Goal: Task Accomplishment & Management: Manage account settings

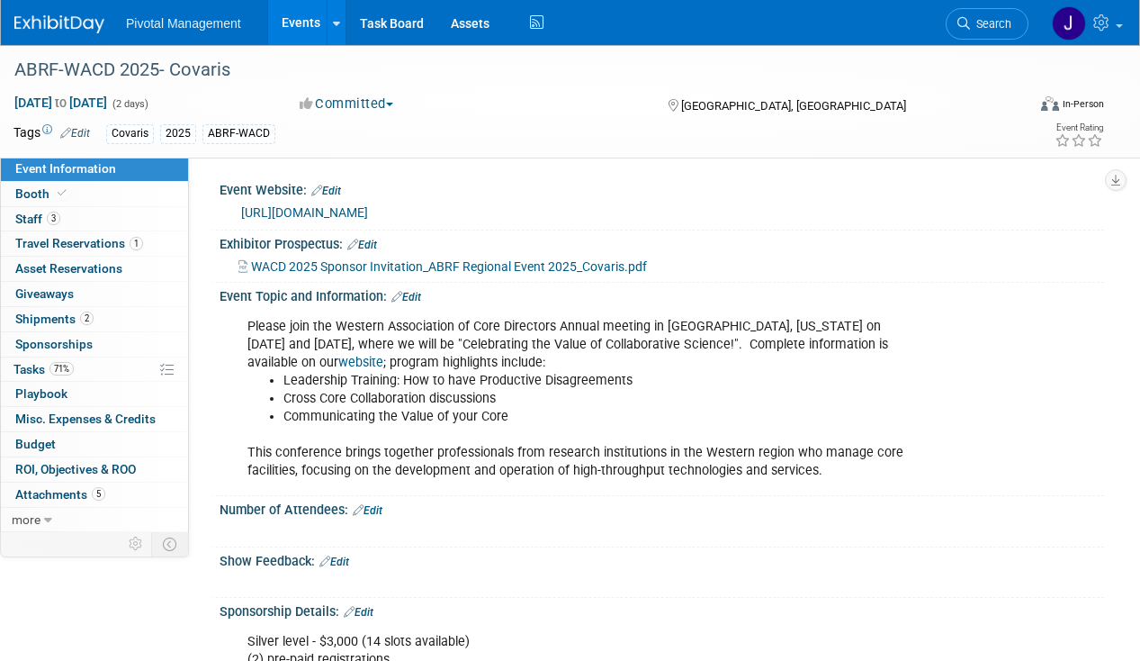
scroll to position [360, 0]
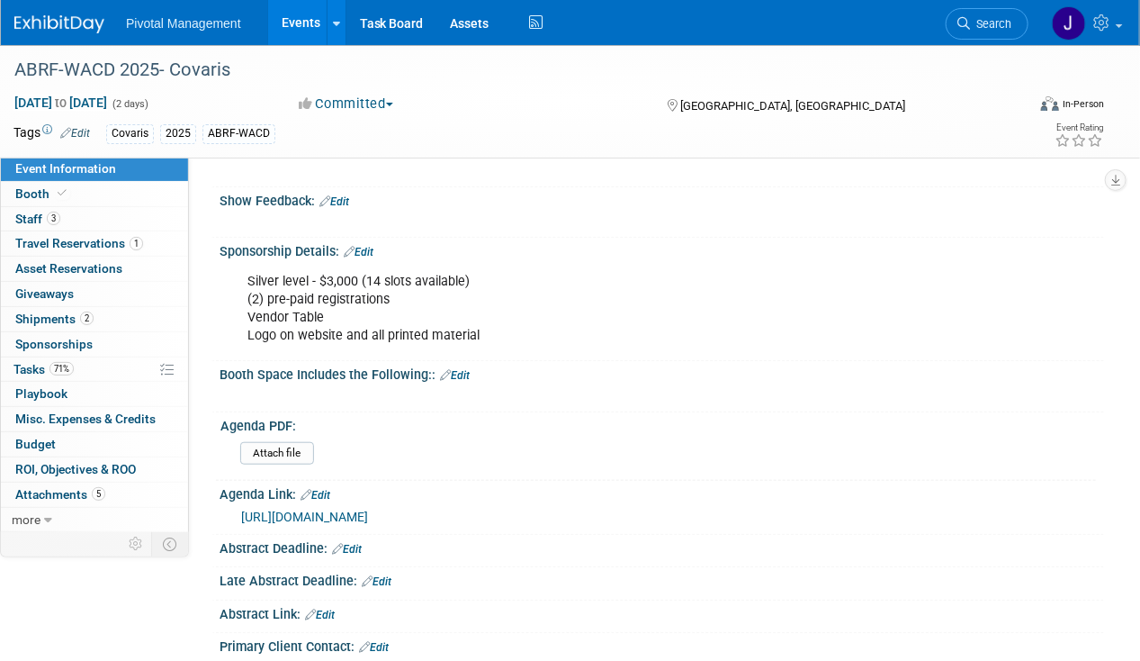
click at [992, 23] on span "Search" at bounding box center [990, 24] width 41 height 14
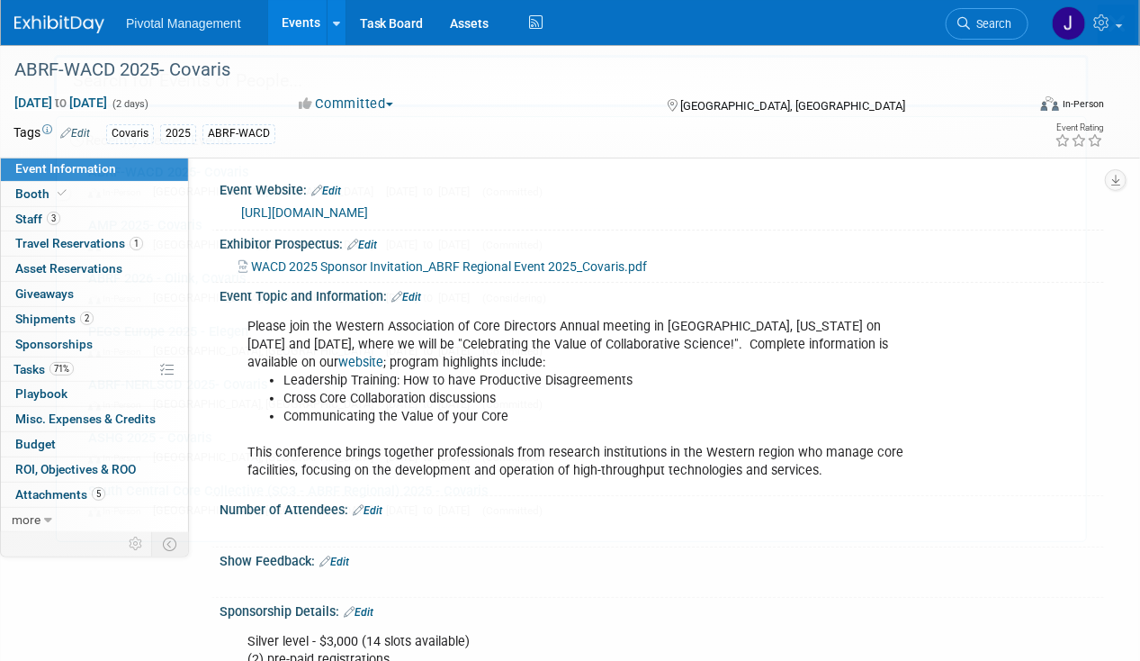
scroll to position [0, 0]
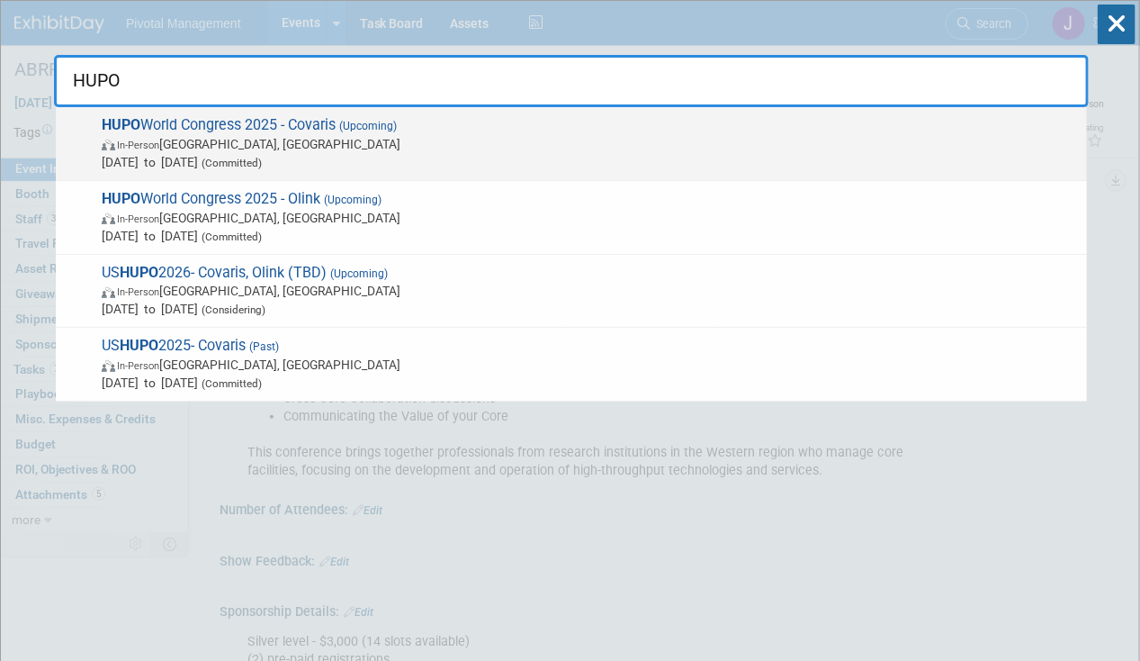
type input "HUPO"
click at [670, 147] on span "In-Person Toronto, Canada" at bounding box center [590, 144] width 977 height 18
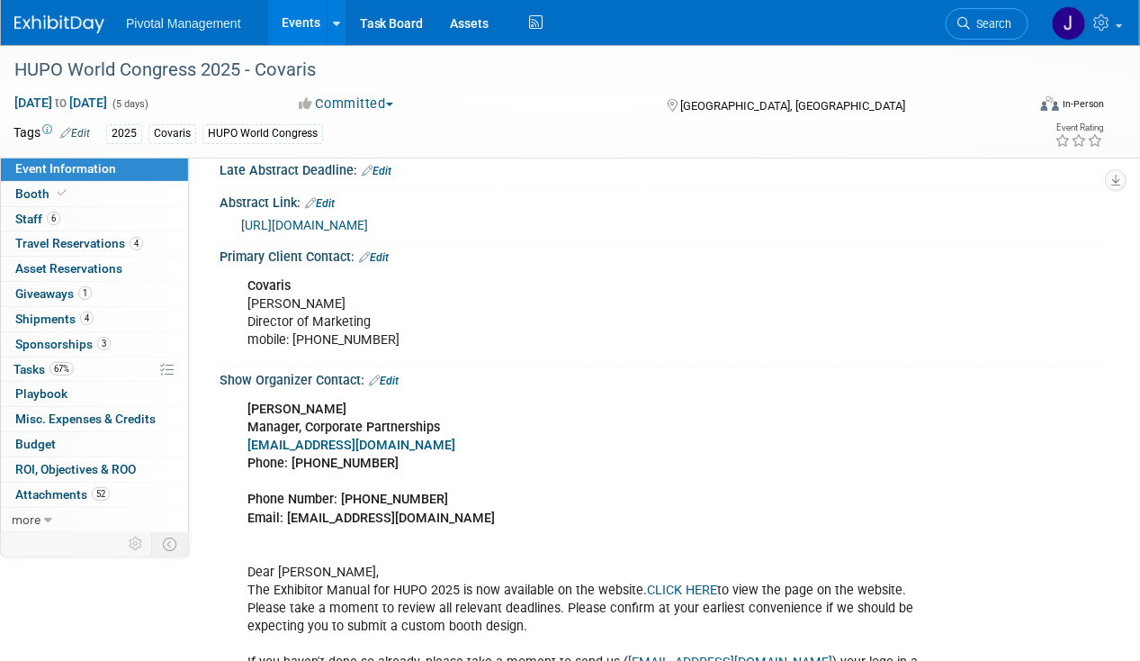
scroll to position [1170, 0]
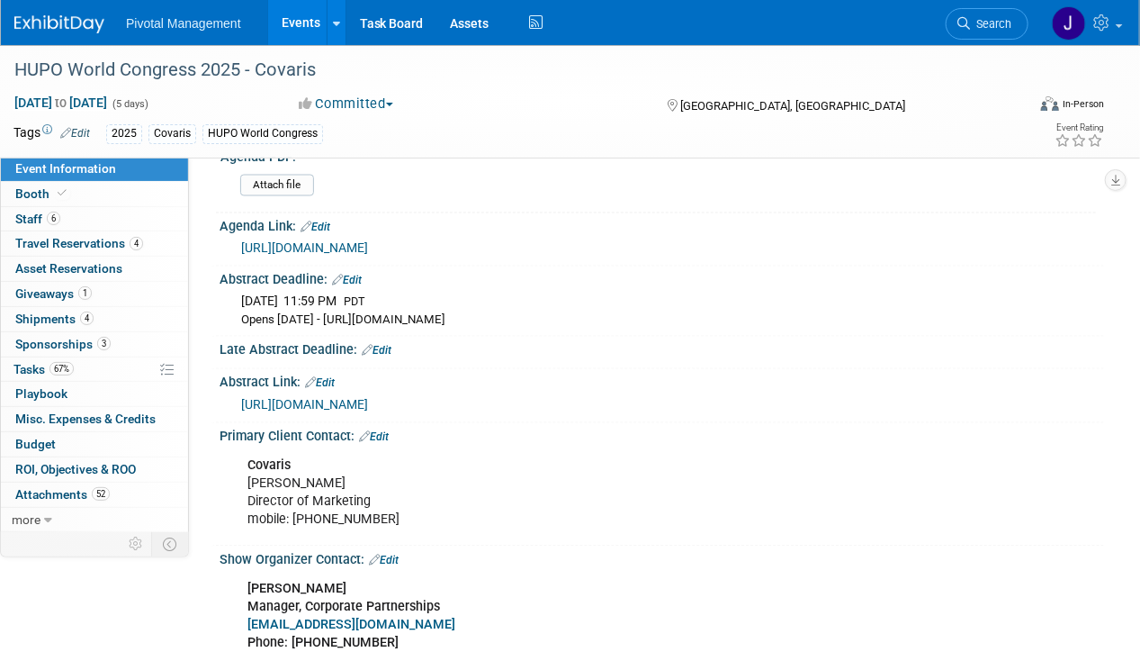
click at [368, 244] on link "https://2025.hupo.org/scientific-program/" at bounding box center [304, 248] width 127 height 14
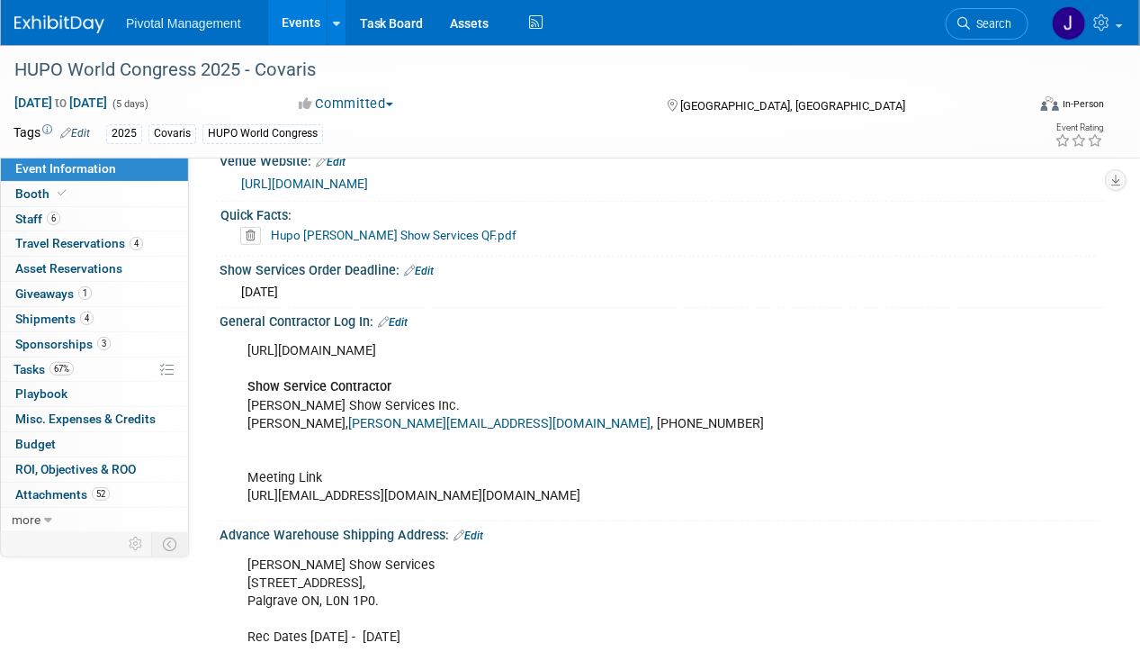
scroll to position [2790, 0]
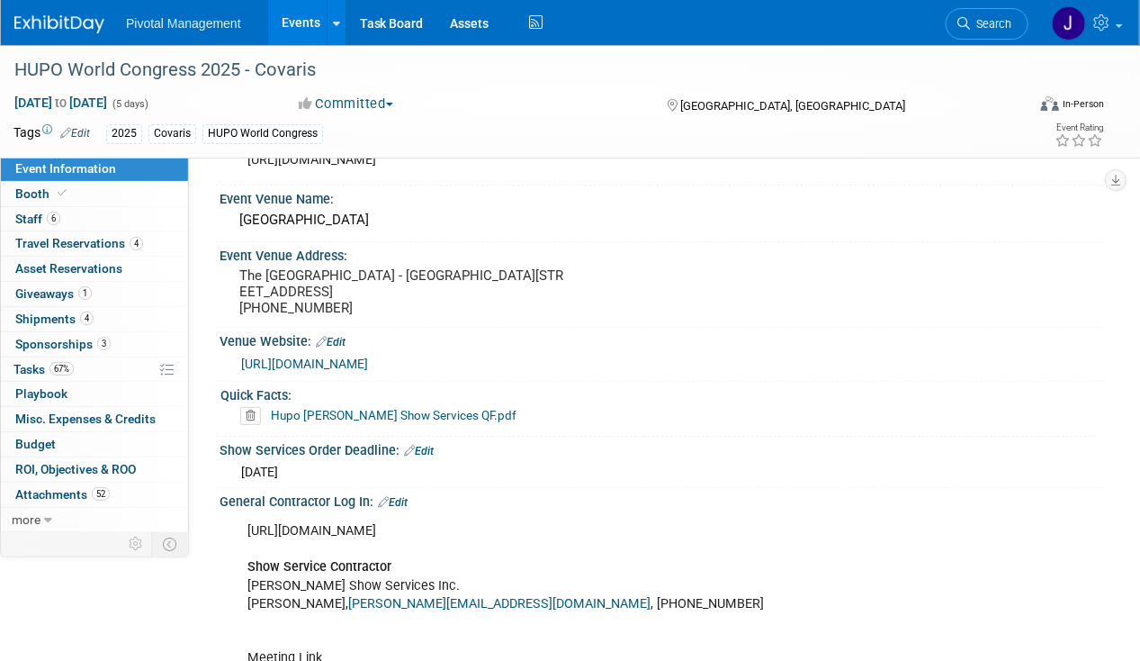
click at [365, 408] on link "Hupo [PERSON_NAME] Show Services QF.pdf" at bounding box center [394, 415] width 246 height 14
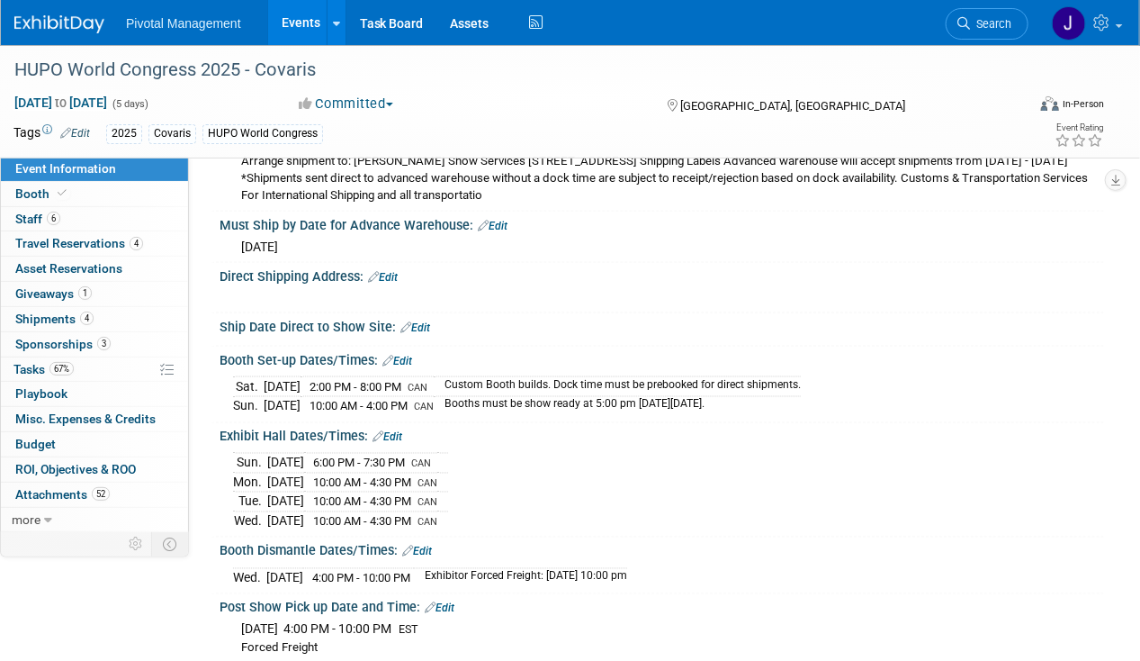
scroll to position [3690, 0]
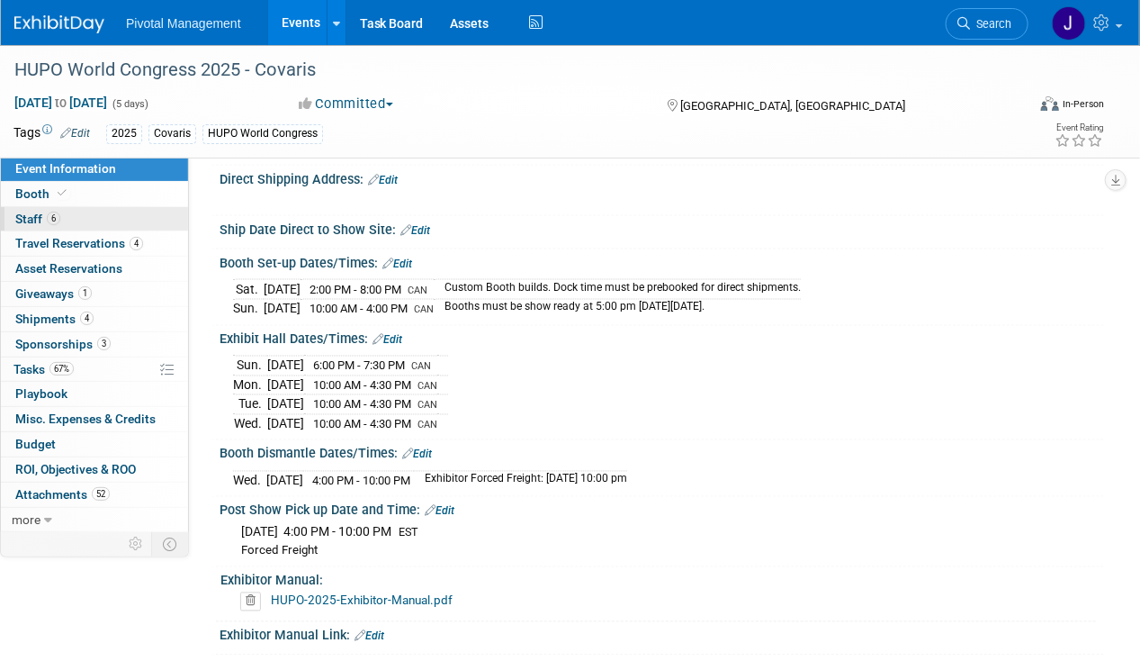
drag, startPoint x: 55, startPoint y: 216, endPoint x: 68, endPoint y: 214, distance: 13.6
click at [55, 216] on span "6" at bounding box center [54, 219] width 14 height 14
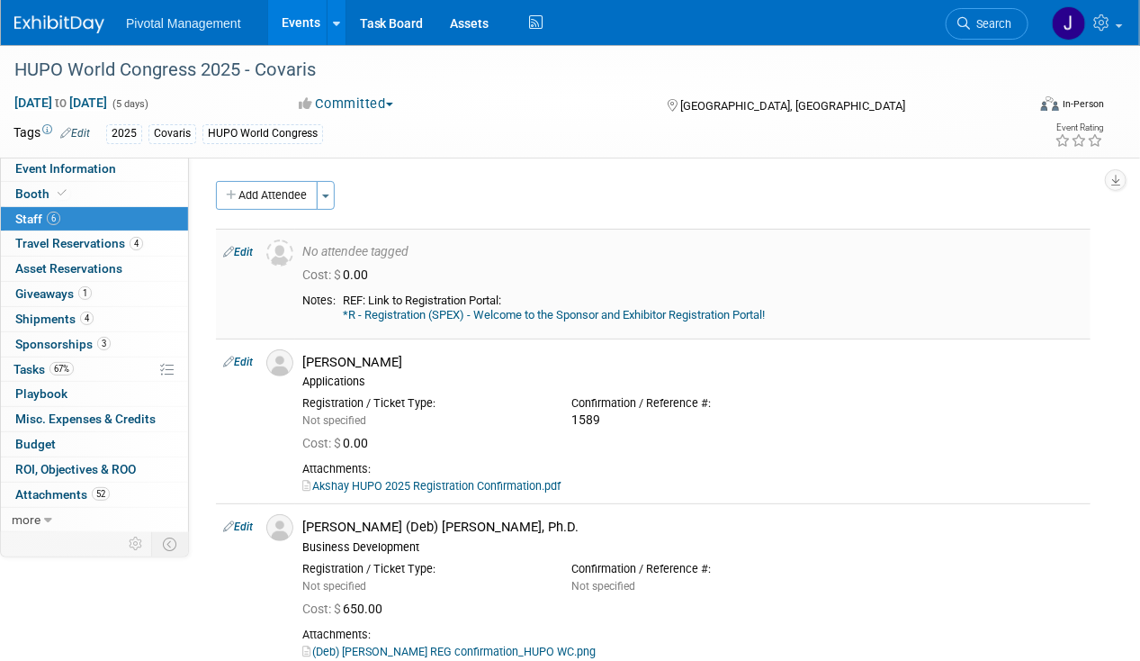
scroll to position [180, 0]
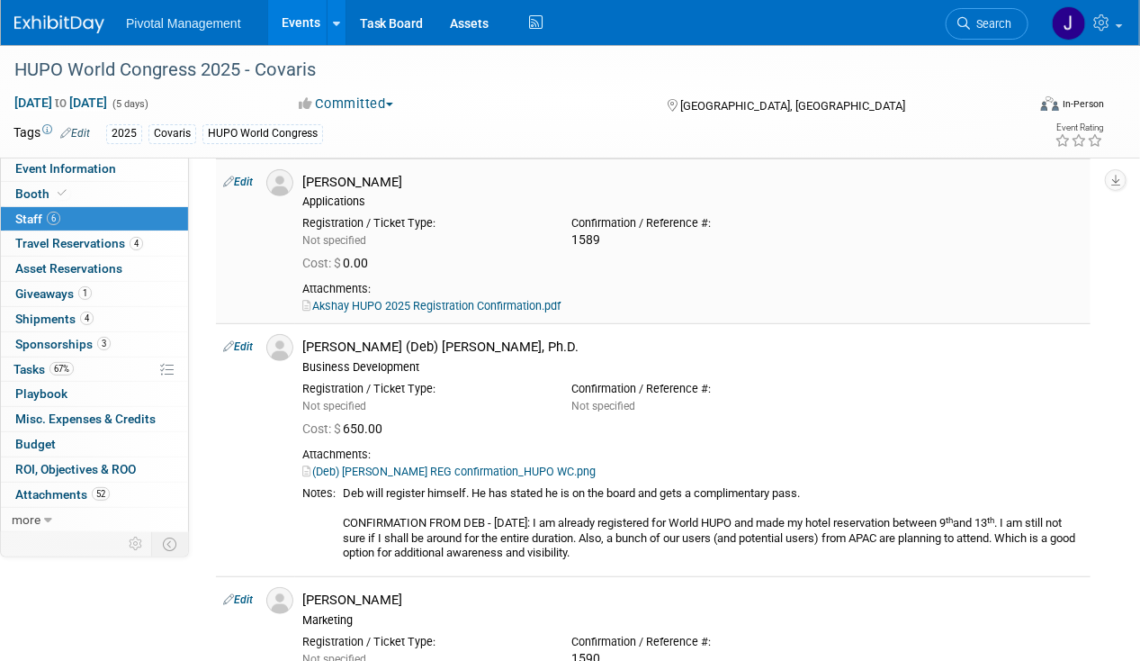
drag, startPoint x: 397, startPoint y: 178, endPoint x: 301, endPoint y: 179, distance: 96.3
click at [301, 179] on div "Akshay Dhingra Applications" at bounding box center [693, 189] width 808 height 41
copy div "[PERSON_NAME]"
click at [516, 312] on td "Akshay Dhingra Applications Registration / Ticket Type: Not specified Cost: $ 0…" at bounding box center [693, 241] width 796 height 166
click at [517, 299] on link "Akshay HUPO 2025 Registration Confirmation.pdf" at bounding box center [431, 306] width 258 height 14
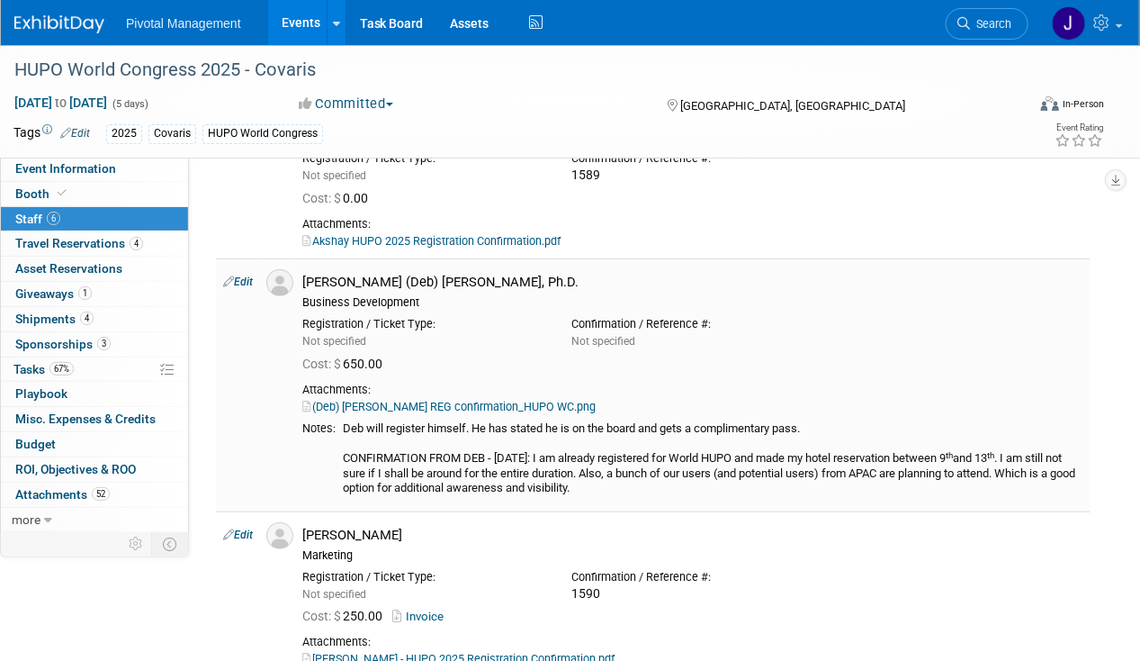
scroll to position [270, 0]
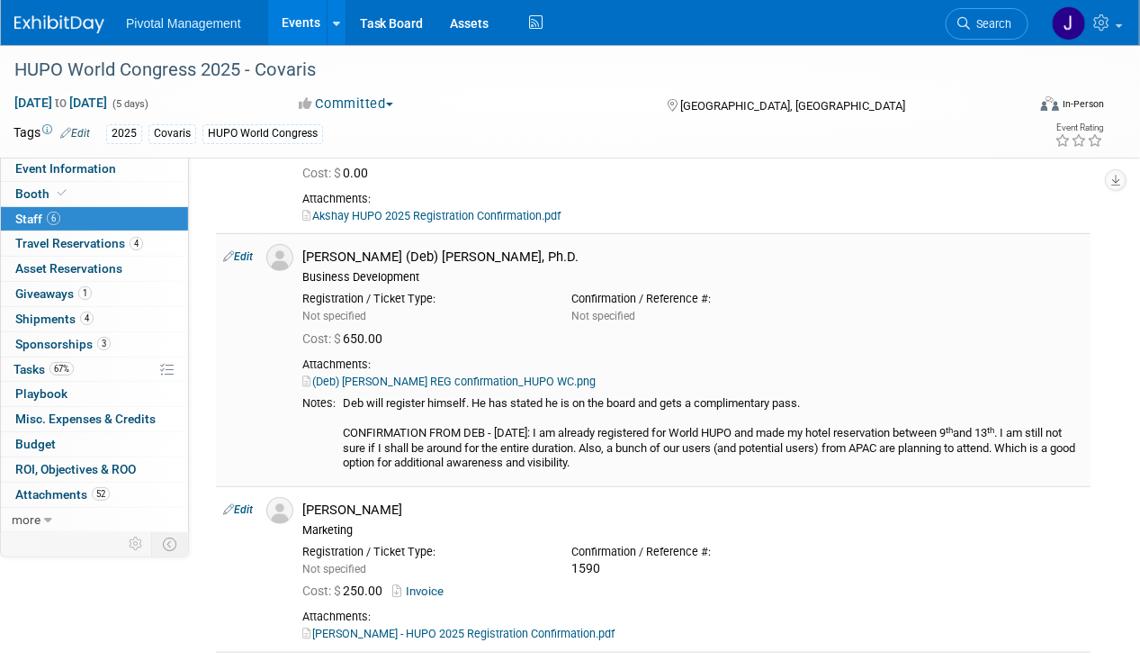
drag, startPoint x: 306, startPoint y: 252, endPoint x: 548, endPoint y: 259, distance: 242.2
click at [548, 259] on div "[PERSON_NAME] (Deb) [PERSON_NAME], Ph.D." at bounding box center [692, 256] width 781 height 17
copy div "[PERSON_NAME] (Deb) [PERSON_NAME], Ph.D."
click at [395, 379] on link "(Deb) [PERSON_NAME] REG confirmation_HUPO WC.png" at bounding box center [448, 381] width 293 height 14
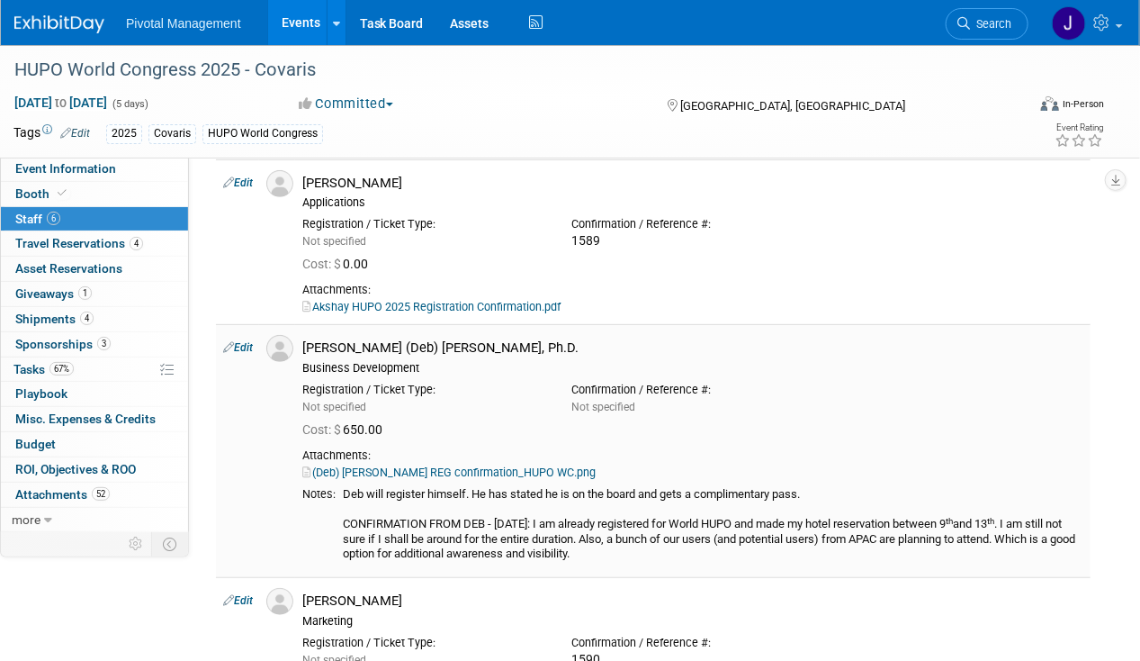
scroll to position [180, 0]
click at [243, 345] on link "Edit" at bounding box center [238, 346] width 30 height 13
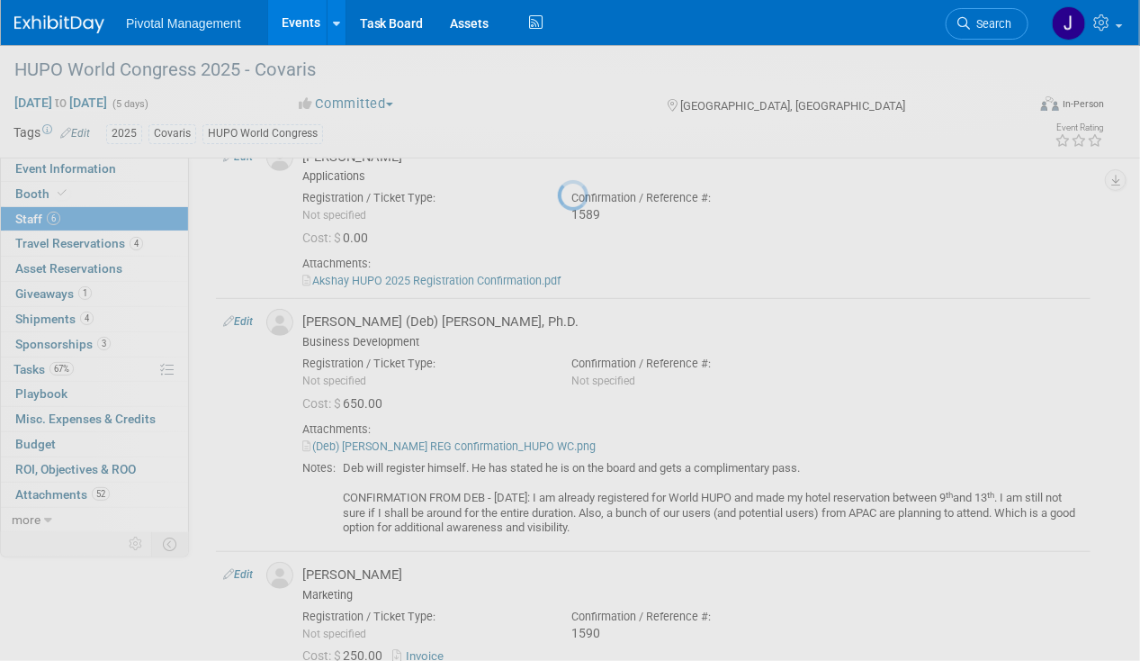
select select "7ceb577f-4374-43c5-aff5-19ba515a54ba"
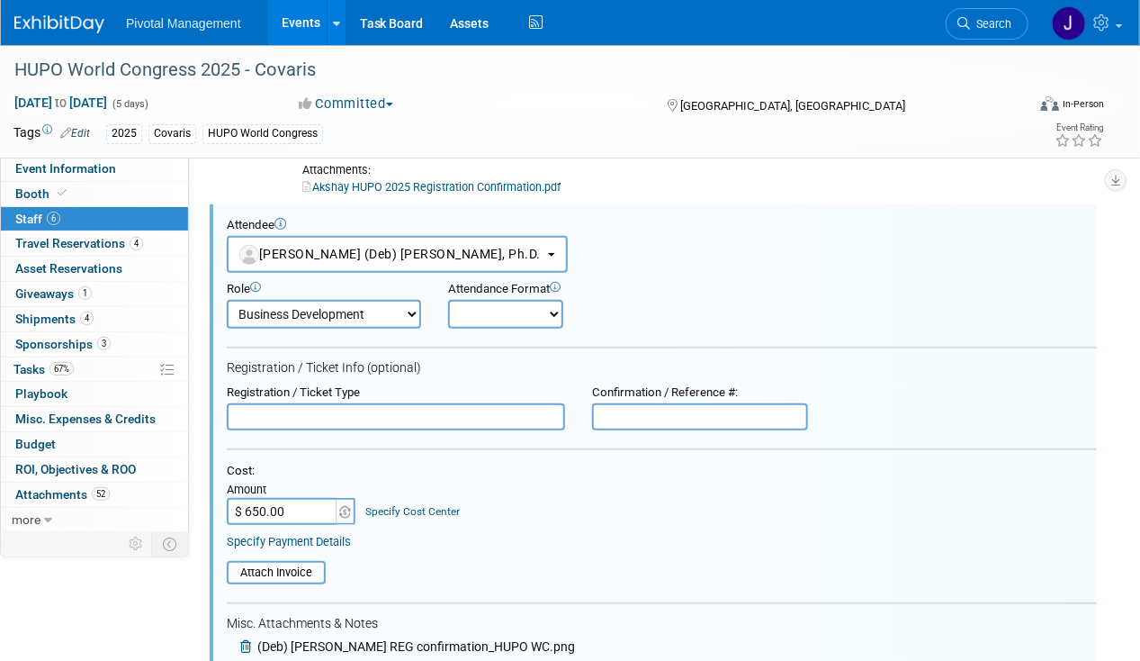
scroll to position [0, 0]
click at [511, 311] on select "Onsite Remote" at bounding box center [505, 314] width 115 height 29
select select "1"
click at [448, 300] on select "Onsite Remote" at bounding box center [505, 314] width 115 height 29
click at [658, 404] on input "text" at bounding box center [700, 416] width 216 height 27
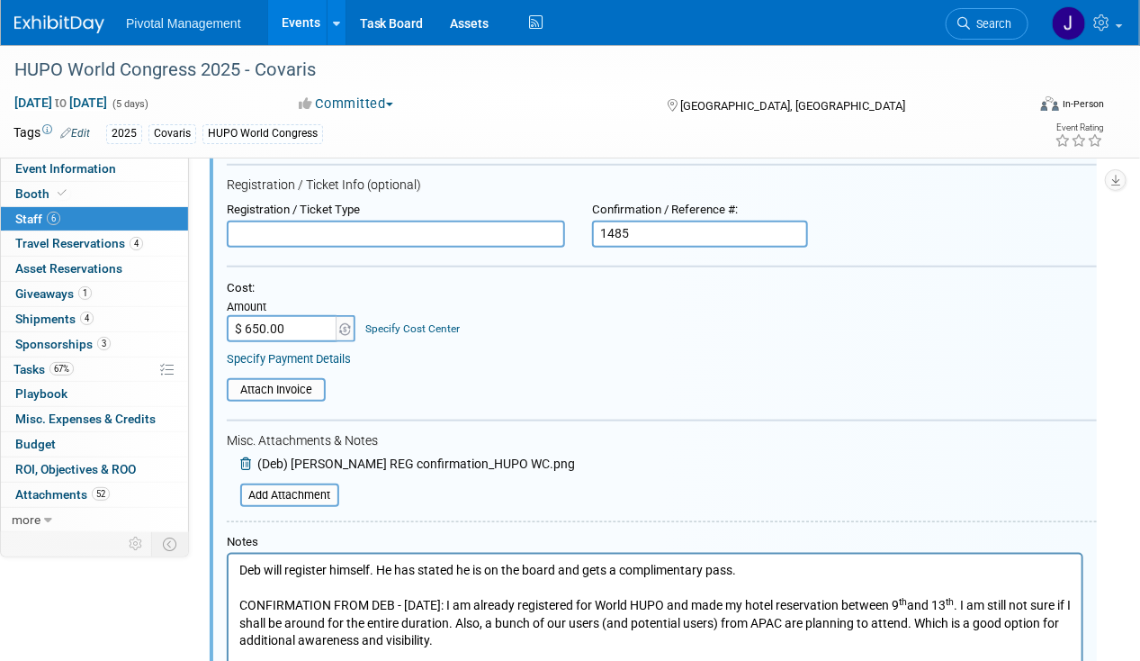
scroll to position [929, 0]
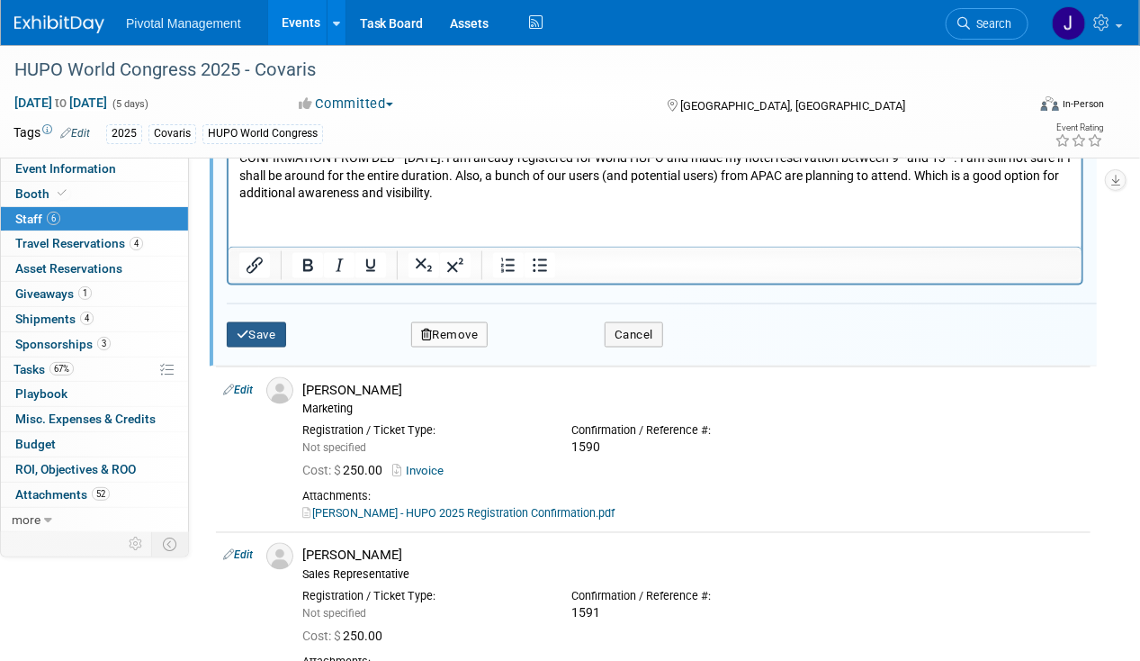
type input "1485"
click at [257, 329] on button "Save" at bounding box center [256, 334] width 59 height 25
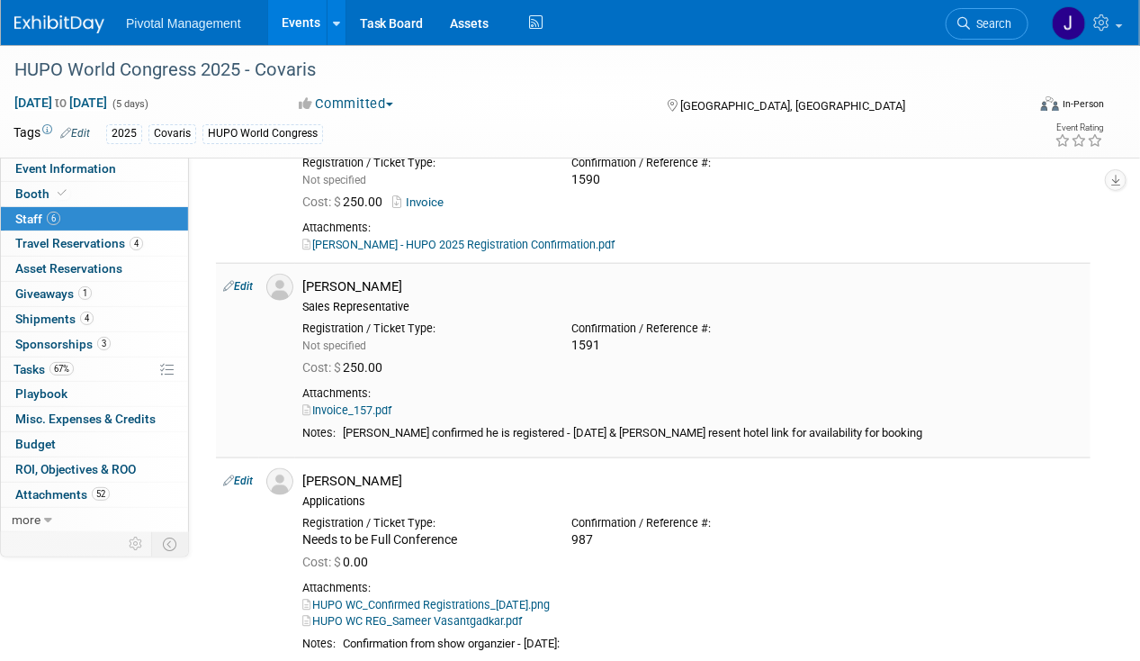
scroll to position [479, 0]
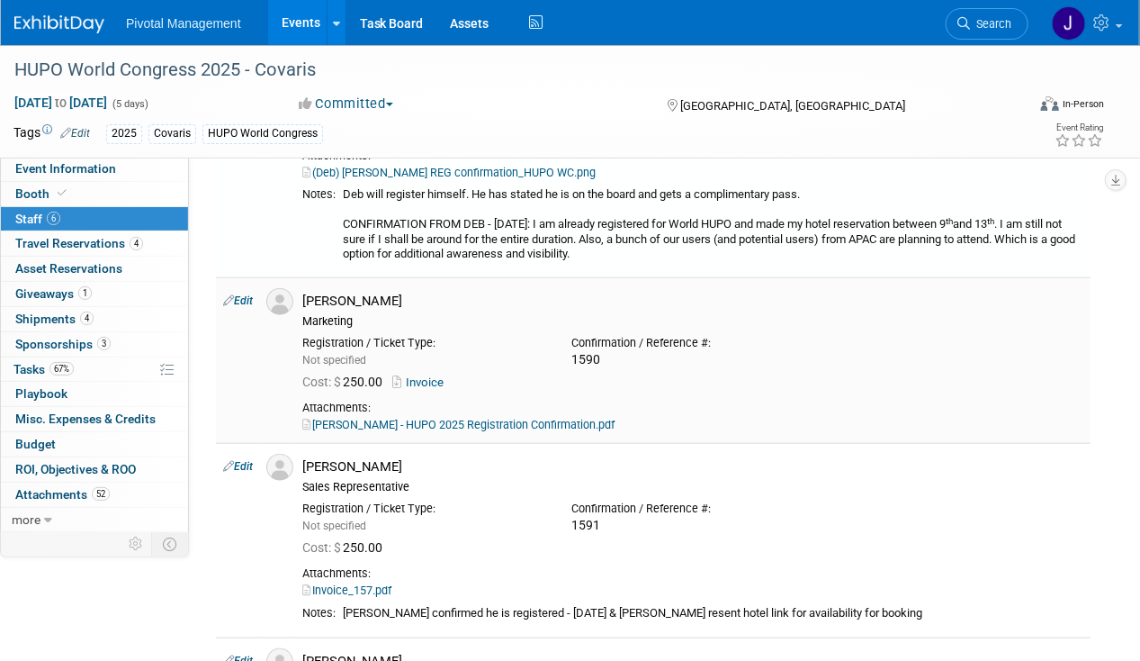
click at [563, 420] on link "[PERSON_NAME] - HUPO 2025 Registration Confirmation.pdf" at bounding box center [458, 425] width 312 height 14
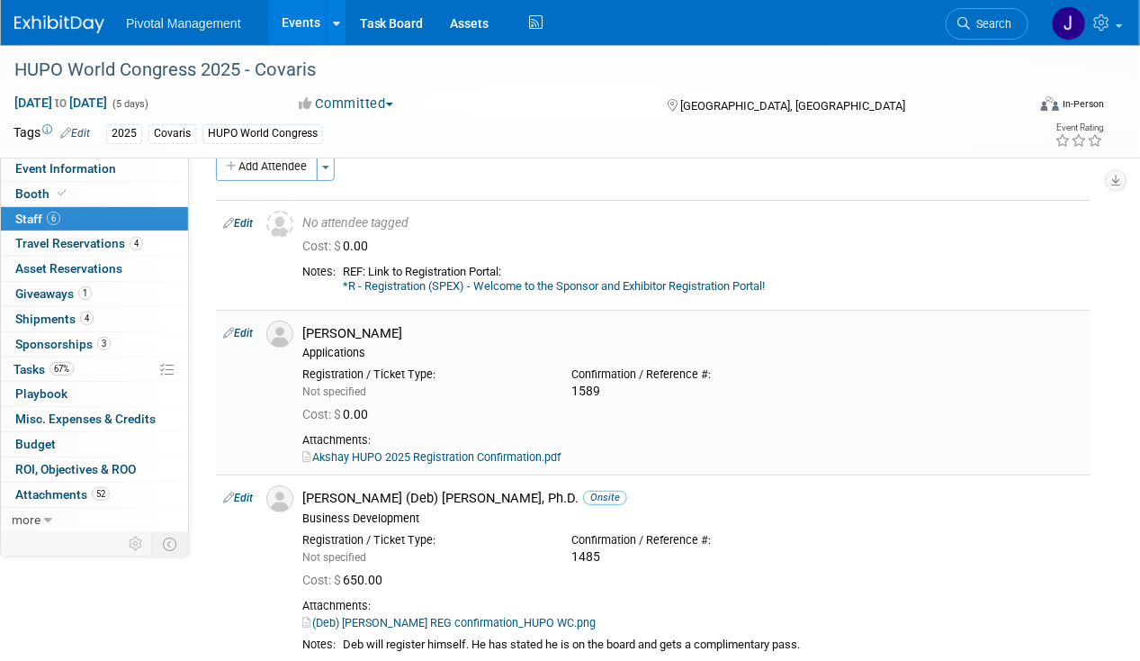
click at [419, 450] on link "Akshay HUPO 2025 Registration Confirmation.pdf" at bounding box center [431, 457] width 258 height 14
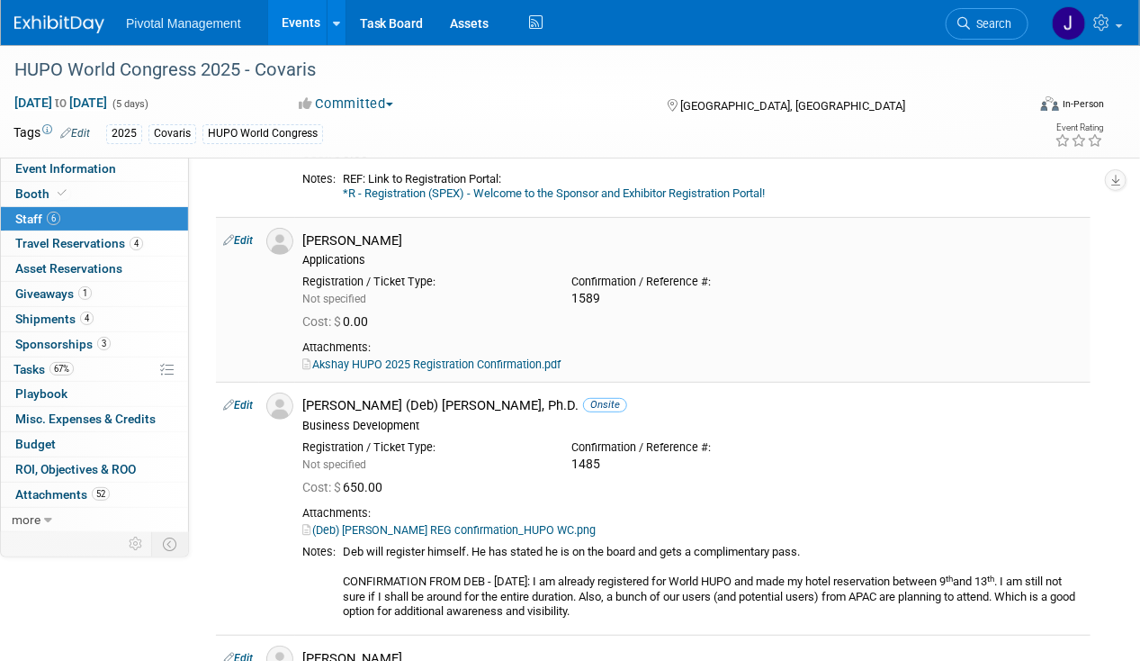
scroll to position [299, 0]
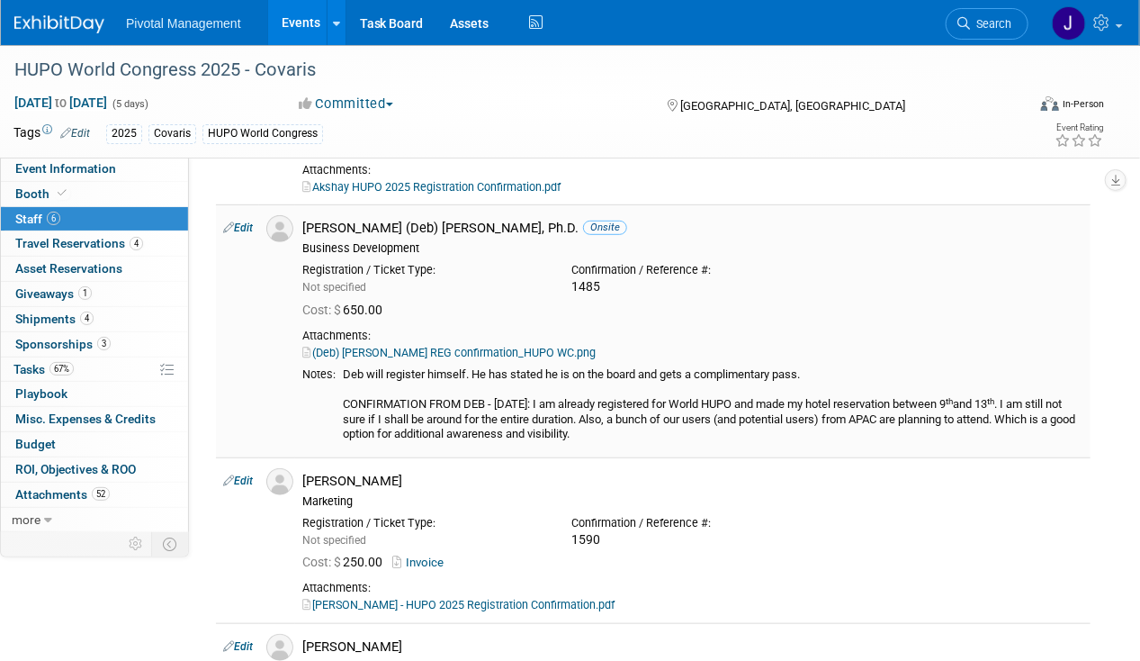
click at [406, 347] on link "(Deb) Bhattacharyya REG confirmation_HUPO WC.png" at bounding box center [448, 353] width 293 height 14
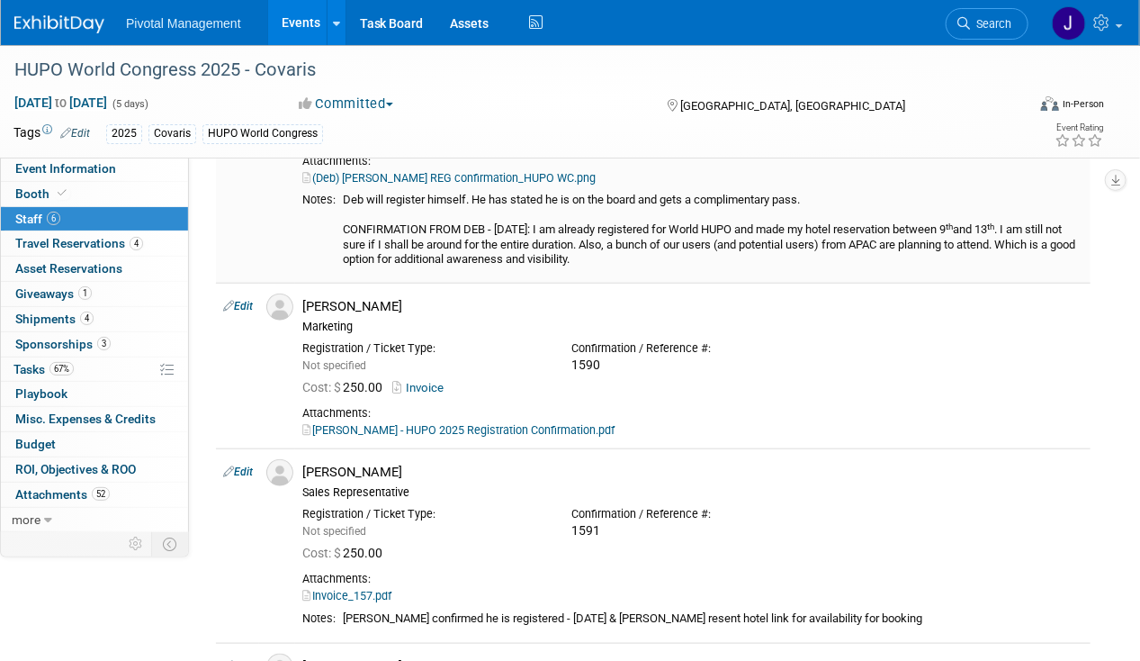
scroll to position [569, 0]
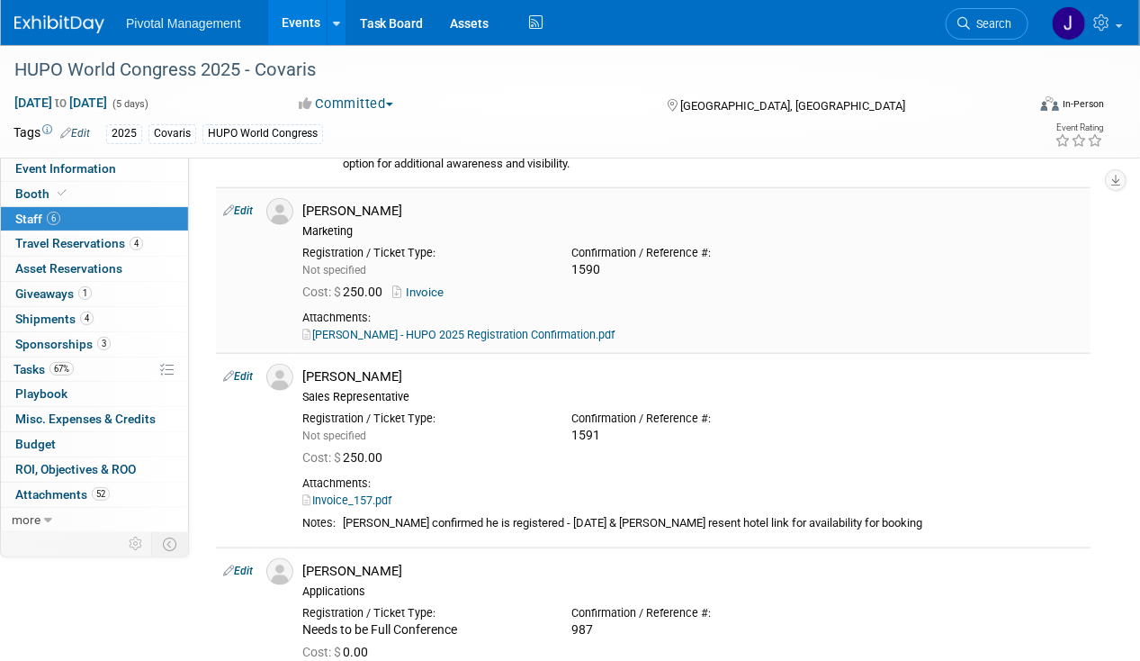
click at [422, 330] on link "Patricia Daggett - HUPO 2025 Registration Confirmation.pdf" at bounding box center [458, 335] width 312 height 14
drag, startPoint x: 403, startPoint y: 207, endPoint x: 301, endPoint y: 204, distance: 102.6
click at [301, 204] on div "Patricia Daggett Marketing" at bounding box center [693, 218] width 808 height 41
copy div "[PERSON_NAME]"
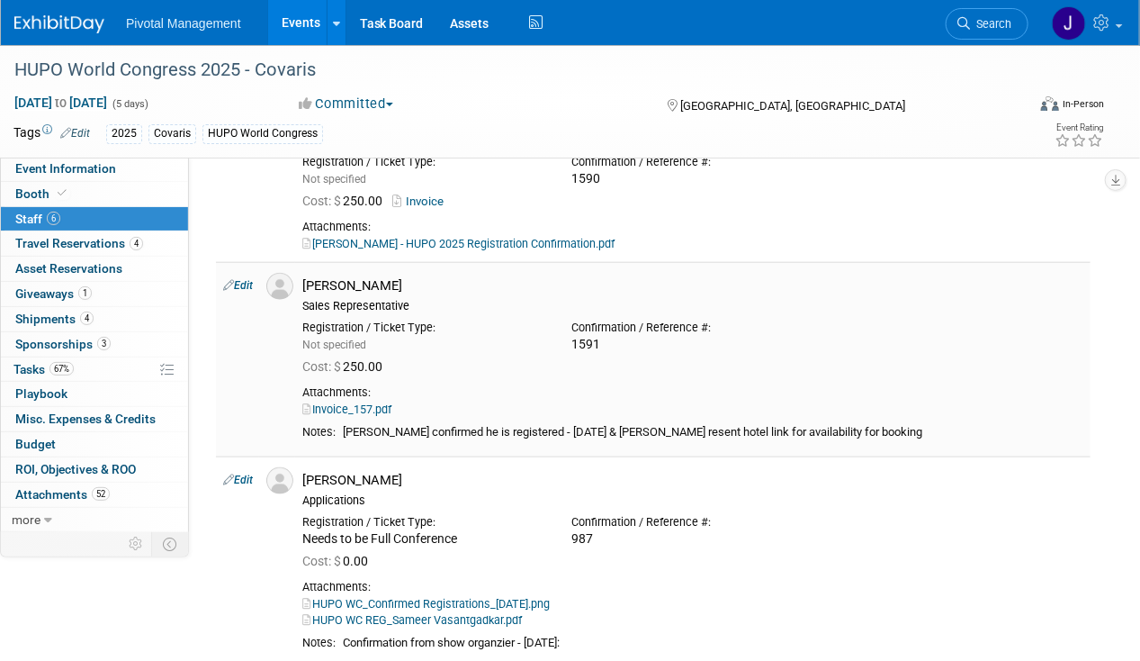
scroll to position [749, 0]
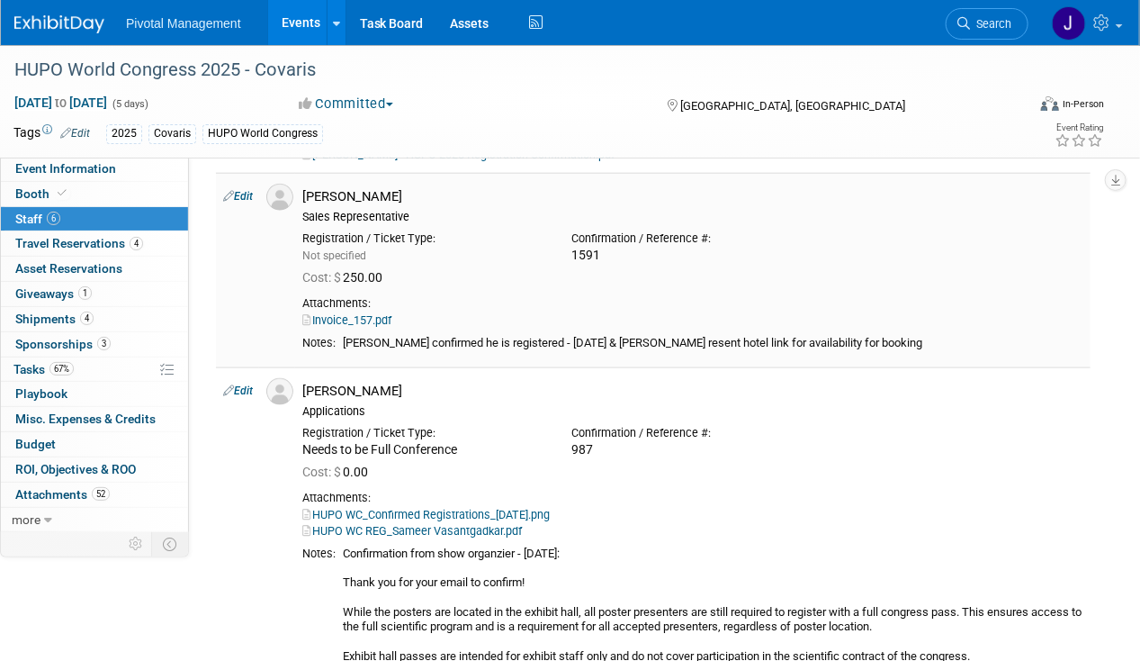
click at [358, 315] on link "Invoice_157.pdf" at bounding box center [346, 320] width 89 height 14
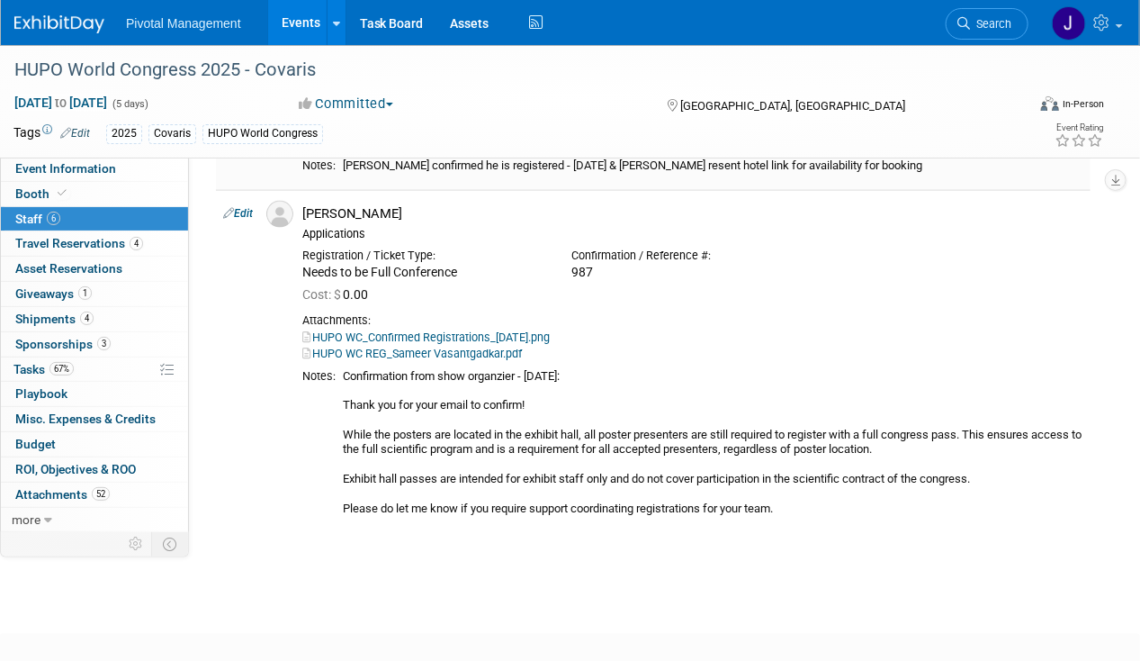
scroll to position [929, 0]
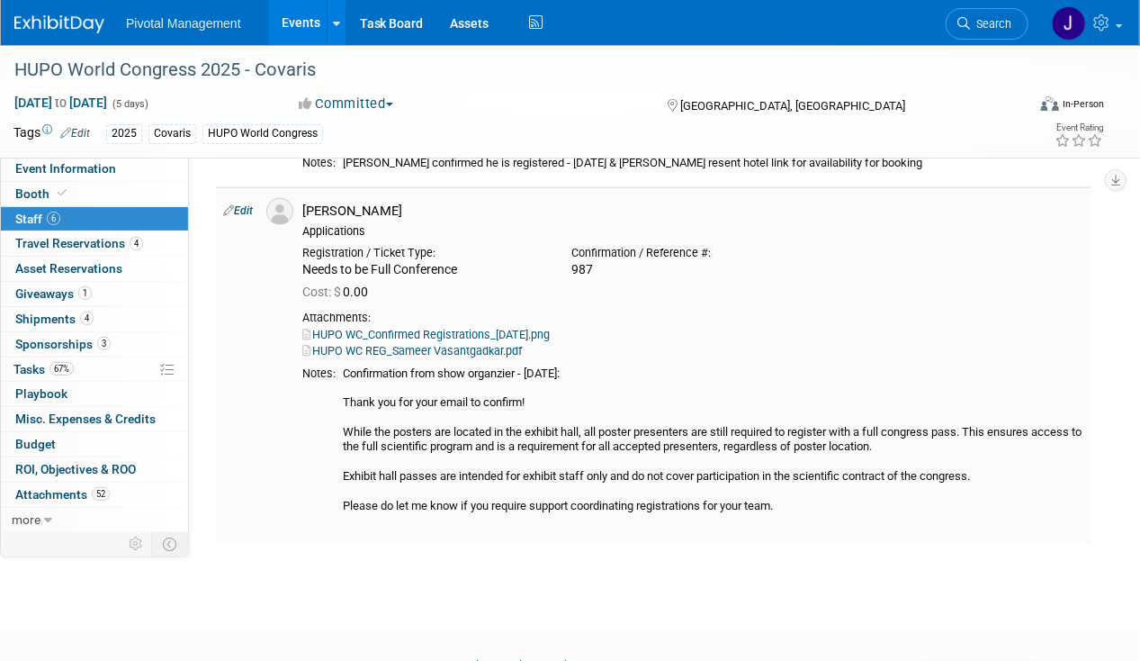
drag, startPoint x: 437, startPoint y: 202, endPoint x: 302, endPoint y: 207, distance: 134.2
click at [302, 207] on div "Sameer Vasantgadkar Applications" at bounding box center [693, 218] width 808 height 41
copy div "[PERSON_NAME]"
click at [487, 334] on link "HUPO WC_Confirmed Registrations_08.26.25.png" at bounding box center [426, 335] width 248 height 14
click at [473, 330] on link "HUPO WC_Confirmed Registrations_08.26.25.png" at bounding box center [426, 335] width 248 height 14
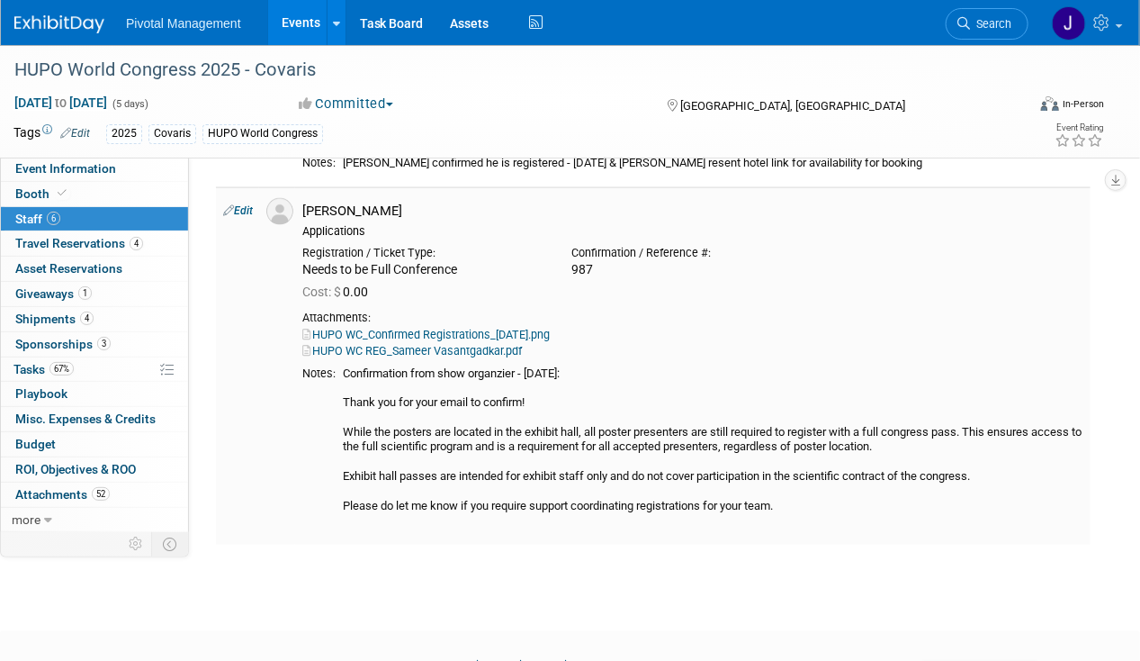
click at [436, 343] on div "HUPO WC REG_Sameer Vasantgadkar.pdf" at bounding box center [692, 351] width 781 height 16
click at [437, 346] on link "HUPO WC REG_Sameer Vasantgadkar.pdf" at bounding box center [412, 351] width 220 height 14
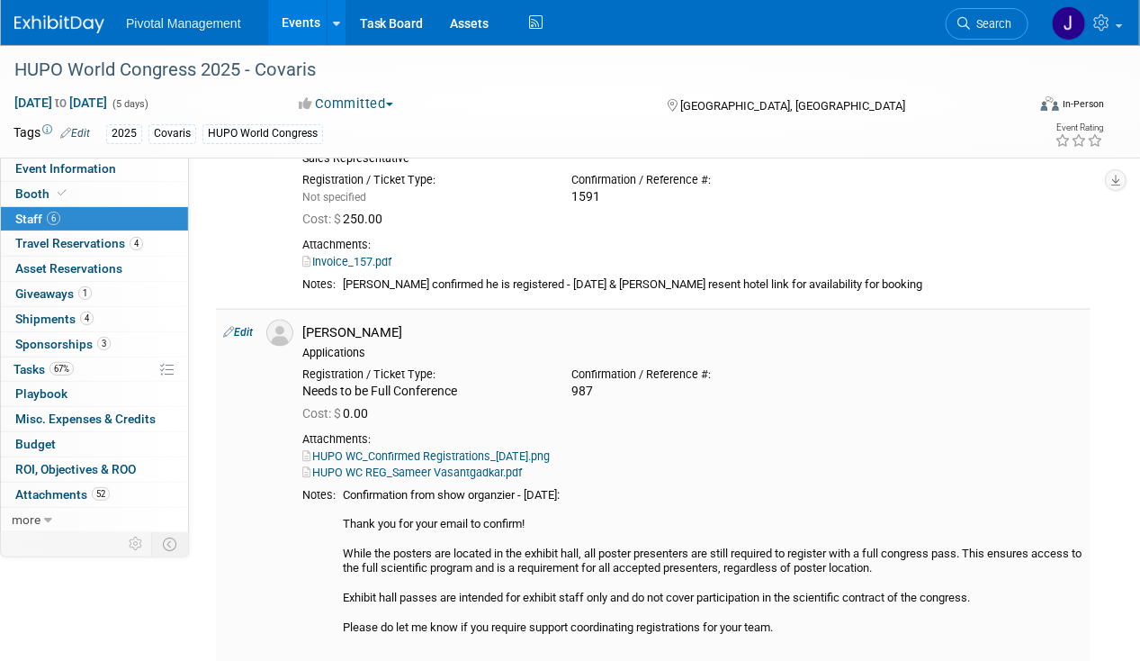
scroll to position [659, 0]
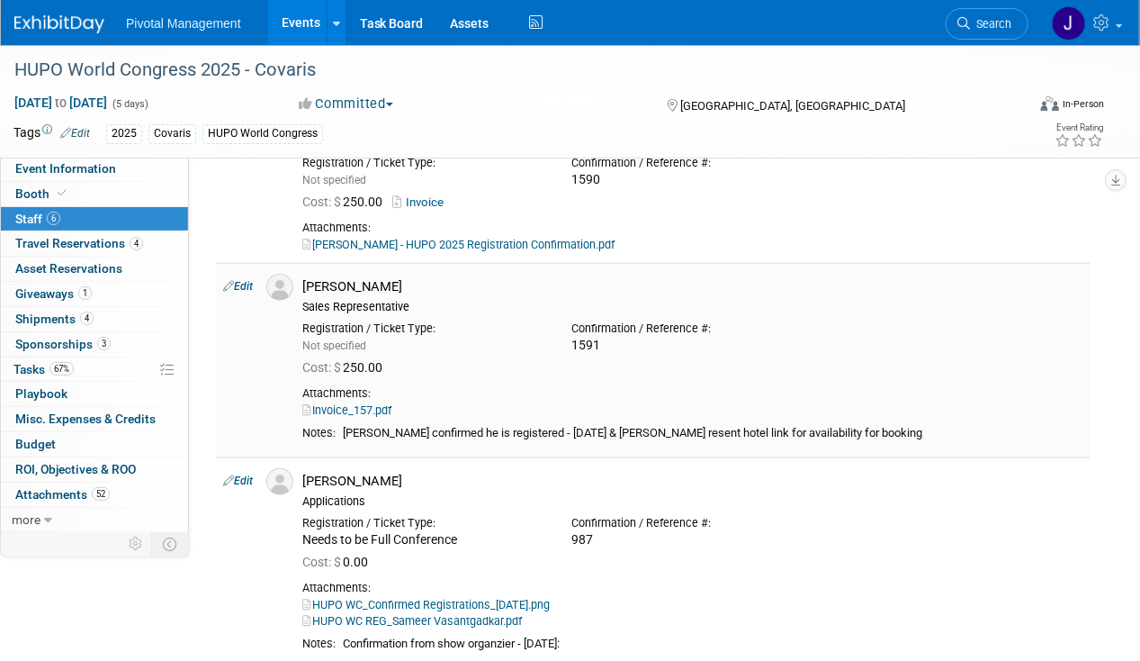
drag, startPoint x: 608, startPoint y: 341, endPoint x: 560, endPoint y: 344, distance: 48.7
click at [560, 344] on div "Confirmation / Reference #: 1591" at bounding box center [692, 334] width 269 height 40
copy div "1591"
click at [374, 374] on div "Cost: $ 250.00" at bounding box center [693, 366] width 808 height 26
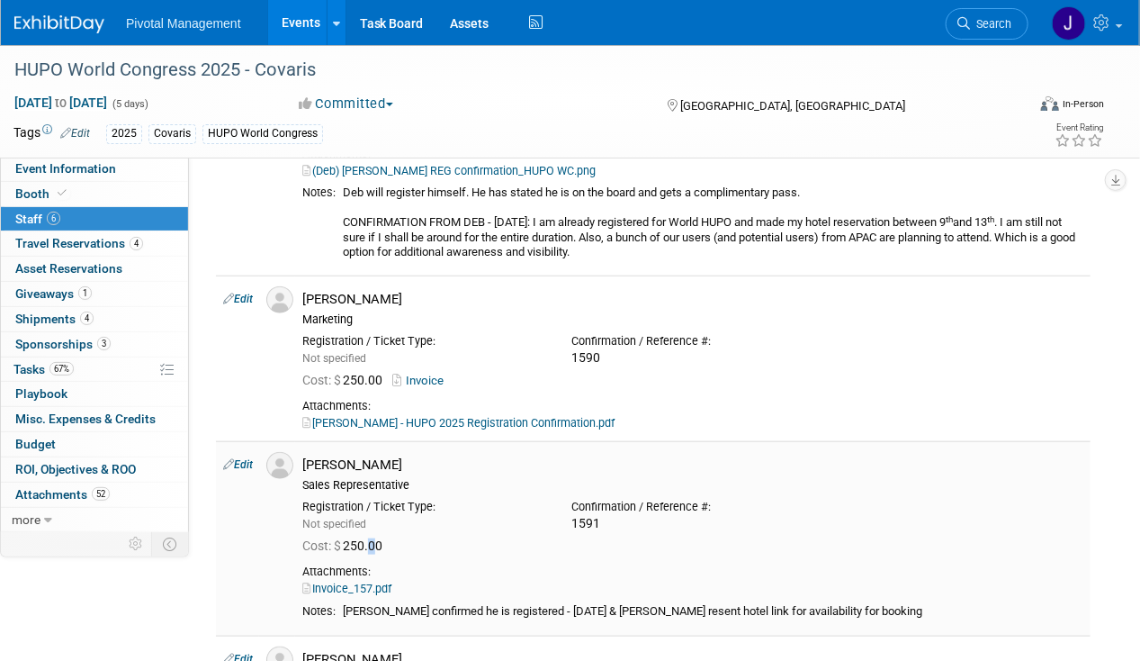
scroll to position [479, 0]
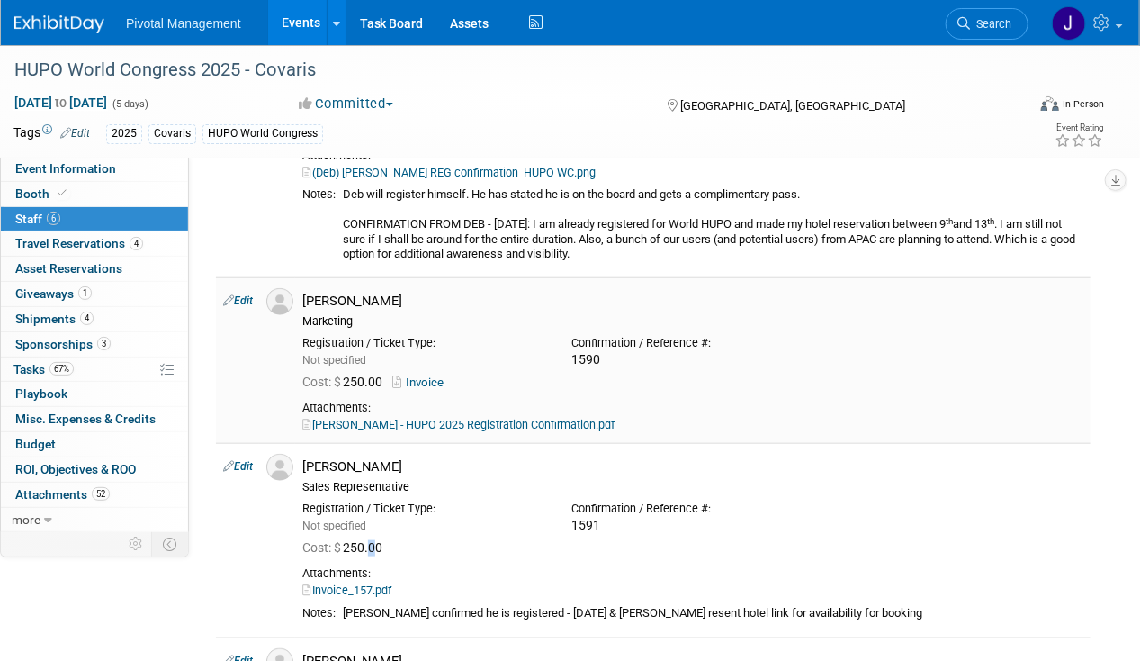
drag, startPoint x: 620, startPoint y: 351, endPoint x: 568, endPoint y: 360, distance: 53.0
click at [568, 360] on div "Confirmation / Reference #: 1590" at bounding box center [692, 349] width 269 height 40
copy div "1590"
click at [970, 31] on link "Search" at bounding box center [987, 24] width 83 height 32
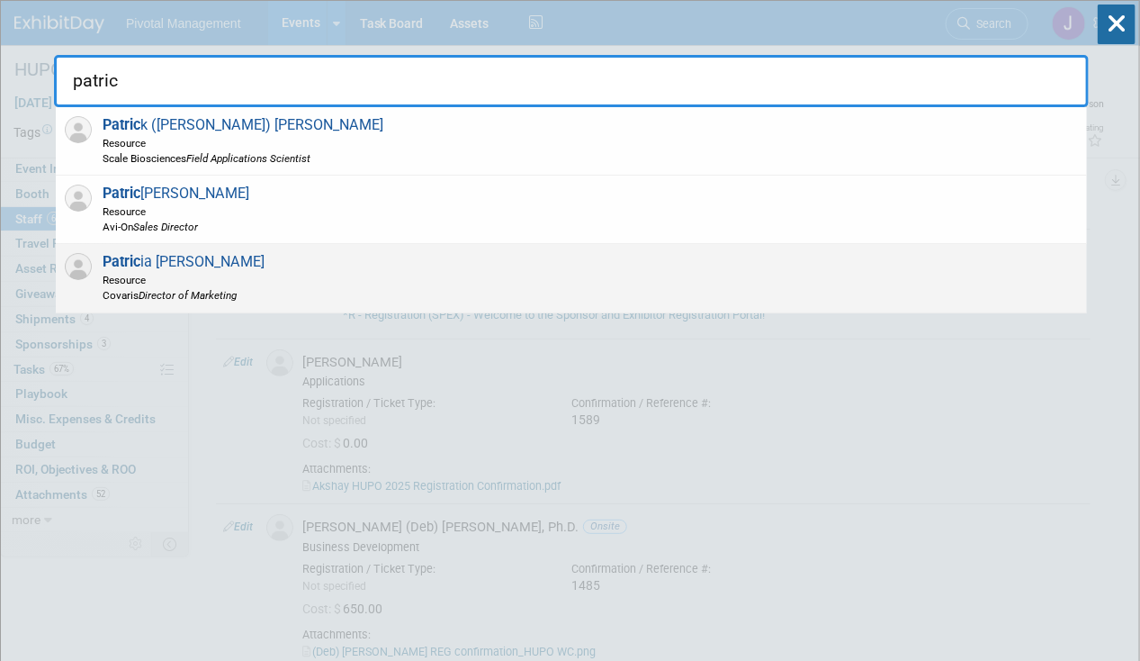
click at [134, 257] on strong "Patric" at bounding box center [122, 261] width 38 height 17
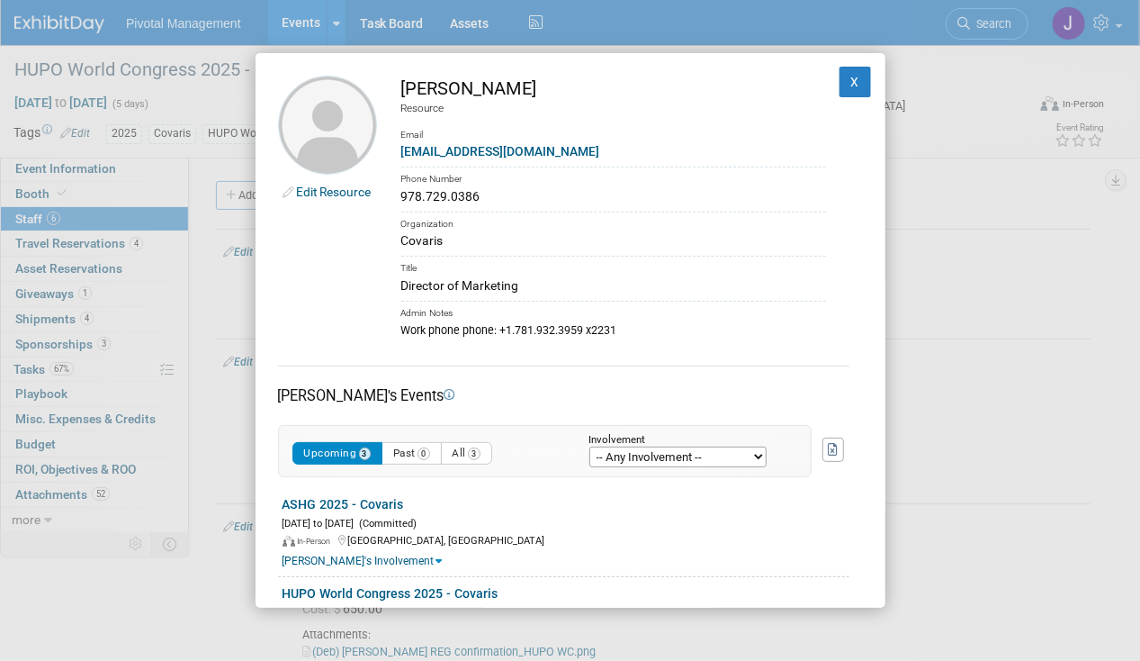
drag, startPoint x: 415, startPoint y: 202, endPoint x: 396, endPoint y: 197, distance: 19.4
click at [396, 197] on td "Patricia Daggett Resource Email pdaggett@covaris.com Phone Number 978.729.0386 …" at bounding box center [601, 207] width 449 height 263
copy div "978.729.0386"
click at [840, 88] on button "X" at bounding box center [856, 82] width 32 height 31
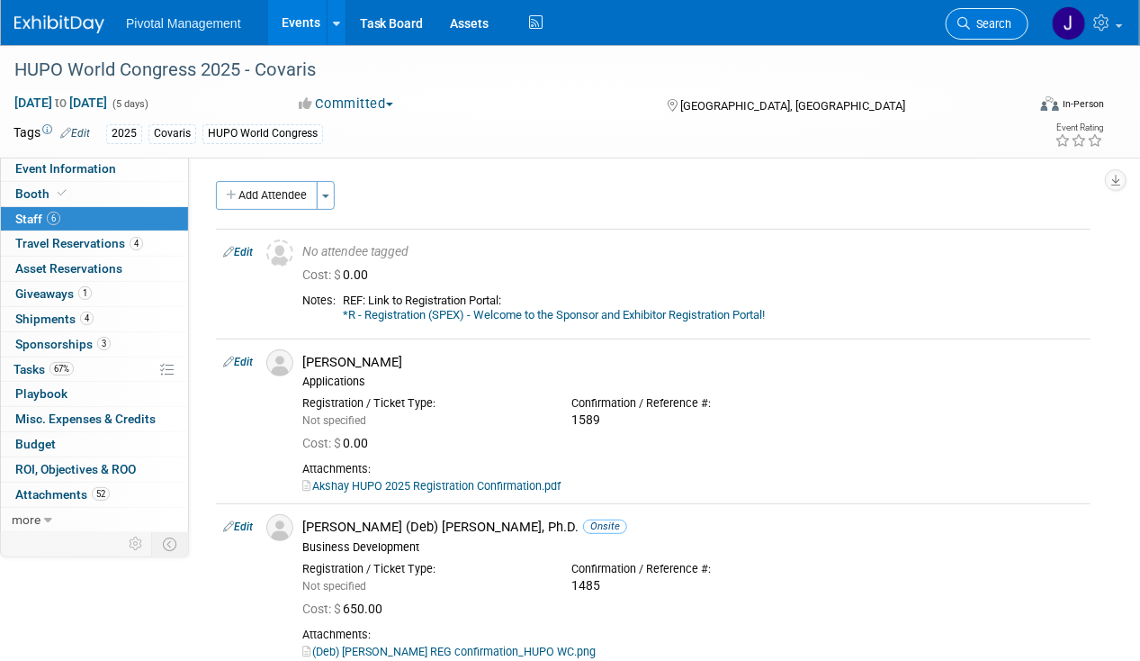
click at [1002, 24] on span "Search" at bounding box center [990, 24] width 41 height 14
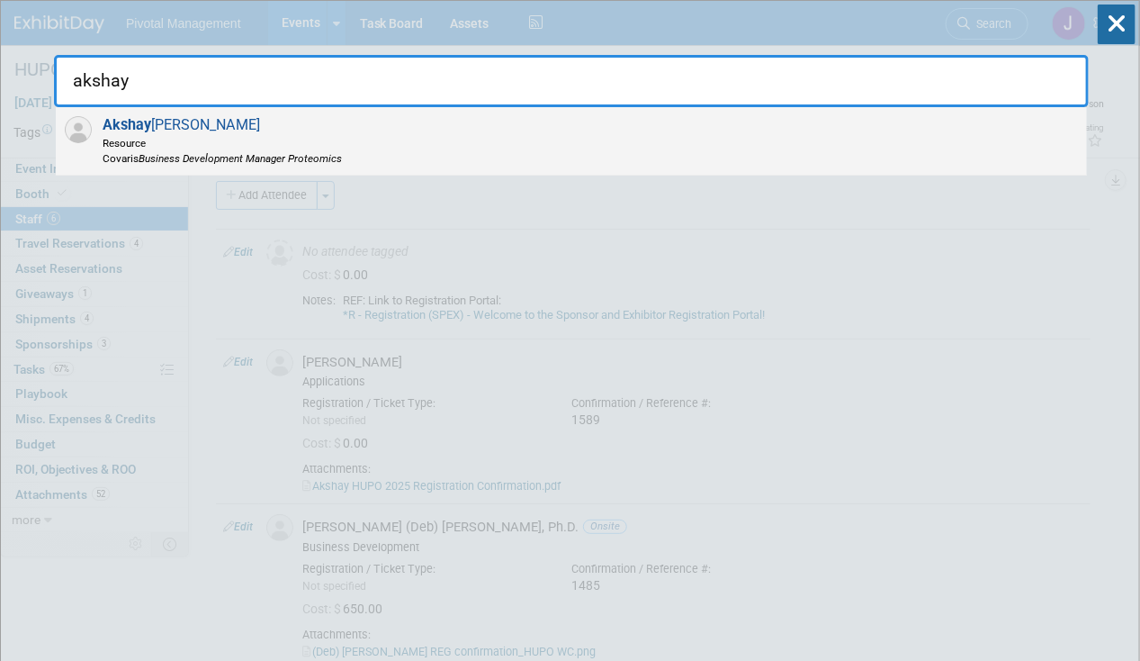
type input "akshay"
click at [571, 145] on div "Akshay Dhingra Resource Covaris Business Development Manager Proteomics" at bounding box center [572, 141] width 1032 height 68
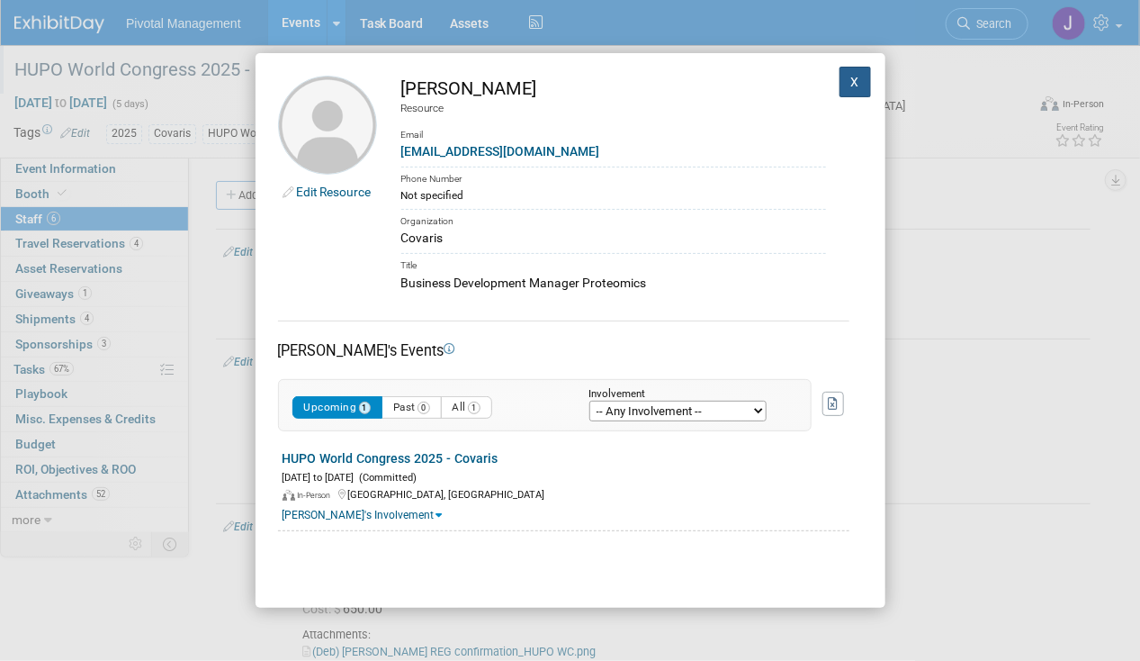
click at [843, 82] on button "X" at bounding box center [856, 82] width 32 height 31
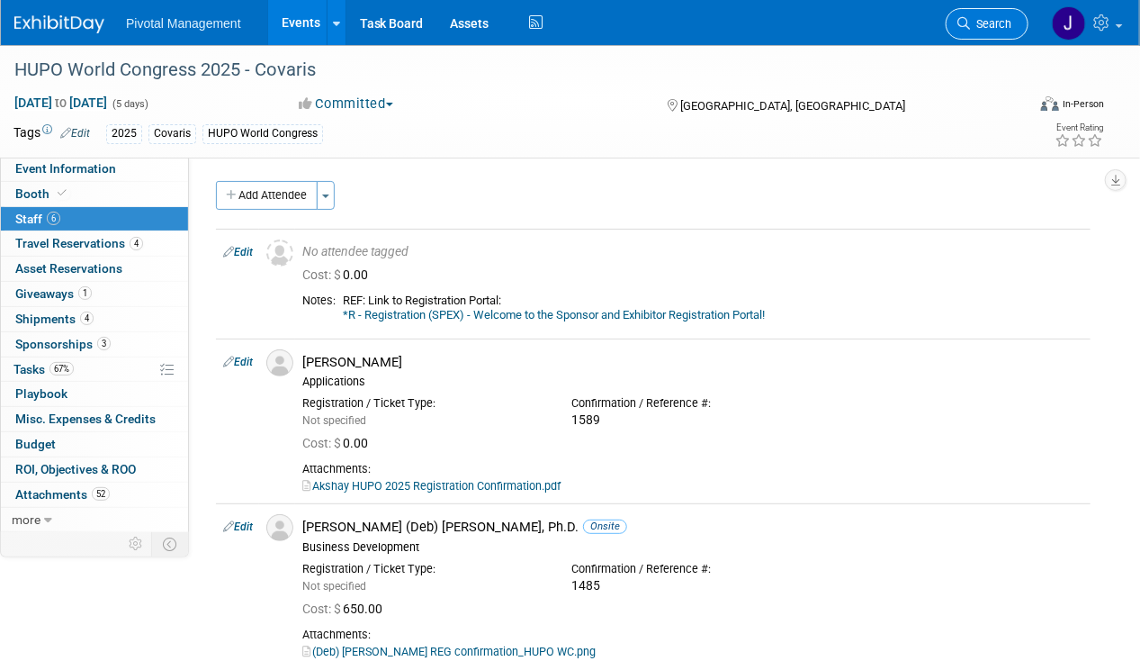
drag, startPoint x: 959, startPoint y: 42, endPoint x: 968, endPoint y: 38, distance: 10.9
click at [959, 41] on li "Search" at bounding box center [987, 22] width 83 height 44
click at [998, 21] on span "Search" at bounding box center [990, 24] width 41 height 14
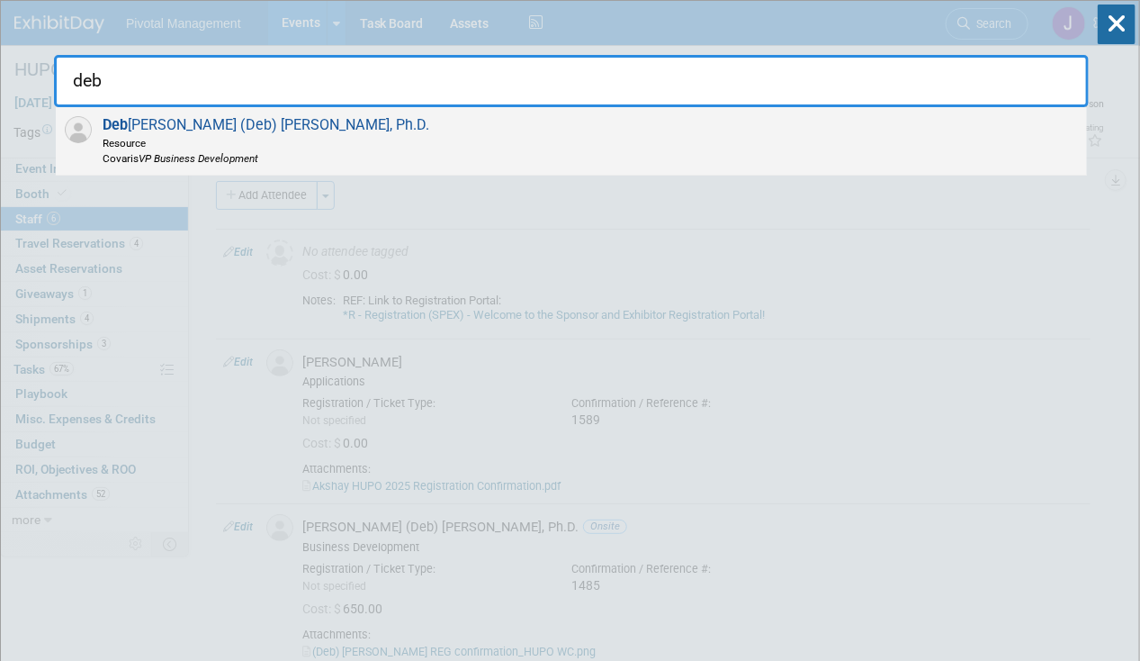
click at [345, 139] on div "Deb adeep (Deb) Bhattacharyya, Ph.D. Resource Covaris VP Business Development" at bounding box center [572, 141] width 1032 height 68
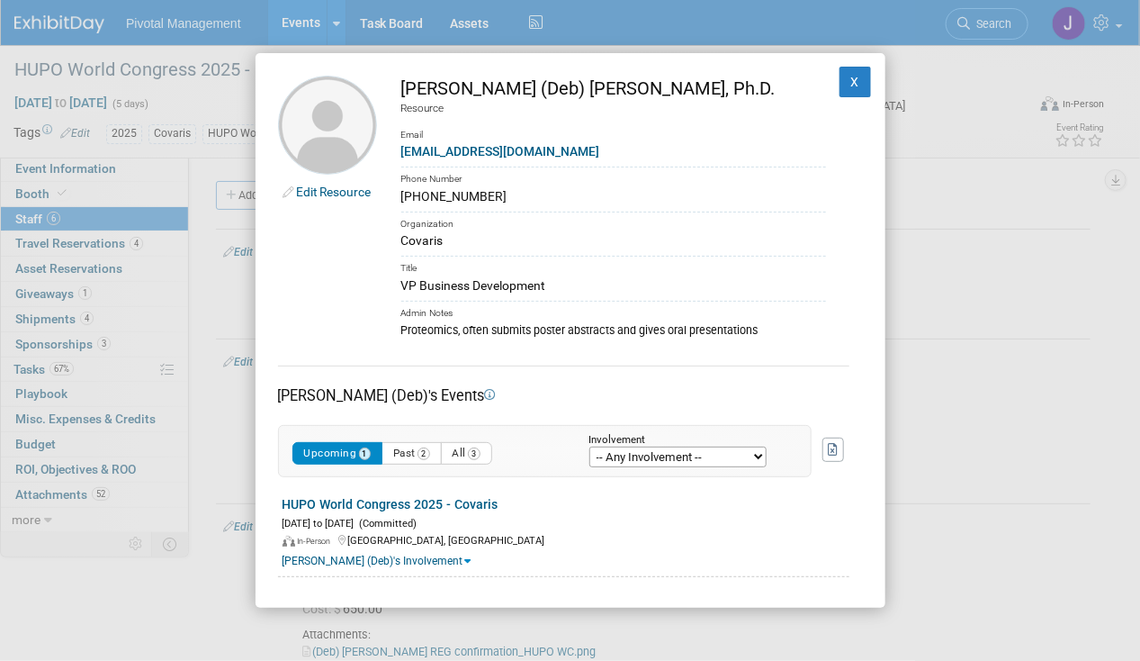
drag, startPoint x: 476, startPoint y: 195, endPoint x: 397, endPoint y: 193, distance: 79.3
click at [397, 193] on td "Debadeep (Deb) Bhattacharyya, Ph.D. Resource Email dbhattacharyya@covaris.com P…" at bounding box center [601, 207] width 449 height 263
copy div "(919) 923-7499"
click at [846, 78] on button "X" at bounding box center [856, 82] width 32 height 31
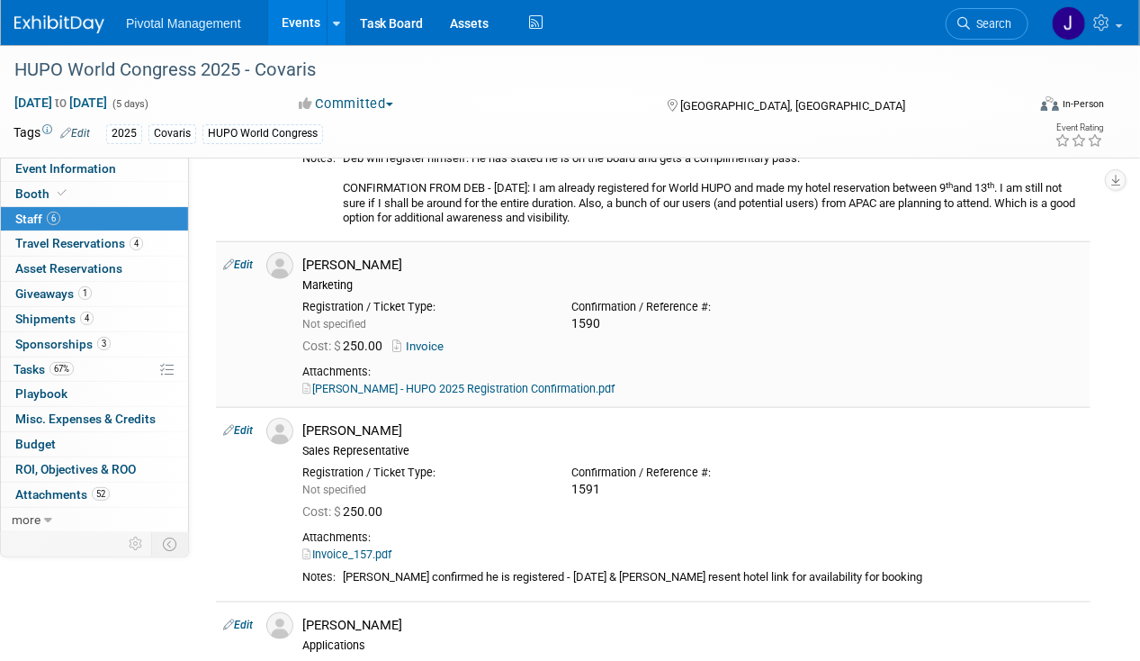
scroll to position [540, 0]
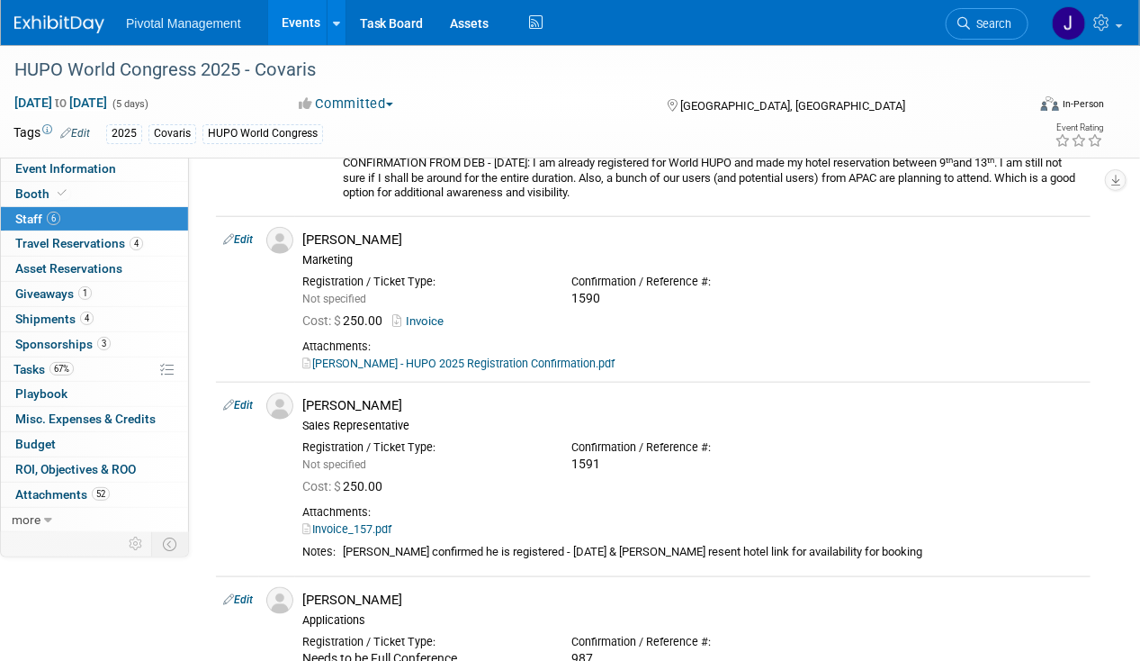
click at [991, 24] on span "Search" at bounding box center [990, 24] width 41 height 14
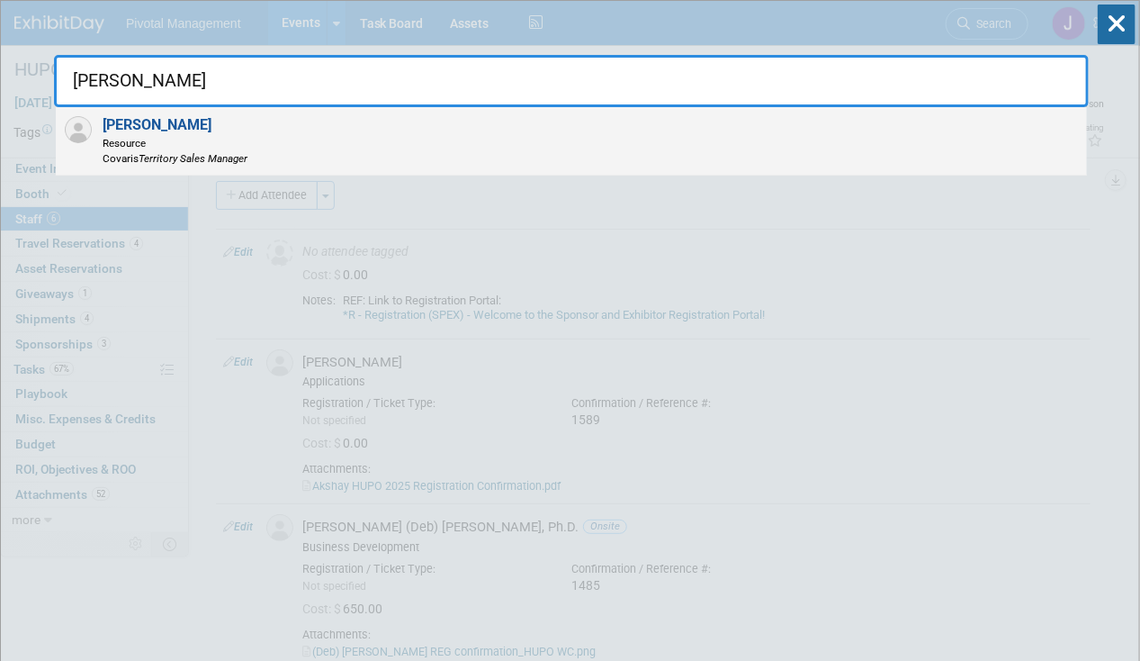
click at [317, 165] on div "Rob Brown Resource Covaris Territory Sales Manager" at bounding box center [572, 141] width 1032 height 68
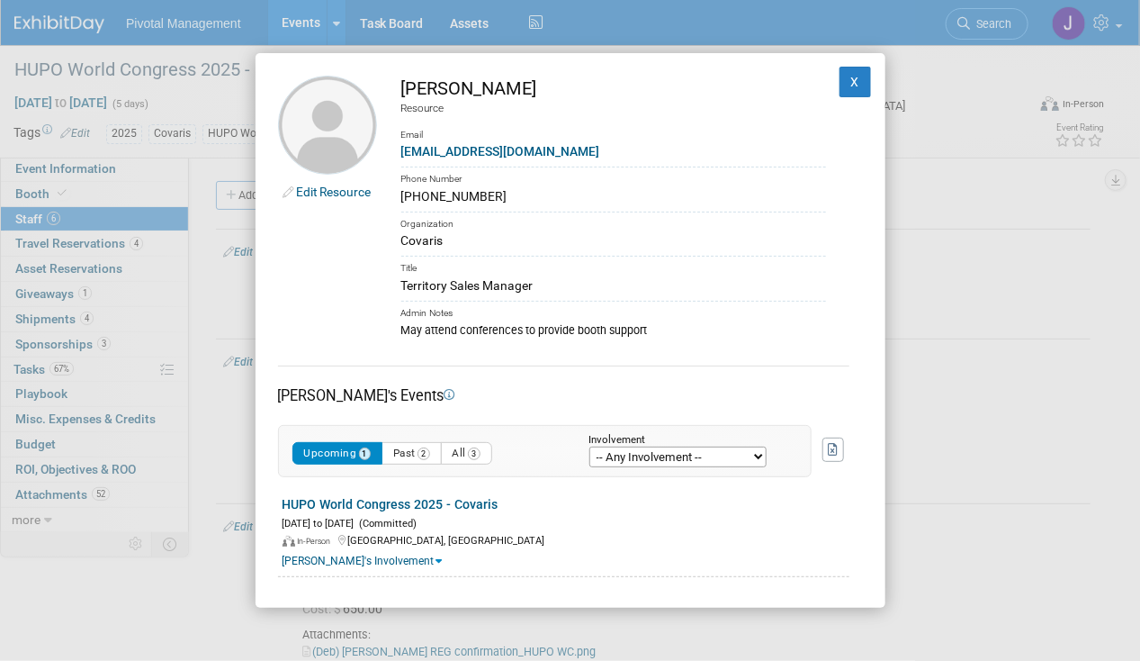
drag, startPoint x: 481, startPoint y: 197, endPoint x: 397, endPoint y: 201, distance: 83.8
click at [397, 201] on td "Rob Brown Resource Email rbrown@covaris.com Phone Number (713) 550-3654 Organiz…" at bounding box center [601, 207] width 449 height 263
copy div "(713) 550-3654"
drag, startPoint x: 842, startPoint y: 90, endPoint x: 879, endPoint y: 75, distance: 40.0
click at [842, 89] on button "X" at bounding box center [856, 82] width 32 height 31
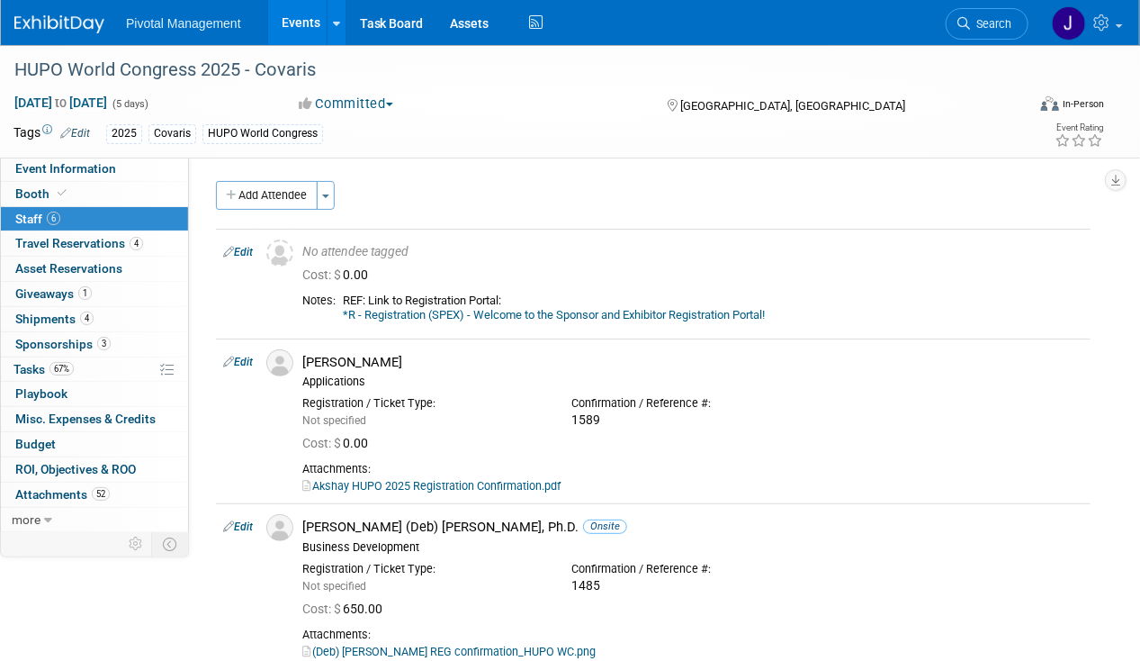
click at [968, 27] on icon at bounding box center [964, 23] width 13 height 13
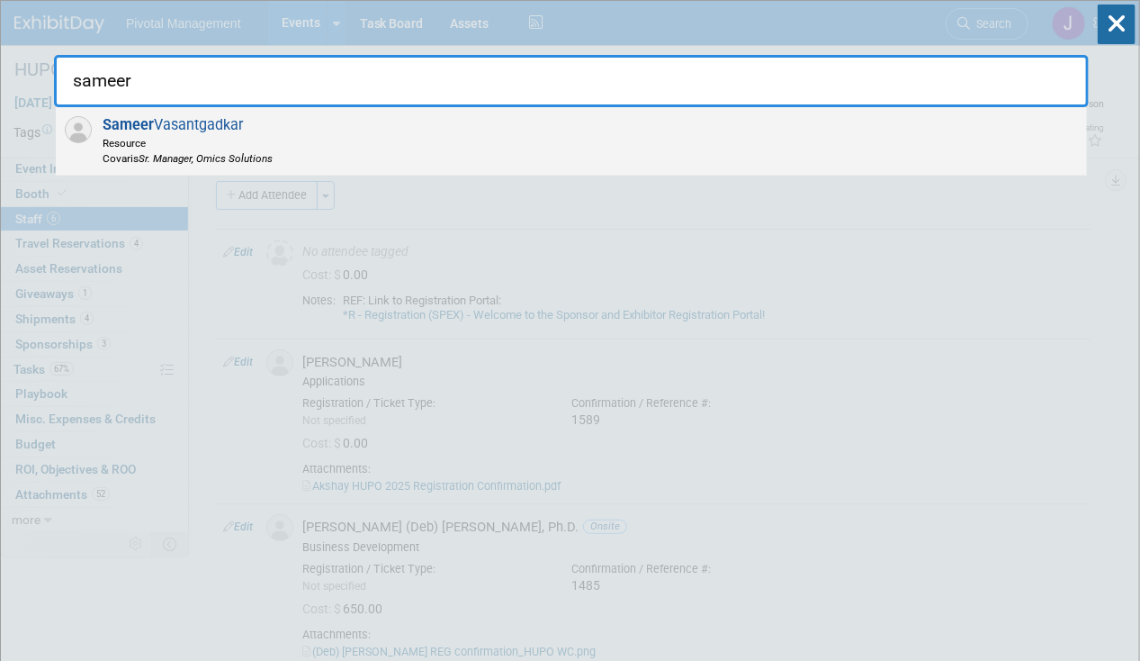
type input "sameer"
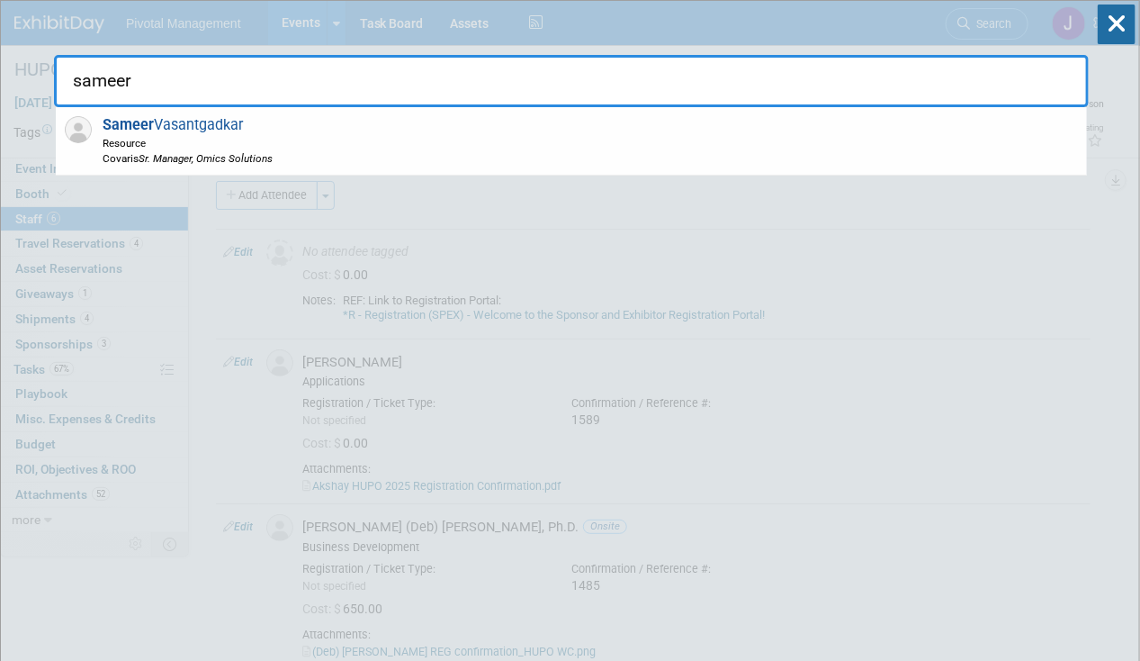
click at [509, 140] on div "Sameer Vasantgadkar Resource Covaris Sr. Manager, Omics Solutions" at bounding box center [572, 141] width 1032 height 68
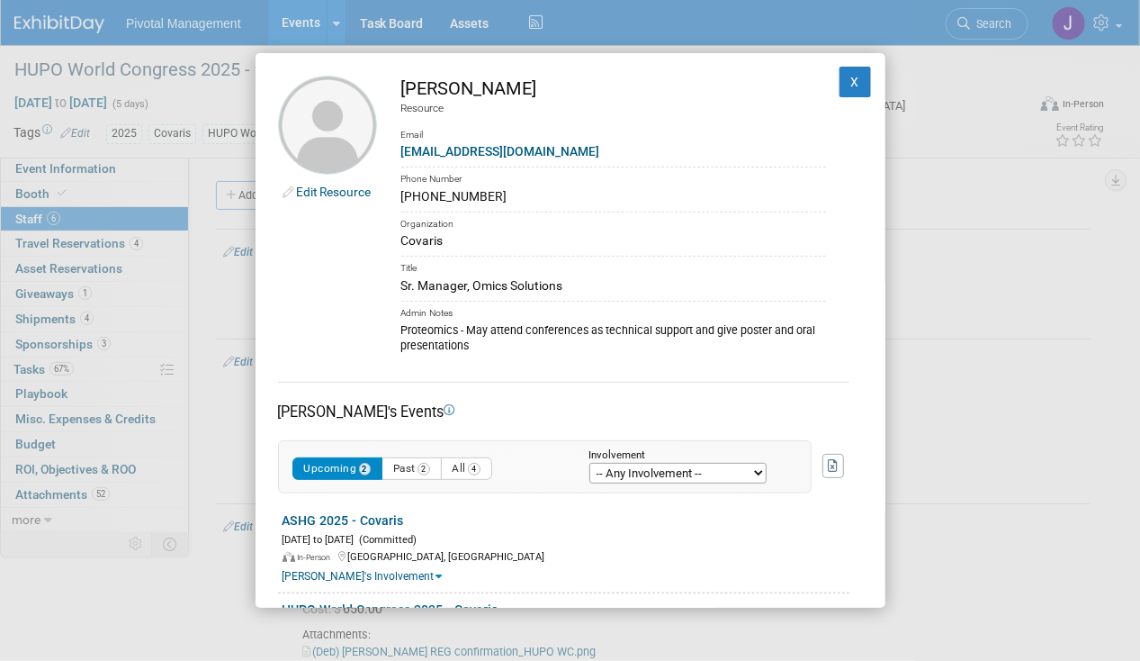
drag, startPoint x: 498, startPoint y: 191, endPoint x: 372, endPoint y: 193, distance: 126.0
click at [372, 193] on tr "Edit Resource Sameer Vasantgadkar Resource Email svasantgadkar@covaris.com Phon…" at bounding box center [570, 215] width 585 height 279
drag, startPoint x: 372, startPoint y: 193, endPoint x: 423, endPoint y: 193, distance: 51.3
click at [423, 193] on div "(781) 866-5509" at bounding box center [613, 196] width 425 height 19
click at [394, 201] on td "Sameer Vasantgadkar Resource Email svasantgadkar@covaris.com Phone Number (781)…" at bounding box center [601, 215] width 449 height 279
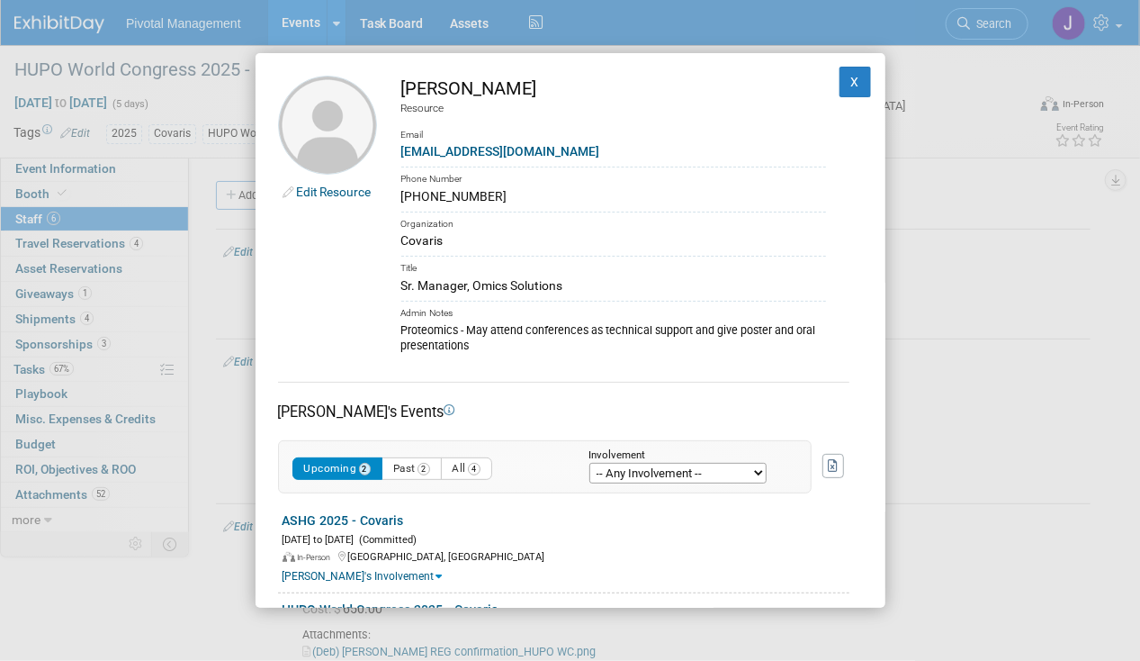
click at [401, 194] on td "Sameer Vasantgadkar Resource Email svasantgadkar@covaris.com Phone Number (781)…" at bounding box center [601, 215] width 449 height 279
drag, startPoint x: 401, startPoint y: 194, endPoint x: 490, endPoint y: 187, distance: 88.4
click at [490, 187] on div "(781) 866-5509" at bounding box center [613, 196] width 425 height 19
copy div "(781) 866-5509"
click at [29, 306] on div "Edit Resource Sameer Vasantgadkar Resource Email svasantgadkar@covaris.com Phon…" at bounding box center [570, 330] width 1140 height 661
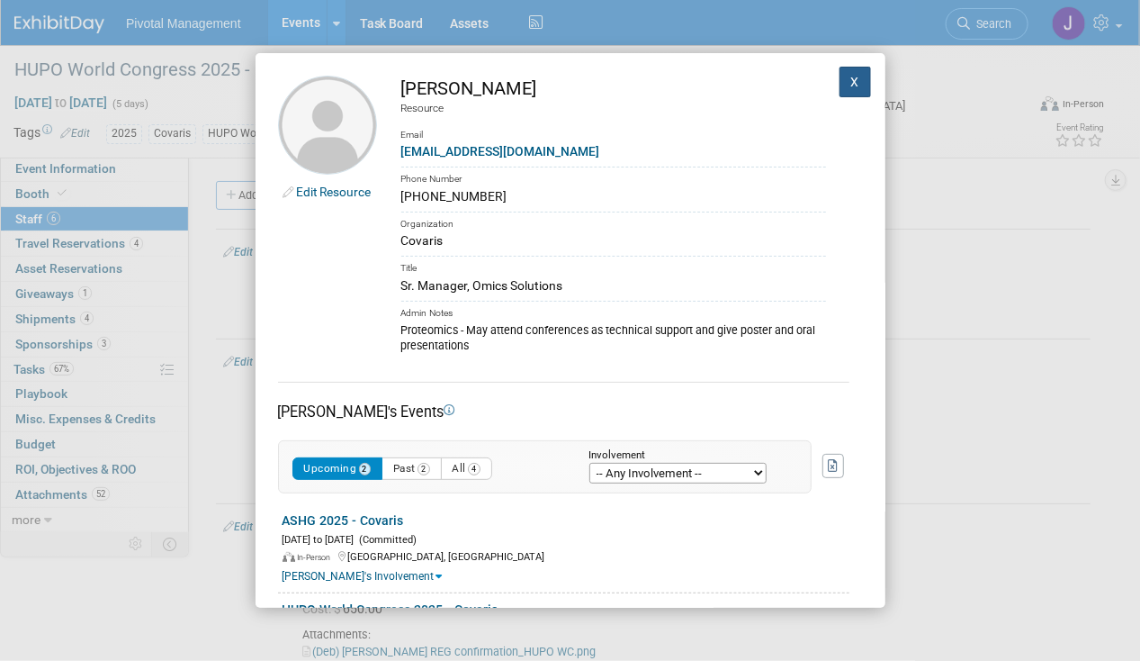
click at [852, 73] on button "X" at bounding box center [856, 82] width 32 height 31
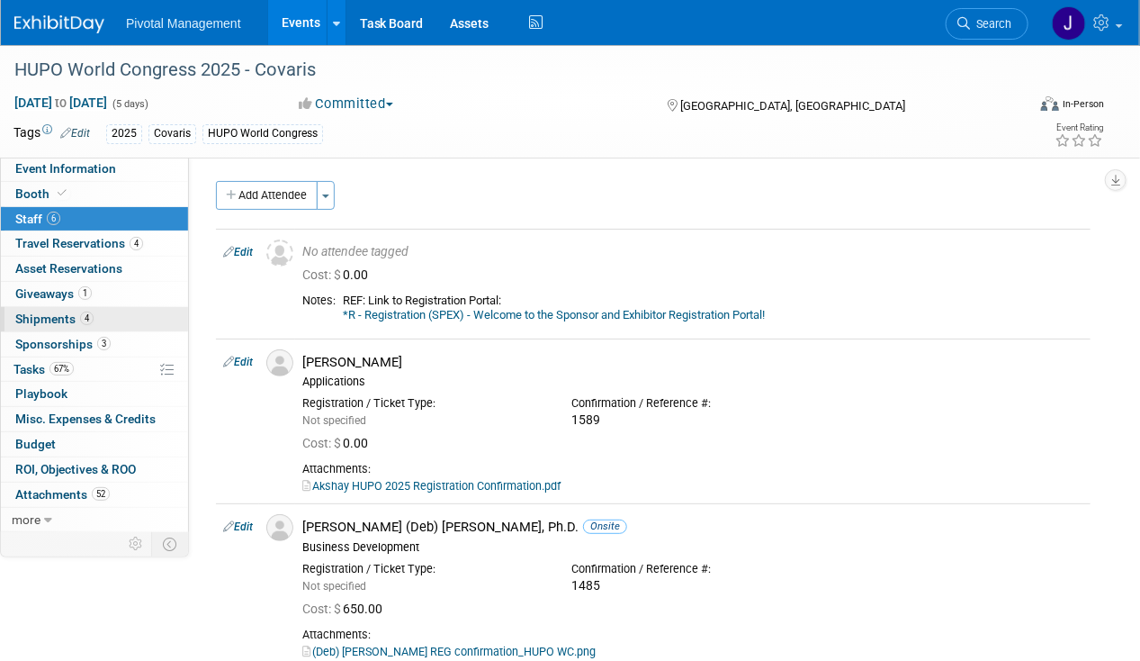
click at [91, 328] on link "4 Shipments 4" at bounding box center [94, 319] width 187 height 24
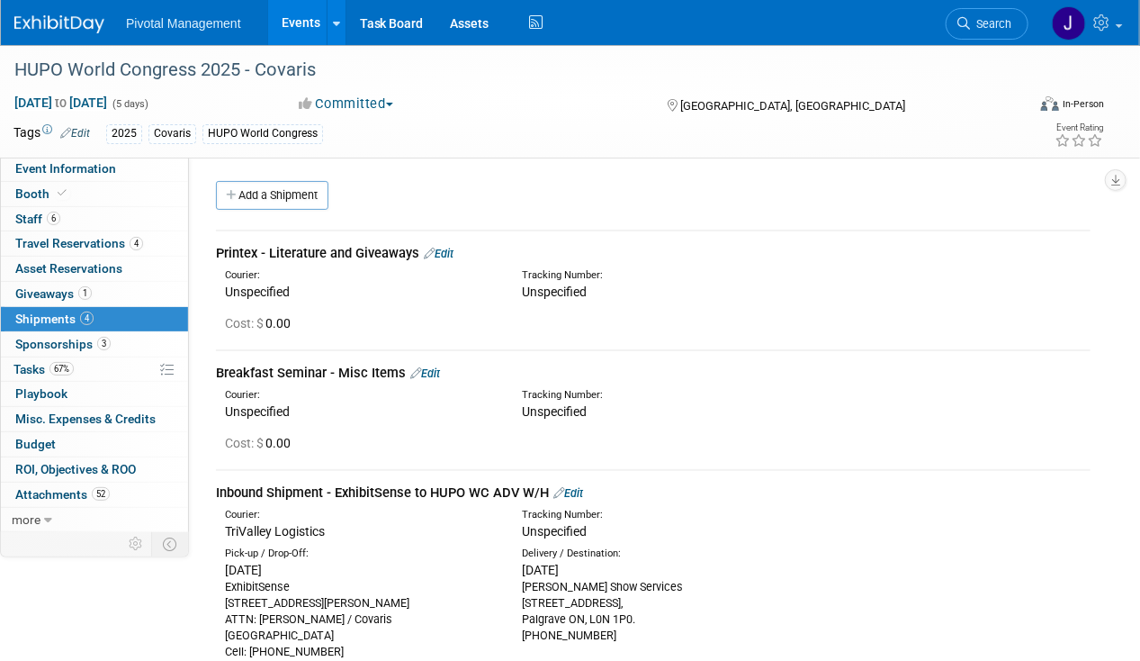
drag, startPoint x: 102, startPoint y: 341, endPoint x: 189, endPoint y: 316, distance: 90.9
click at [102, 341] on span "3" at bounding box center [104, 344] width 14 height 14
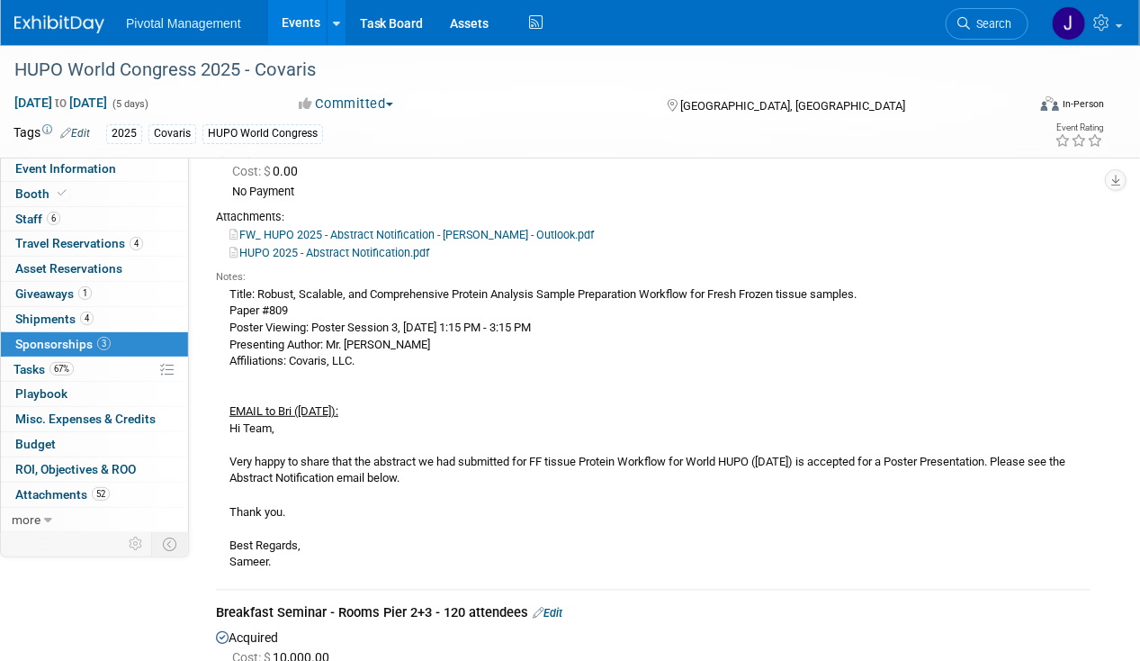
scroll to position [90, 0]
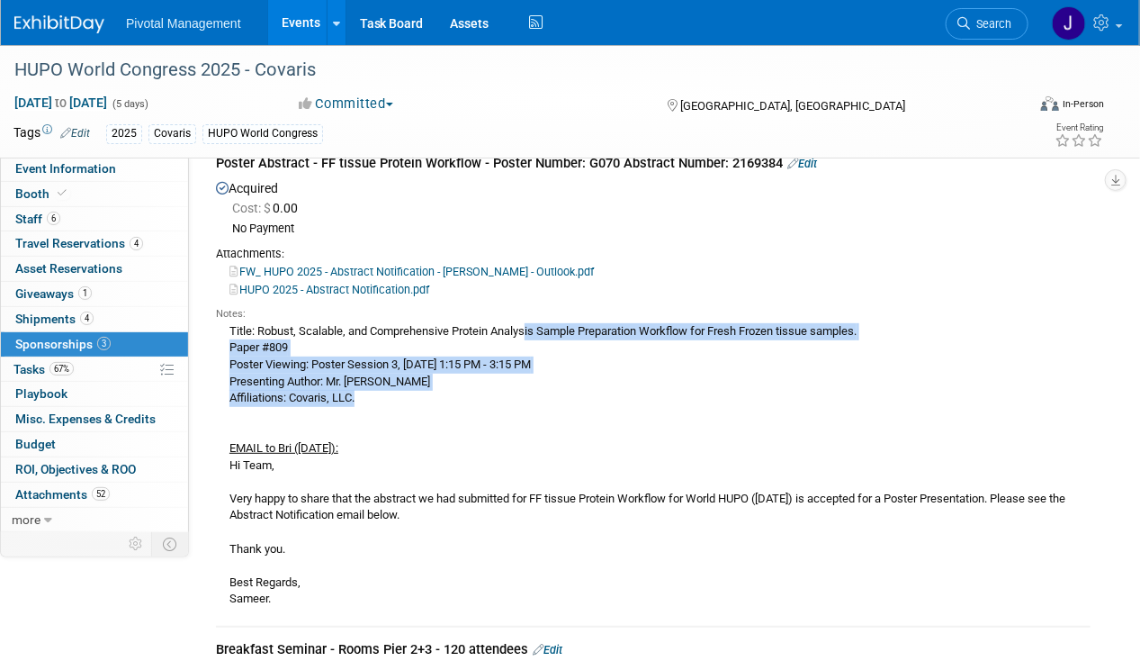
drag, startPoint x: 232, startPoint y: 329, endPoint x: 434, endPoint y: 405, distance: 215.3
click at [434, 405] on div "Title: Robust, Scalable, and Comprehensive Protein Analysis Sample Preparation …" at bounding box center [653, 464] width 875 height 286
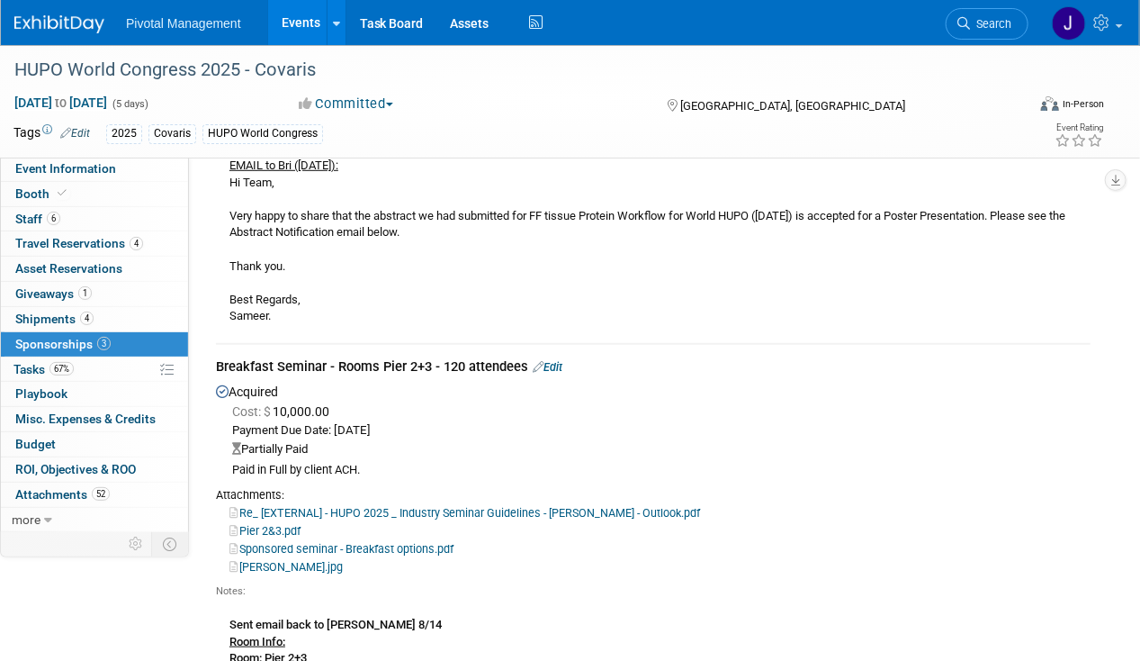
scroll to position [450, 0]
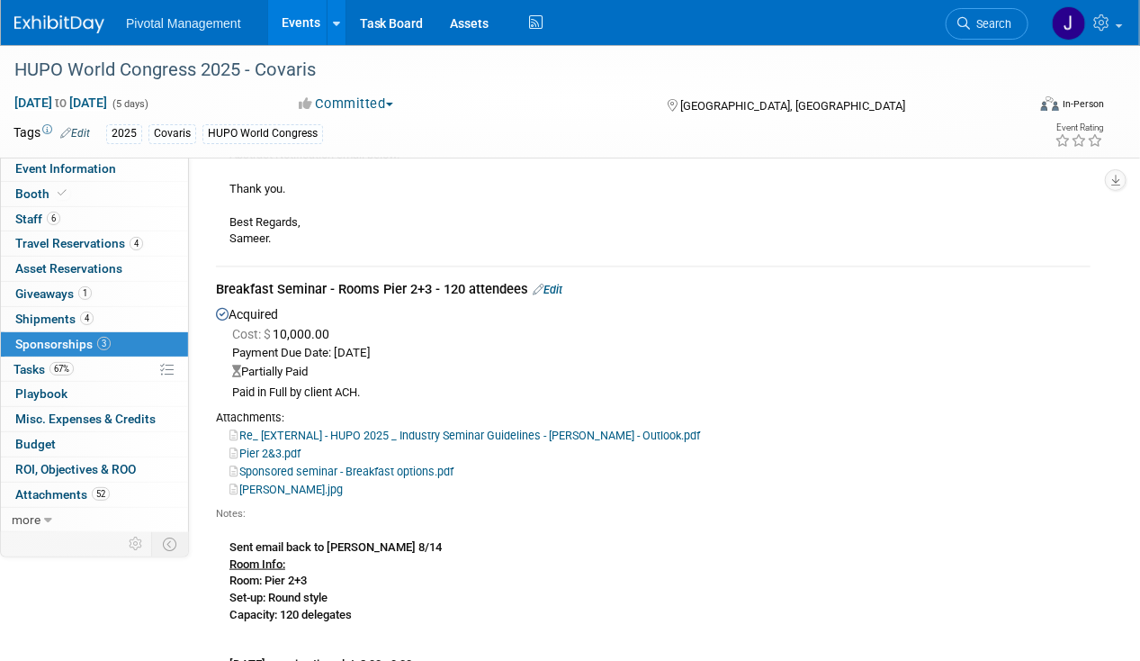
drag, startPoint x: 335, startPoint y: 284, endPoint x: 433, endPoint y: 290, distance: 98.3
click at [433, 290] on div "Breakfast Seminar - Rooms Pier 2+3 - 120 attendees Edit" at bounding box center [653, 291] width 875 height 23
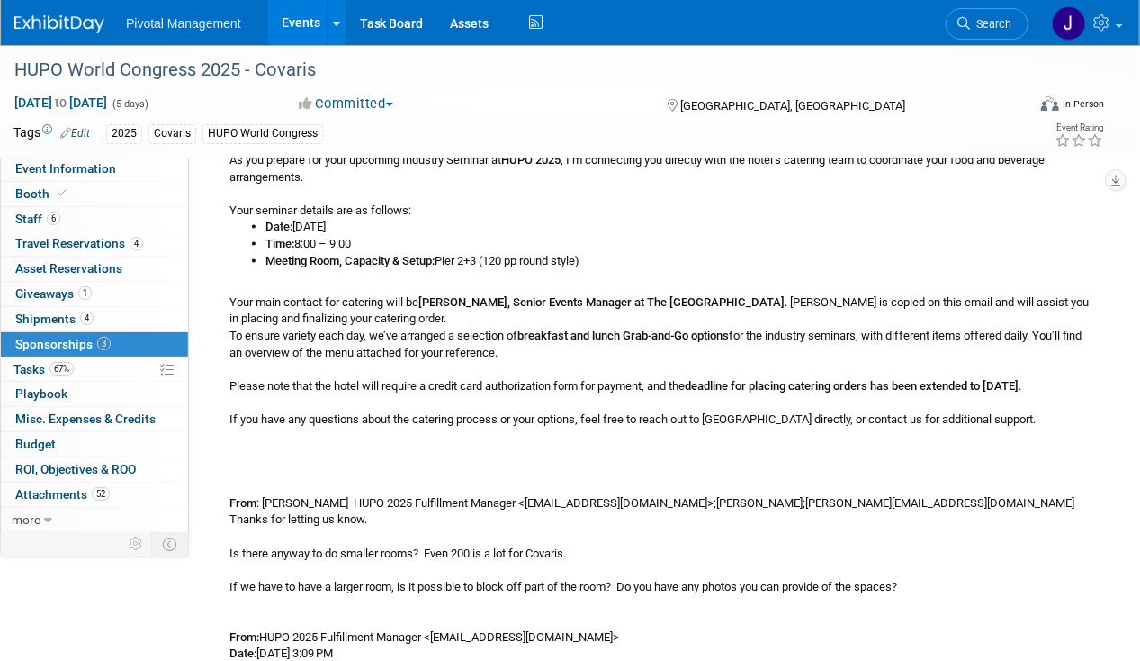
scroll to position [1080, 0]
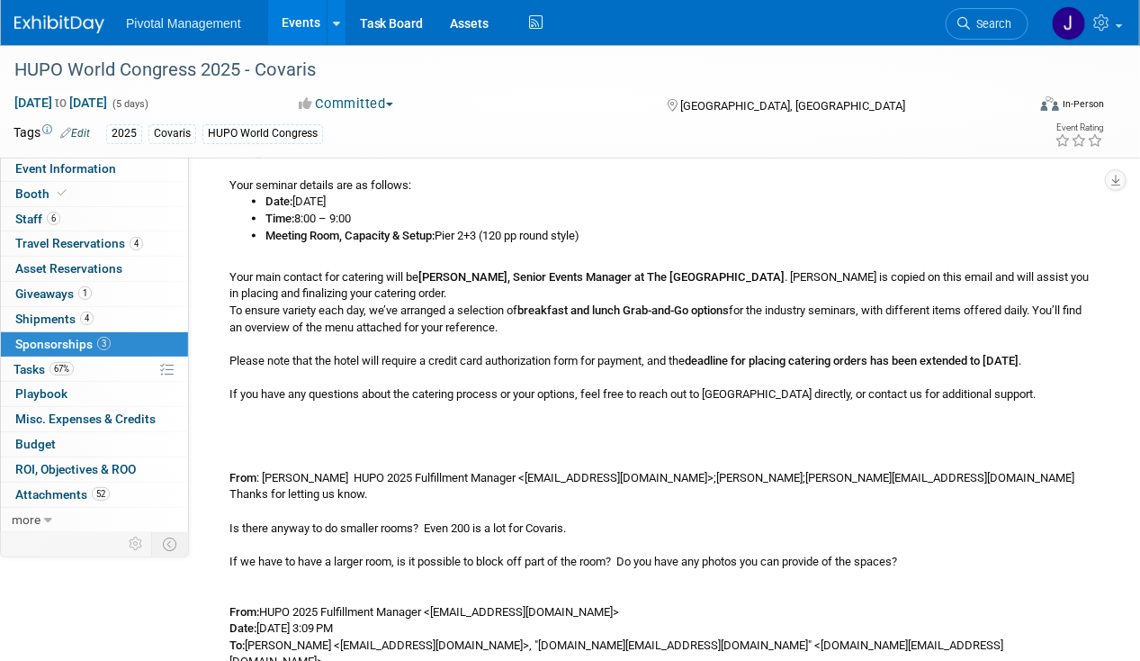
click at [73, 344] on span "Sponsorships 3" at bounding box center [62, 344] width 95 height 14
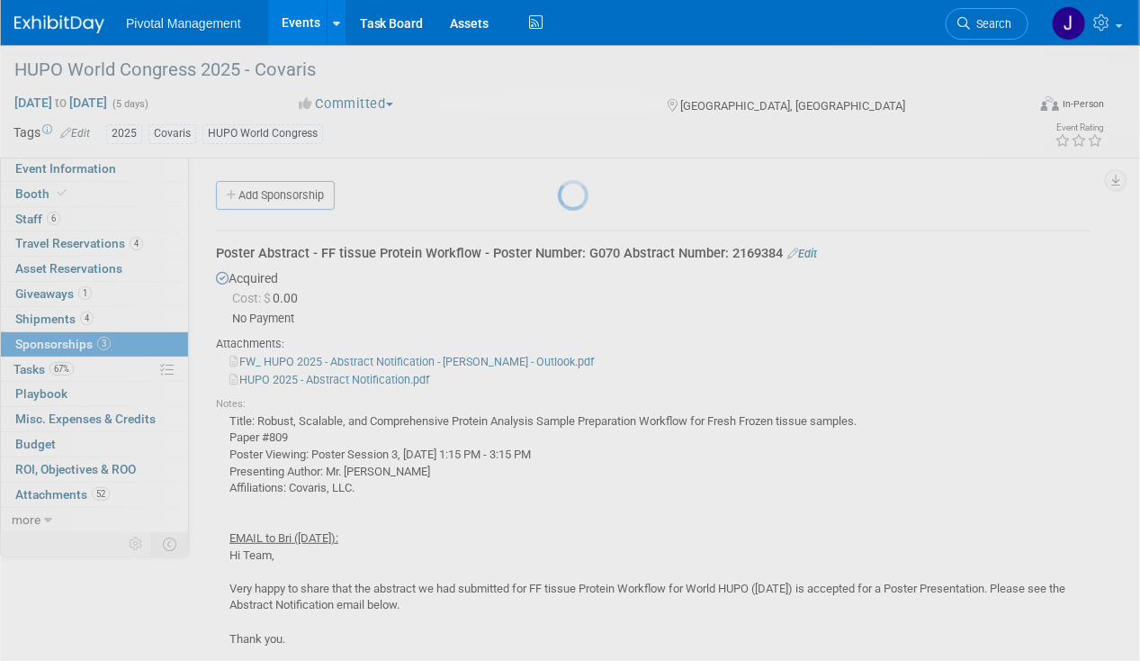
click at [558, 364] on div at bounding box center [570, 330] width 25 height 661
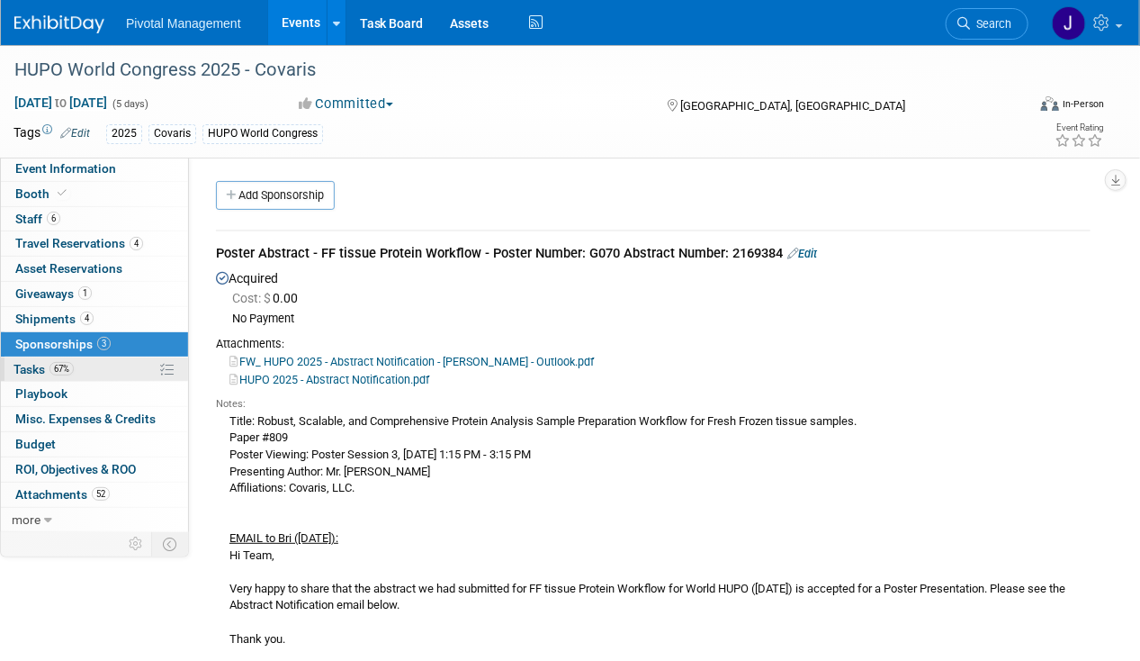
click at [84, 370] on link "67% Tasks 67%" at bounding box center [94, 369] width 187 height 24
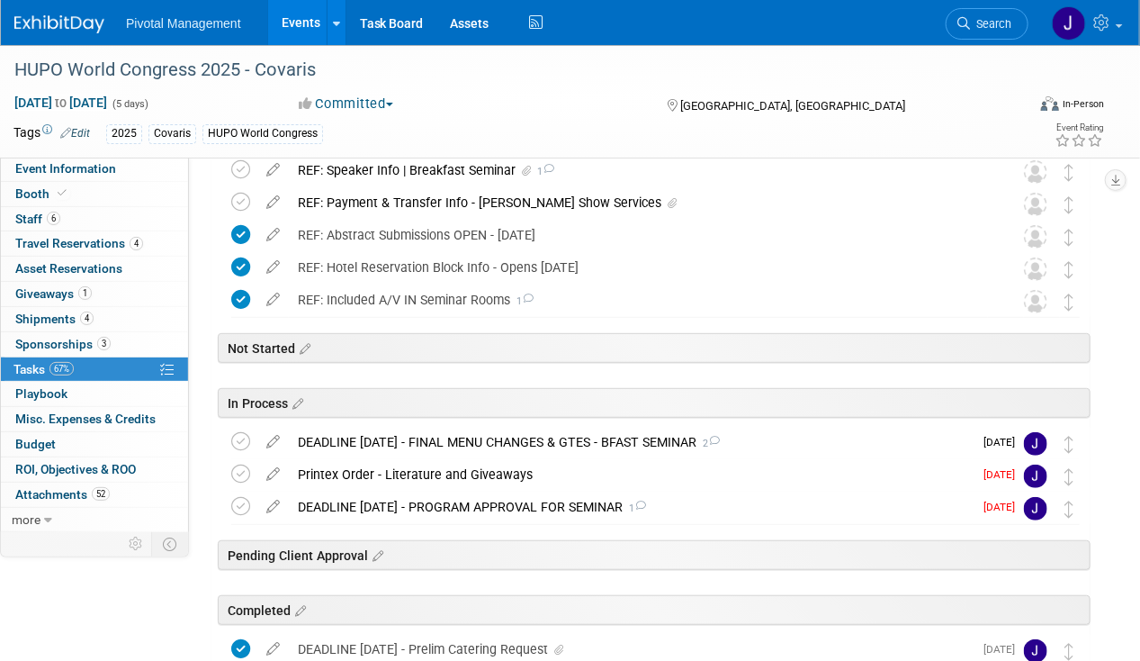
scroll to position [270, 0]
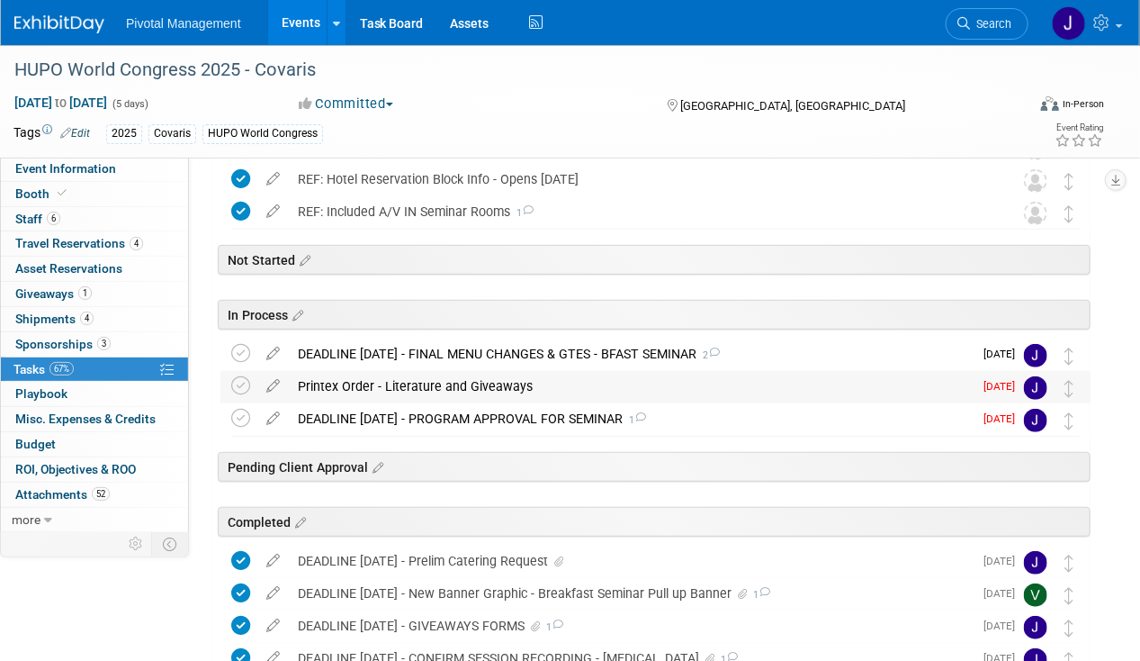
click at [497, 388] on div "Printex Order - Literature and Giveaways" at bounding box center [631, 386] width 684 height 31
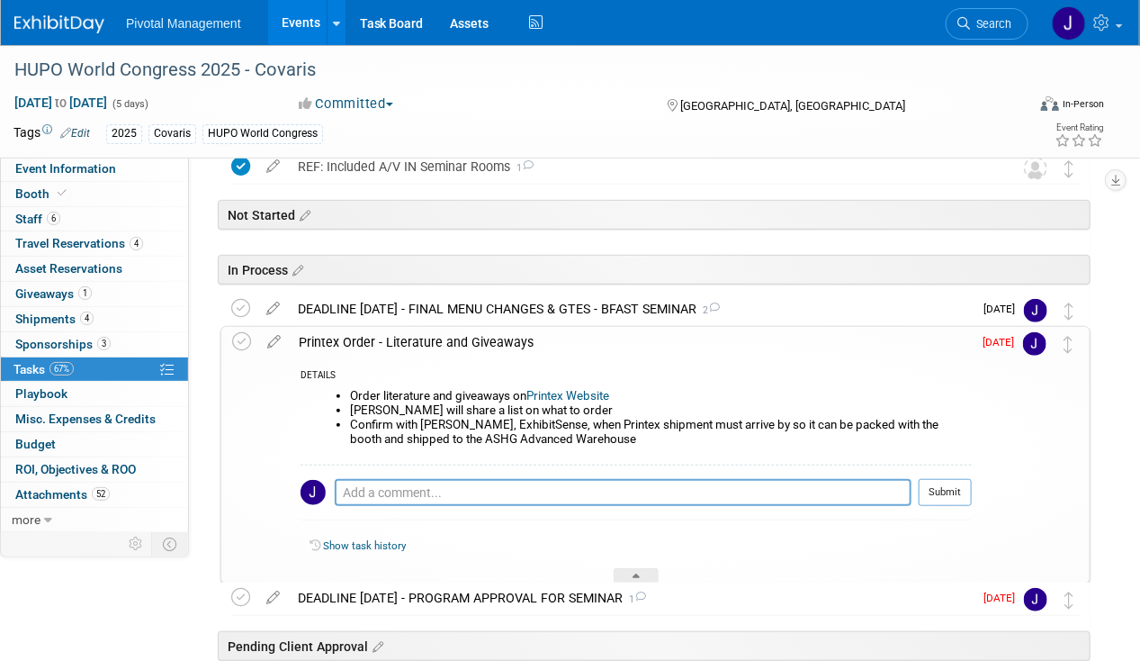
scroll to position [450, 0]
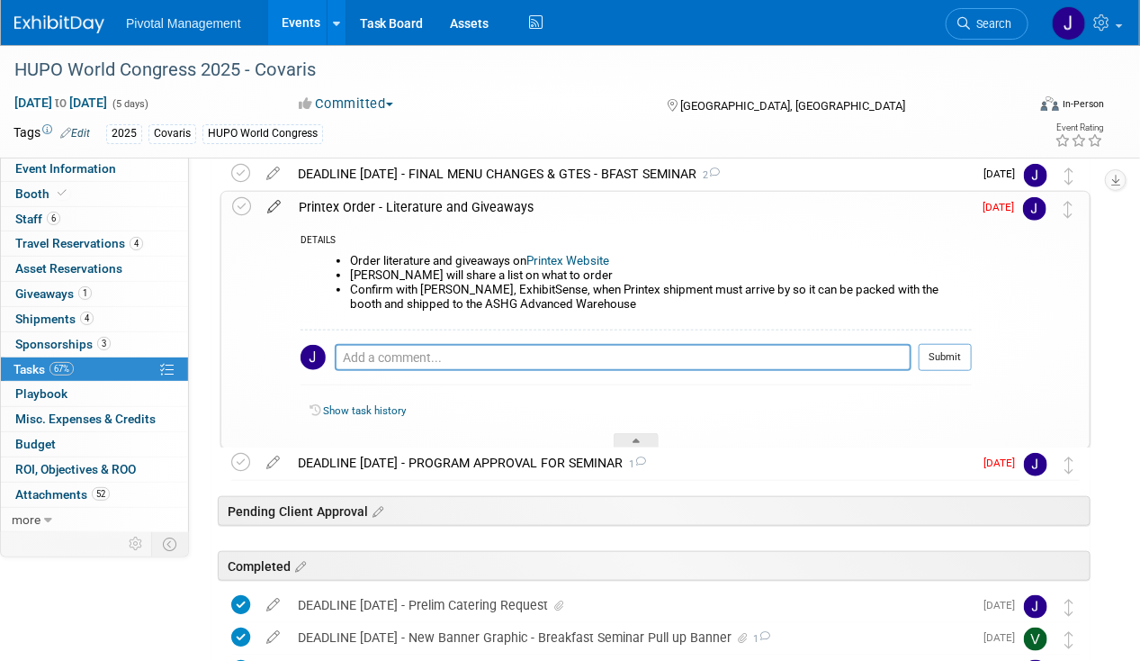
click at [269, 205] on icon at bounding box center [274, 203] width 32 height 23
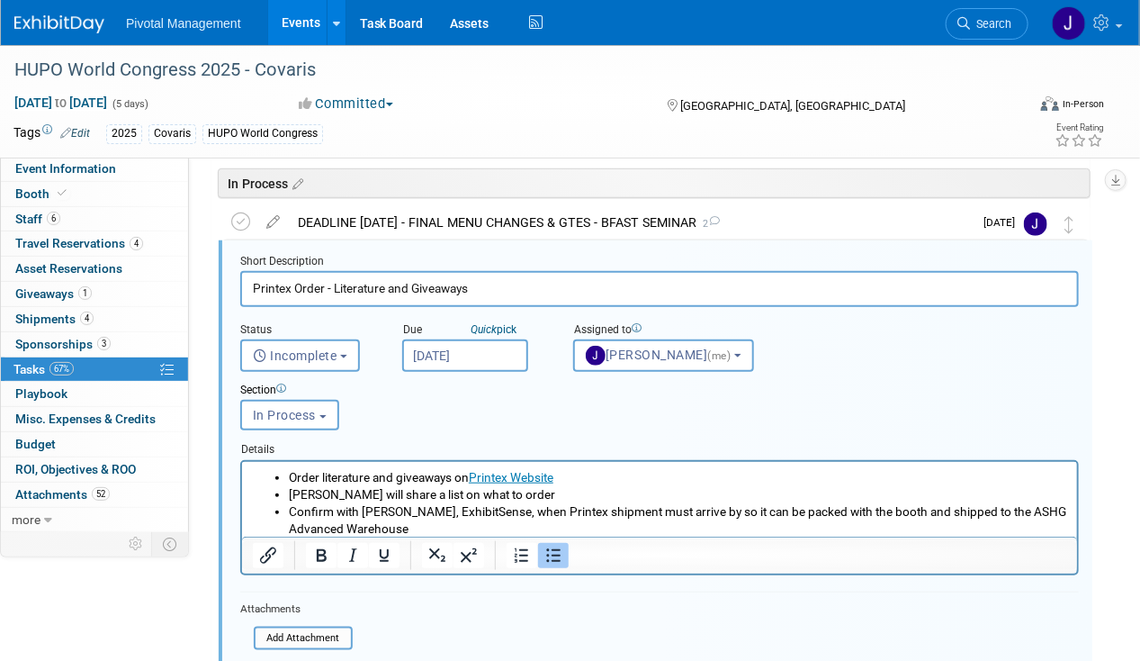
scroll to position [376, 0]
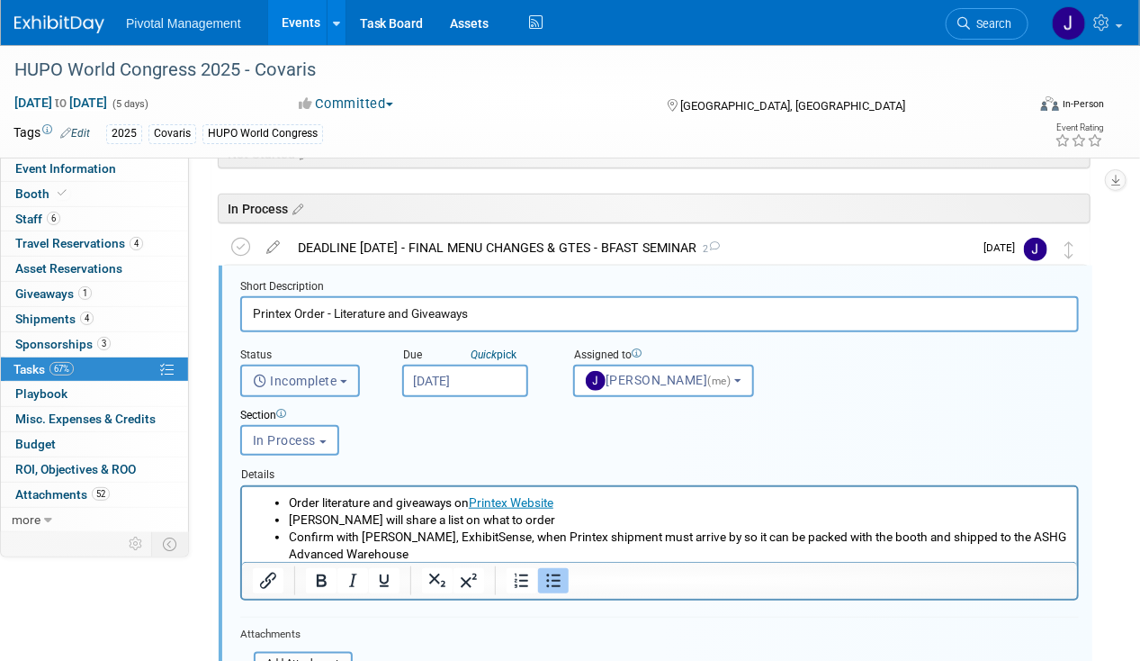
click at [331, 374] on span "Incomplete" at bounding box center [295, 381] width 85 height 14
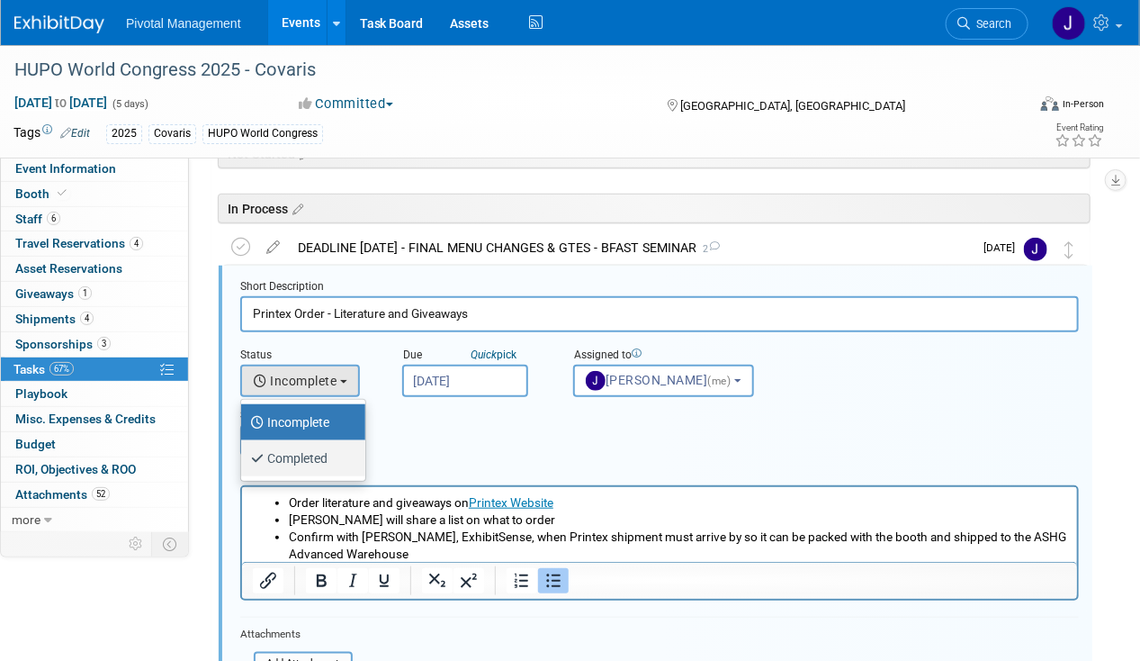
click at [321, 451] on label "Completed" at bounding box center [298, 458] width 97 height 29
click at [244, 451] on input "Completed" at bounding box center [238, 456] width 12 height 12
select select "3"
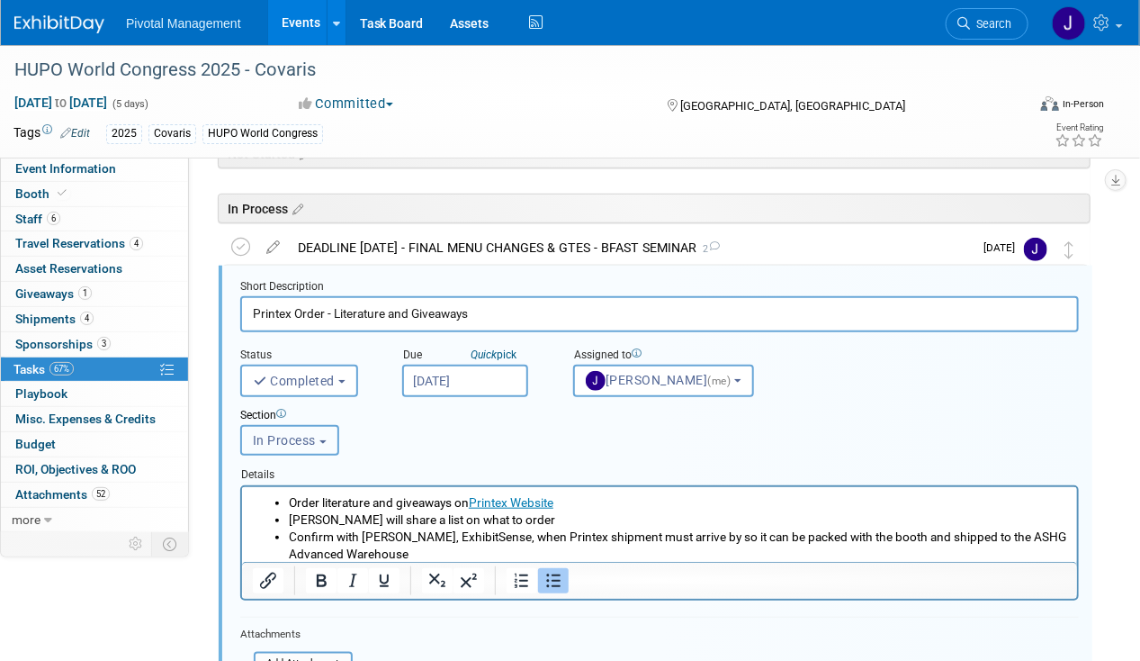
click at [295, 436] on span "In Process" at bounding box center [284, 440] width 63 height 14
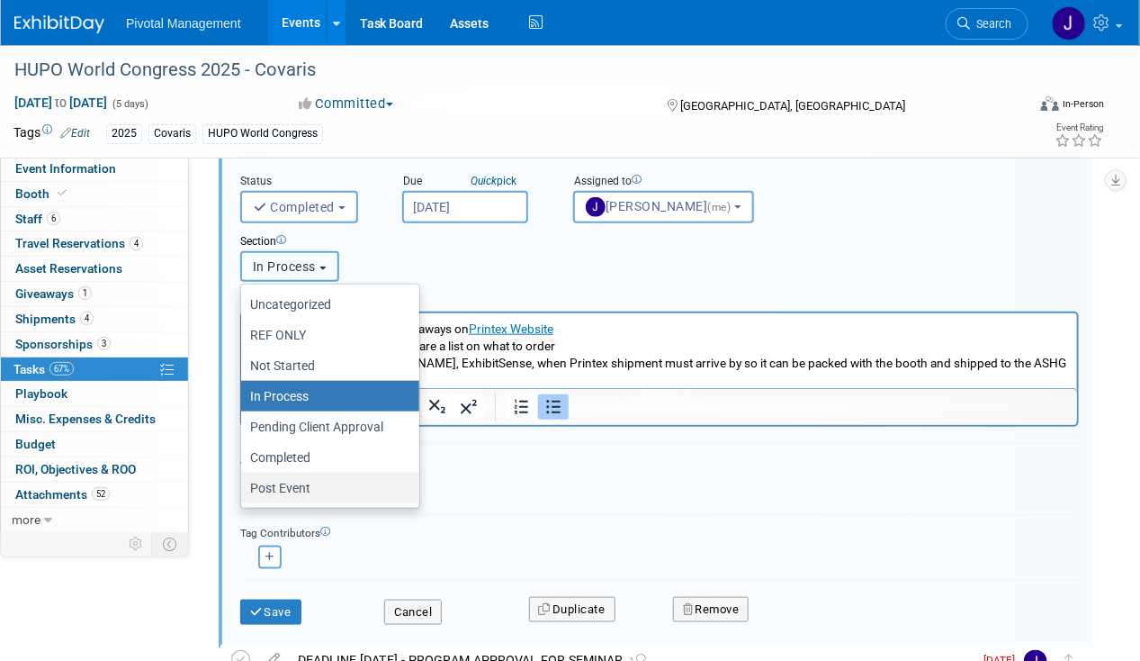
scroll to position [556, 0]
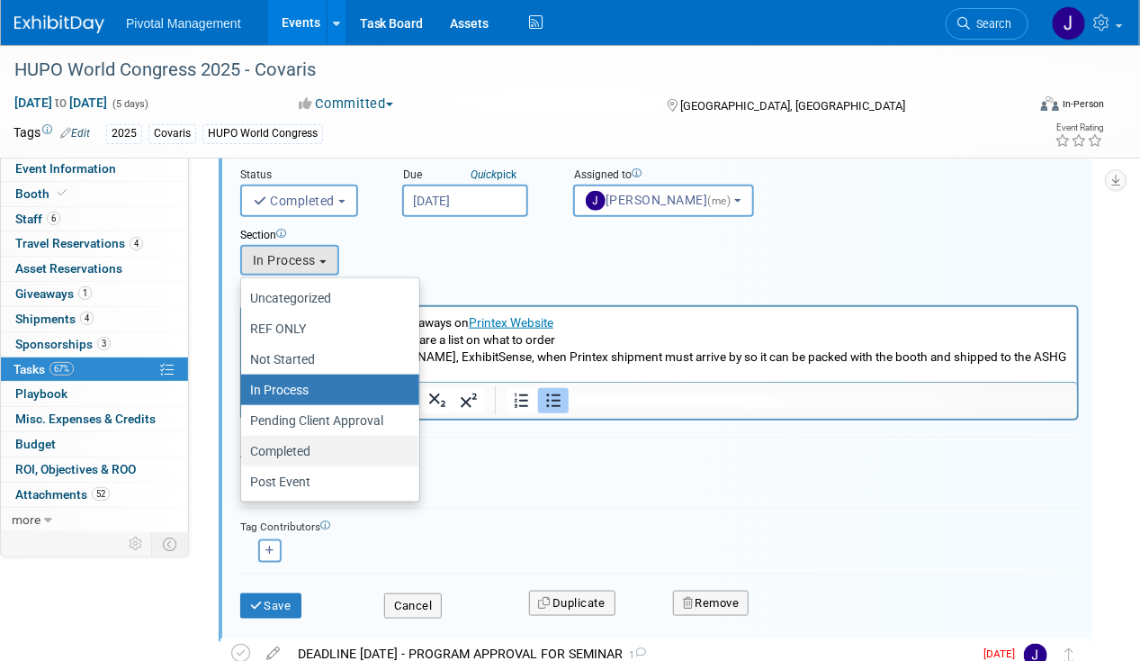
click at [291, 443] on label "Completed" at bounding box center [325, 450] width 151 height 23
click at [244, 446] on input "Completed" at bounding box center [238, 452] width 12 height 12
select select "11273011"
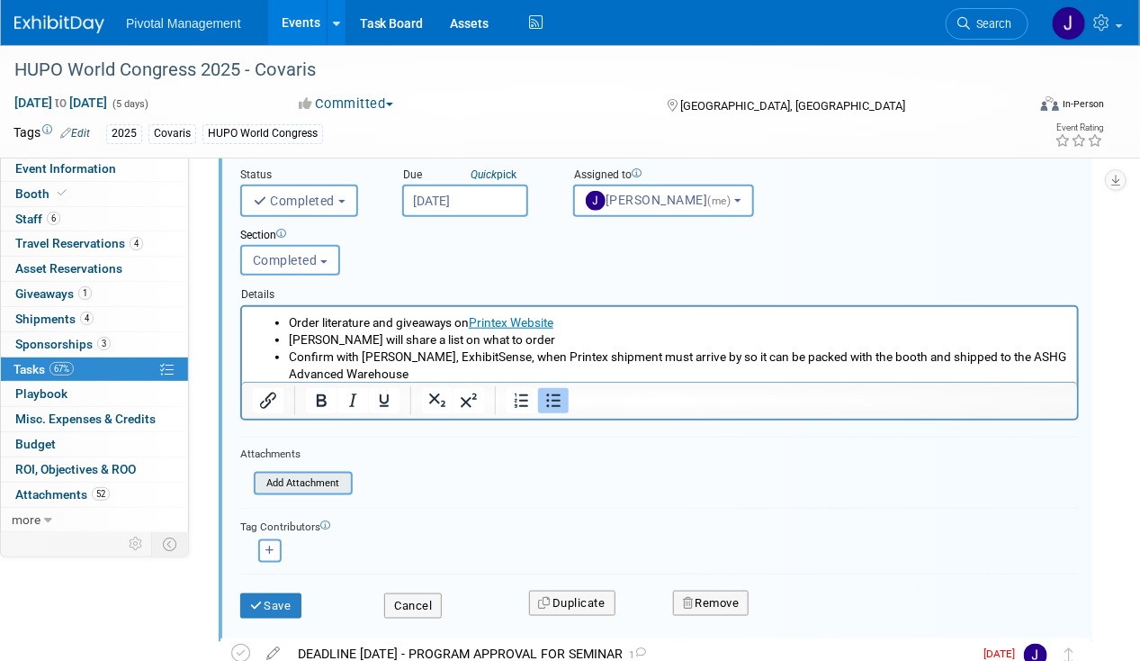
click at [308, 473] on input "file" at bounding box center [259, 483] width 184 height 20
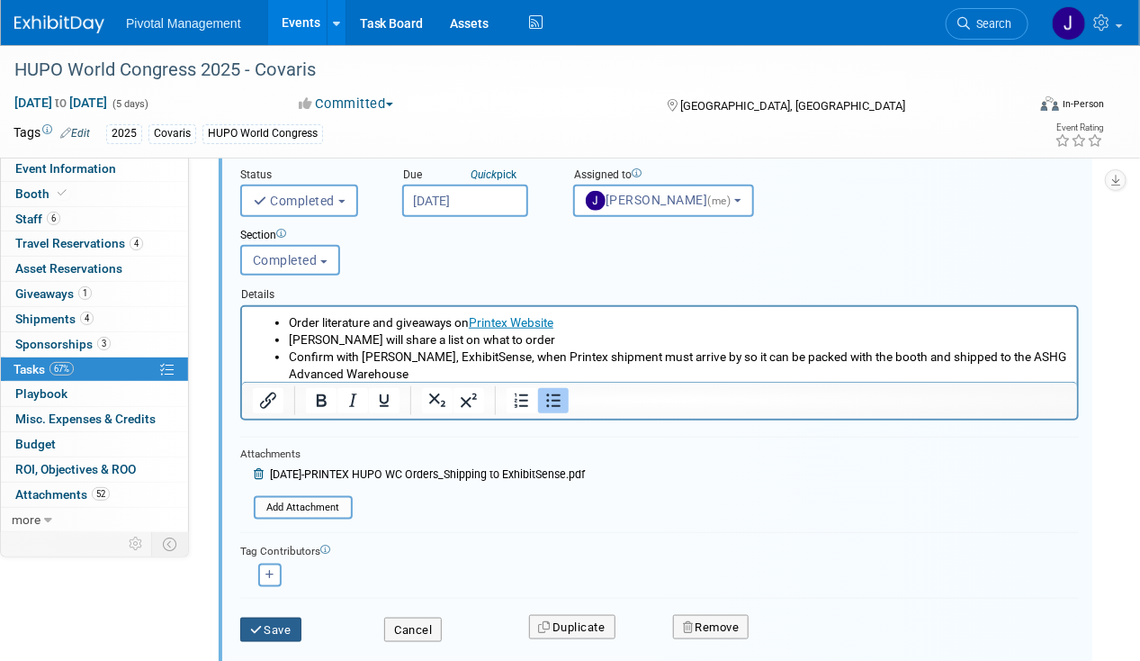
click at [278, 623] on button "Save" at bounding box center [270, 629] width 61 height 25
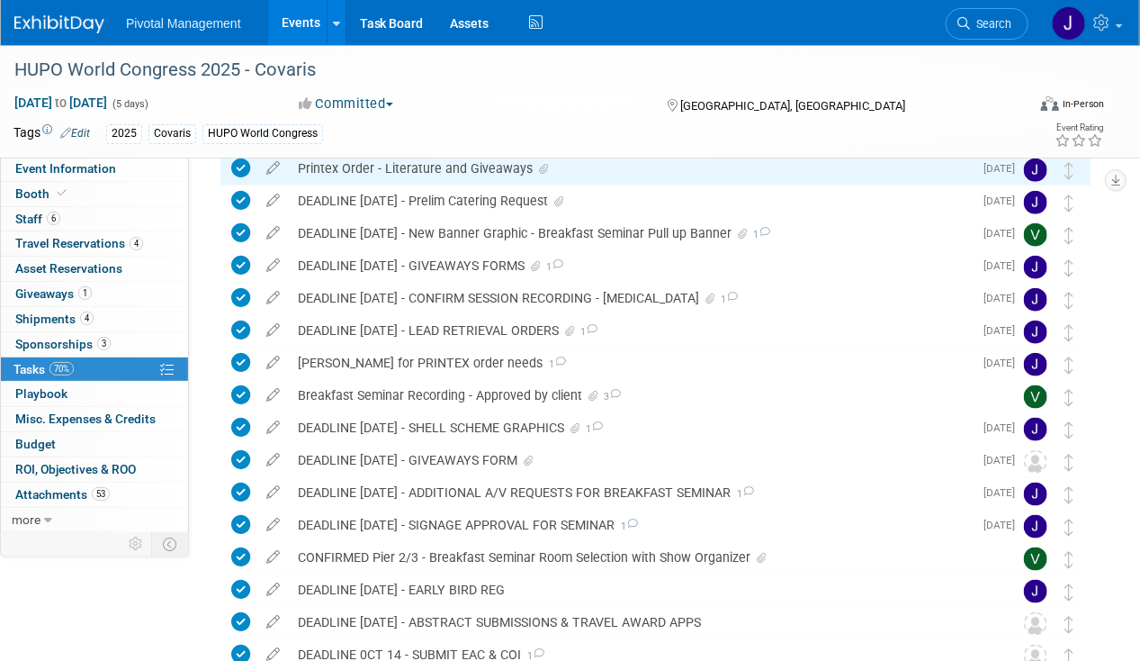
scroll to position [540, 0]
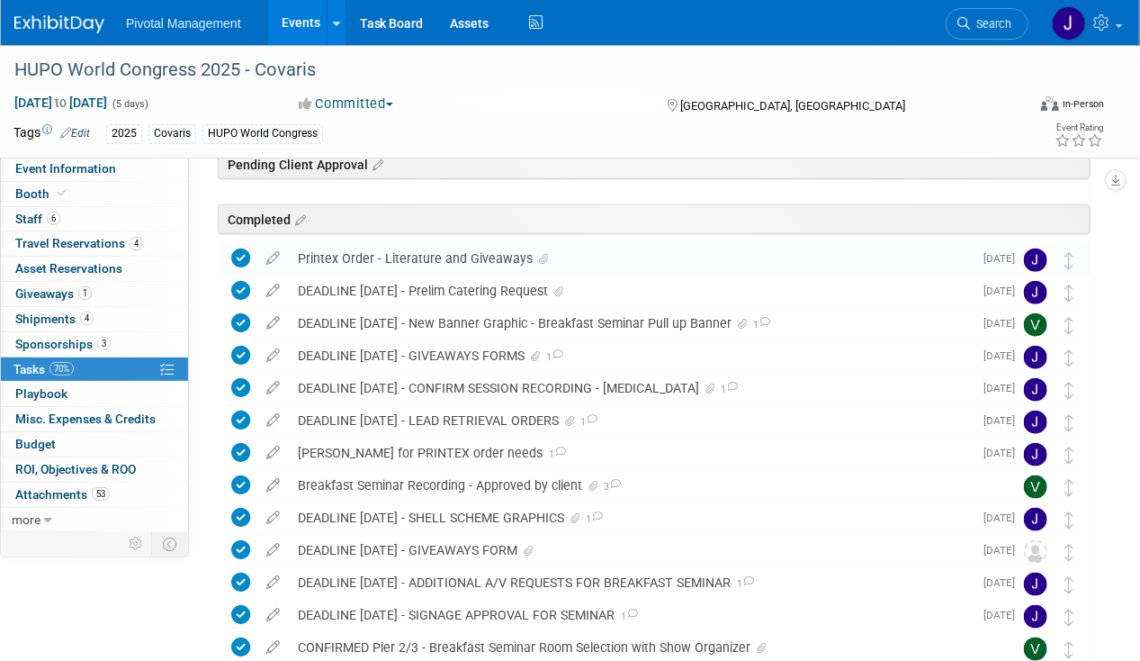
click at [428, 258] on div "Printex Order - Literature and Giveaways" at bounding box center [631, 258] width 684 height 31
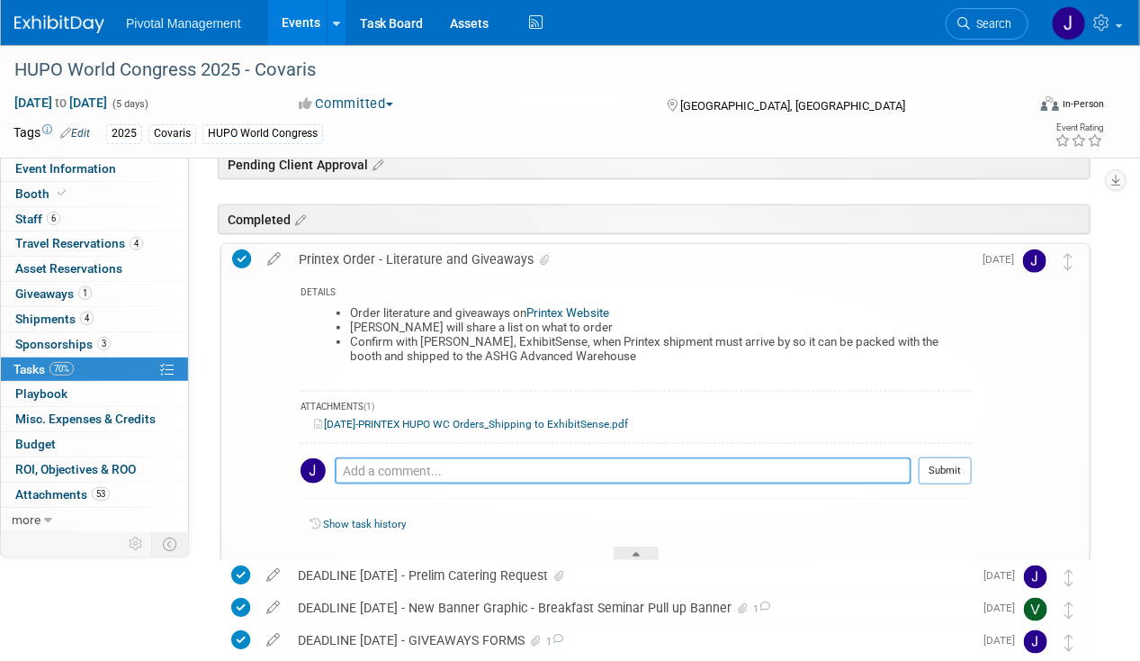
click at [375, 472] on textarea at bounding box center [623, 470] width 577 height 27
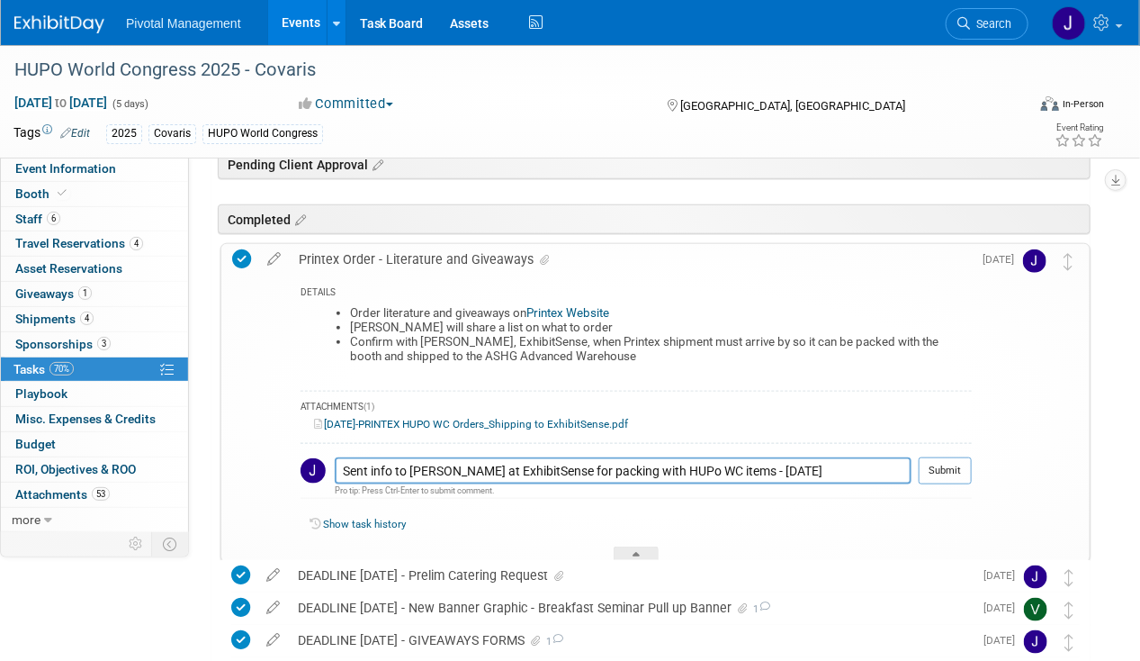
drag, startPoint x: 652, startPoint y: 484, endPoint x: 657, endPoint y: 473, distance: 12.9
click at [652, 484] on div "Pro tip: Press Ctrl-Enter to submit comment." at bounding box center [623, 490] width 577 height 12
click at [653, 464] on textarea "Sent info to Lisa at ExhibitSense for packing with HUPo WC items - 10.06.25" at bounding box center [623, 470] width 577 height 26
type textarea "Sent info to Lisa at ExhibitSense for packing with HUPO WC items - 10.06.25"
click at [935, 466] on button "Submit" at bounding box center [945, 470] width 53 height 27
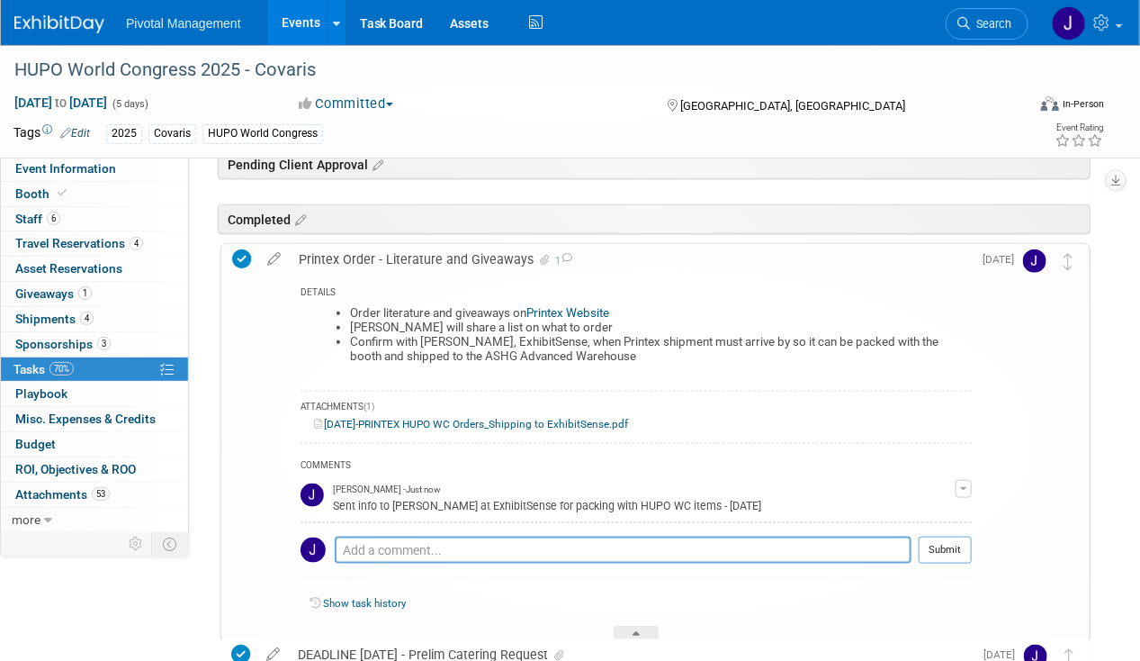
click at [283, 24] on link "Events" at bounding box center [301, 22] width 66 height 45
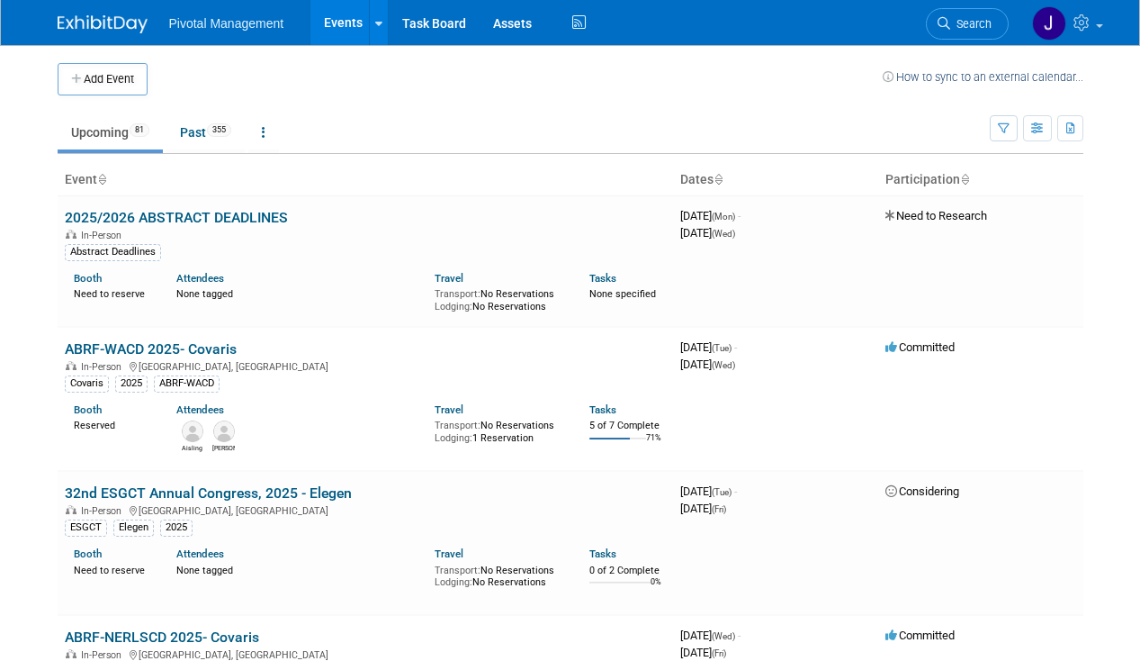
click at [967, 31] on link "Search" at bounding box center [967, 24] width 83 height 32
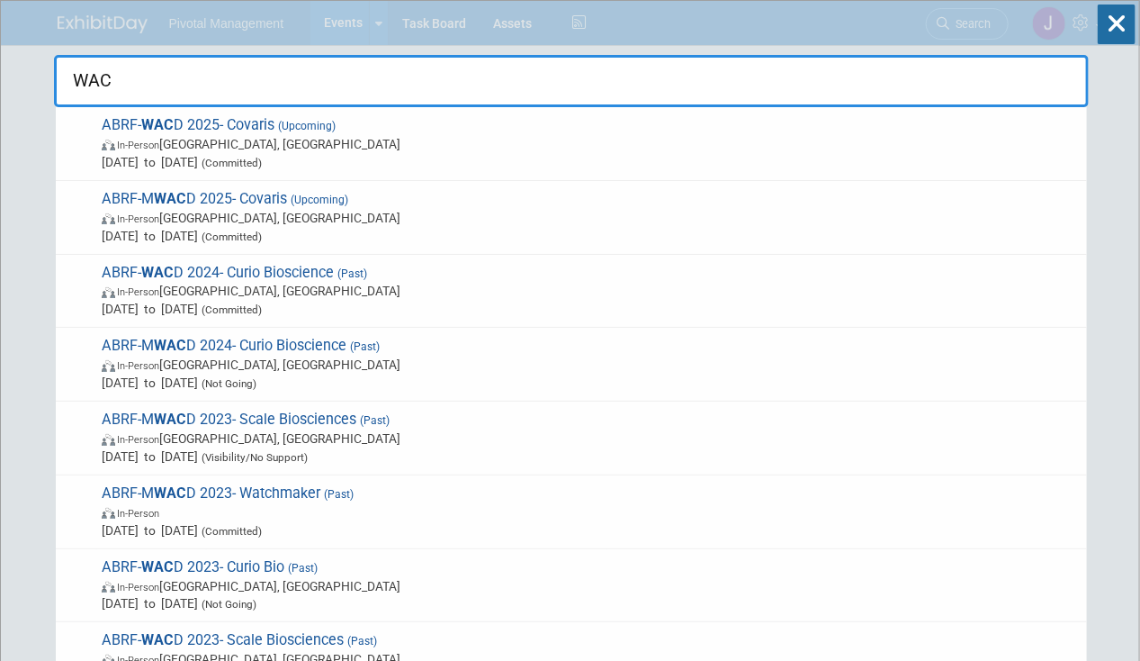
type input "WACD"
drag, startPoint x: 157, startPoint y: 76, endPoint x: 56, endPoint y: 89, distance: 101.7
click at [56, 89] on input "WACD" at bounding box center [571, 81] width 1035 height 52
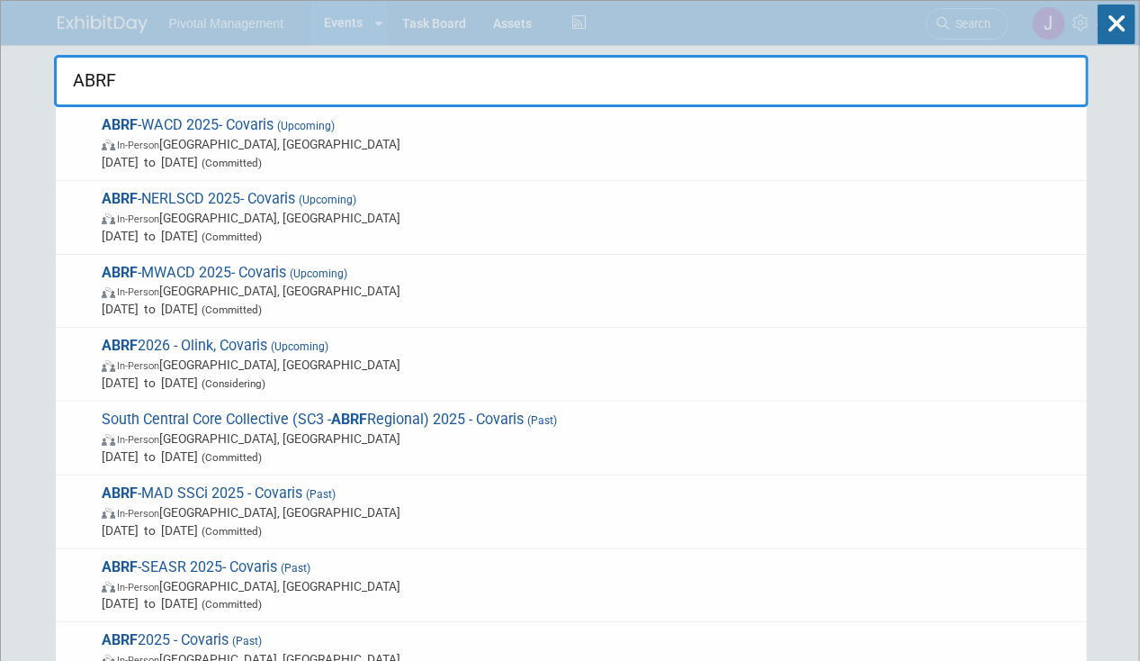
type input "ABRF"
drag, startPoint x: 149, startPoint y: 93, endPoint x: 50, endPoint y: 86, distance: 99.2
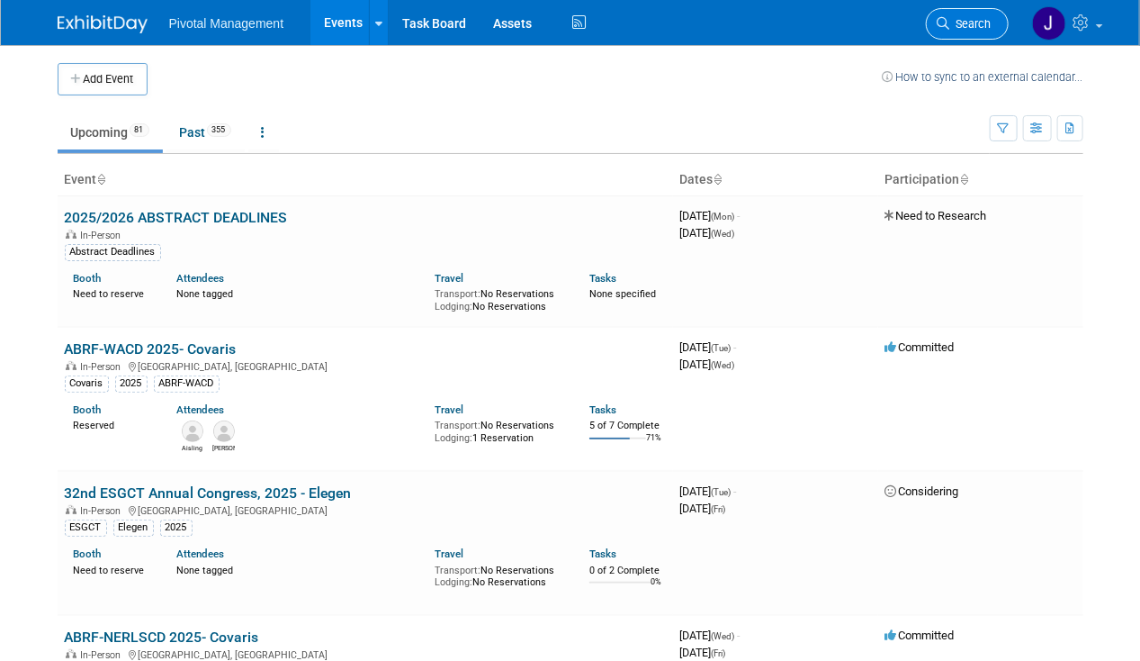
click at [999, 25] on link "Search" at bounding box center [967, 24] width 83 height 32
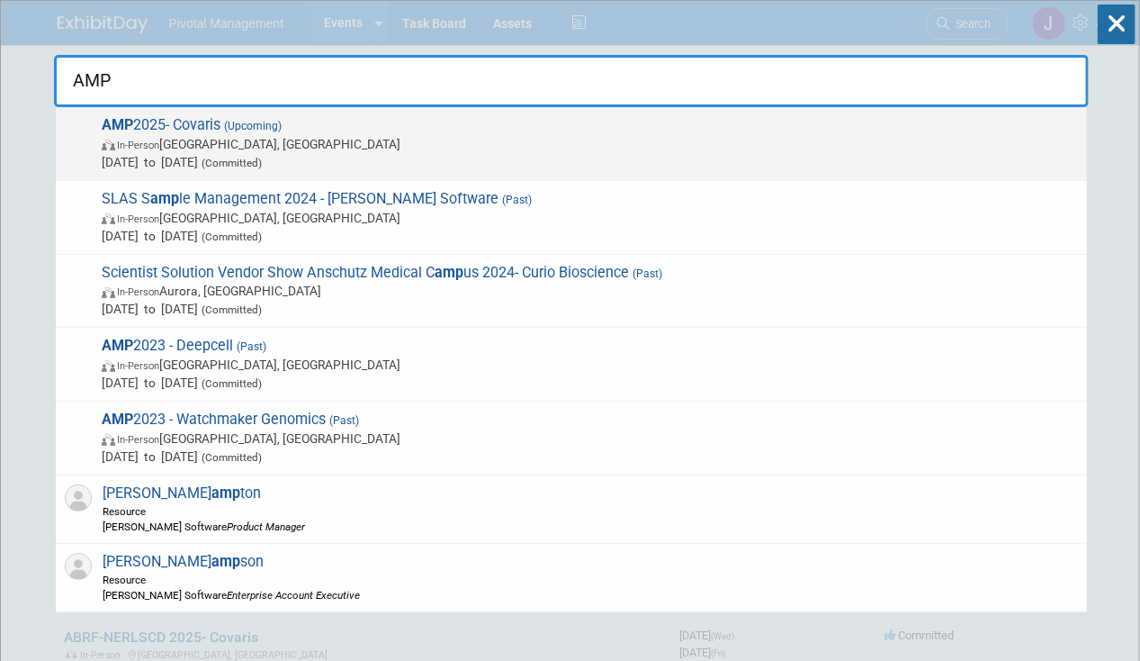
type input "AMP"
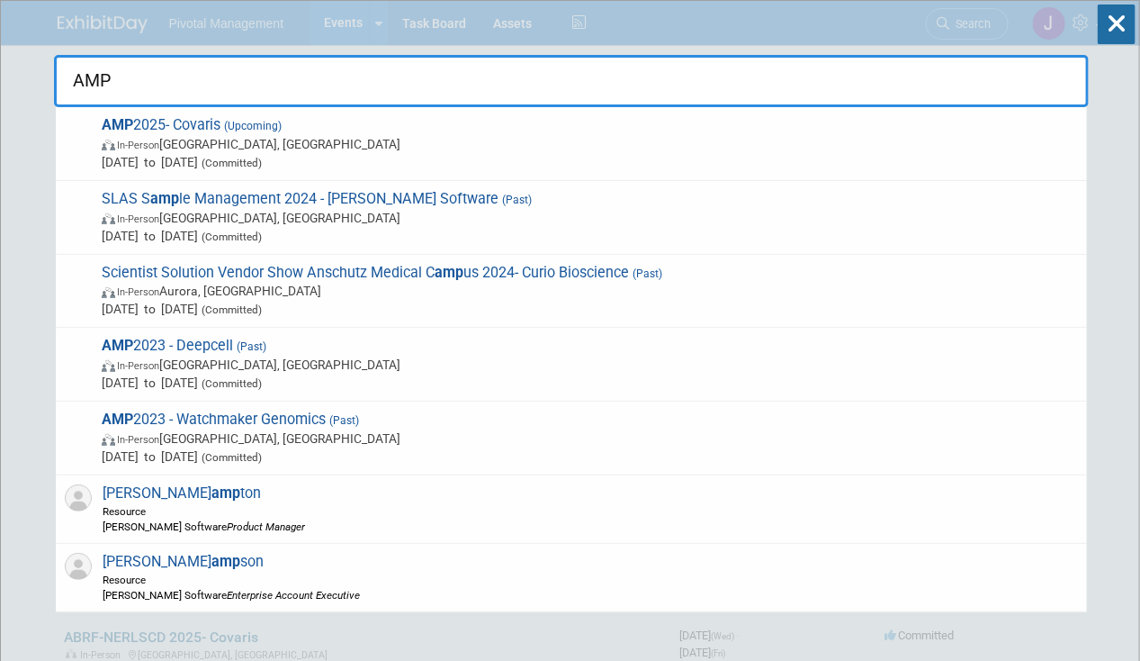
click at [622, 121] on span "AMP 2025- Covaris (Upcoming) In-Person Boston, MA Nov 11, 2025 to Nov 15, 2025 …" at bounding box center [587, 143] width 982 height 55
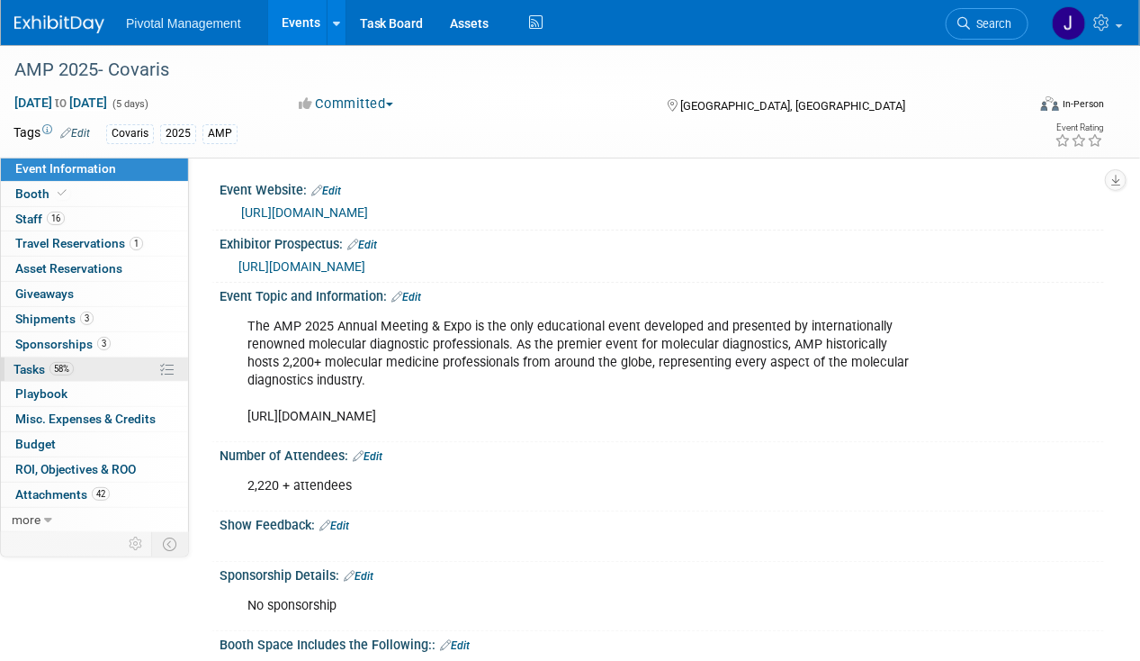
click at [37, 358] on link "58% Tasks 58%" at bounding box center [94, 369] width 187 height 24
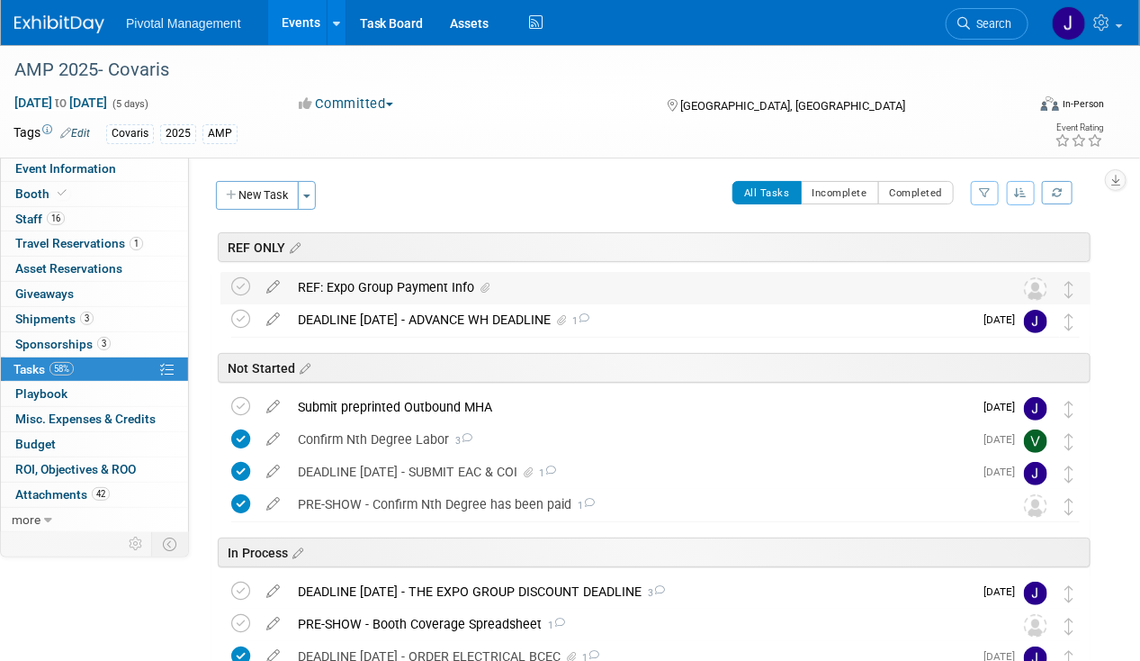
click at [477, 282] on span at bounding box center [481, 288] width 15 height 13
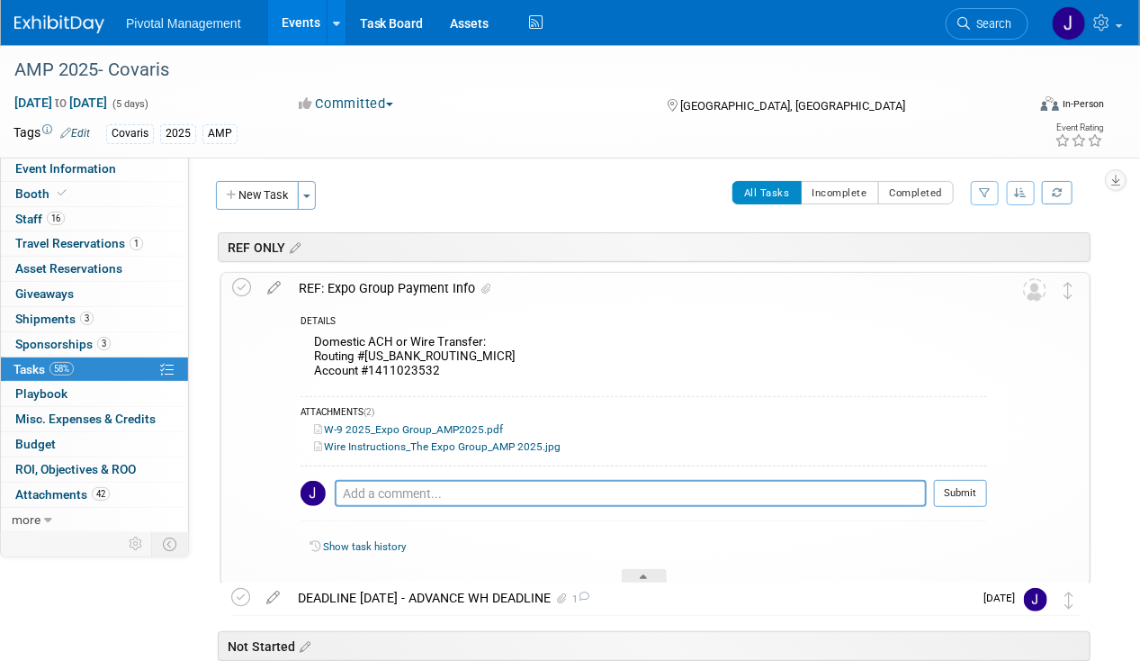
click at [450, 286] on div "REF: Expo Group Payment Info" at bounding box center [639, 288] width 698 height 31
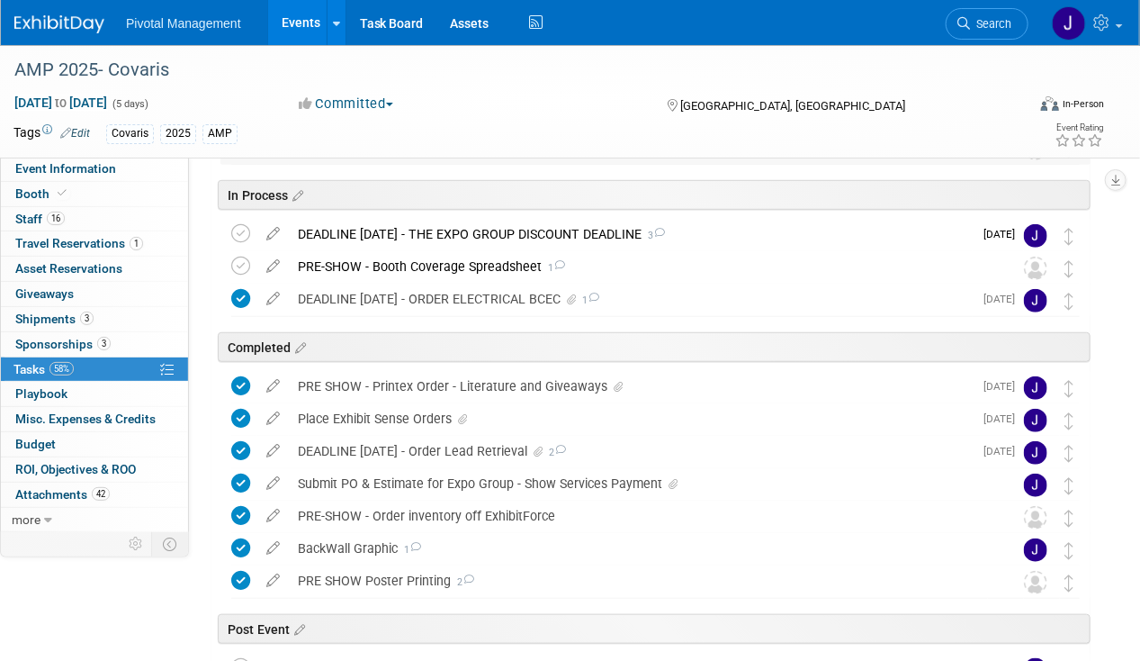
scroll to position [360, 0]
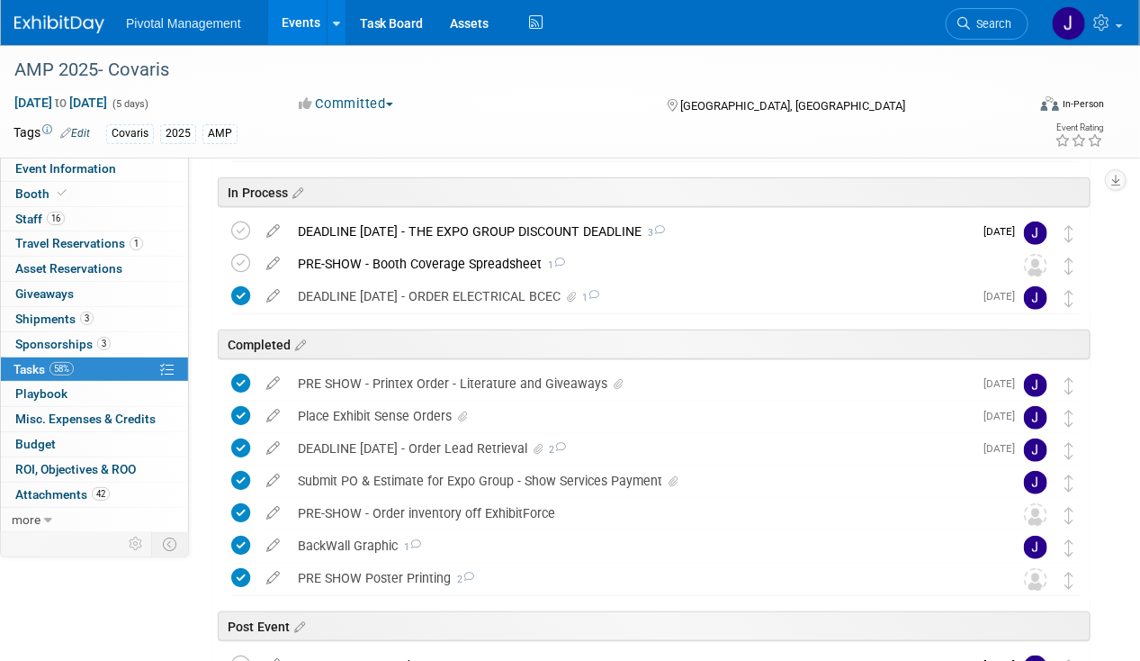
click at [495, 212] on div "In Process" at bounding box center [651, 188] width 879 height 55
click at [484, 226] on div "DEADLINE OCT 13 - THE EXPO GROUP DISCOUNT DEADLINE 3" at bounding box center [631, 231] width 684 height 31
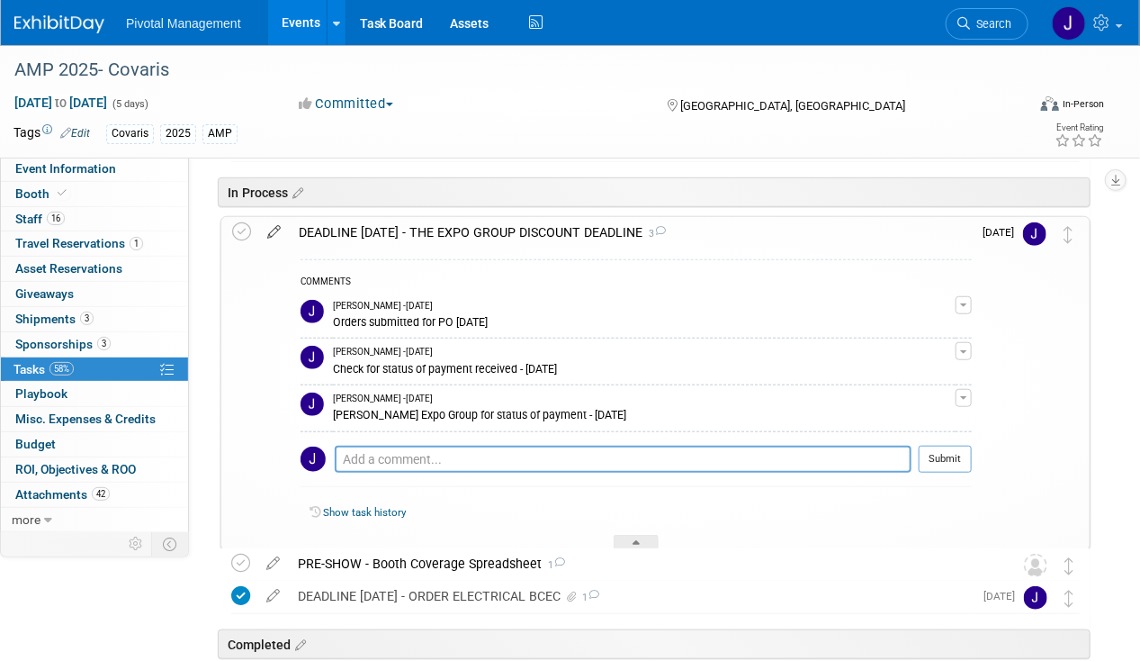
click at [267, 225] on icon at bounding box center [274, 228] width 32 height 23
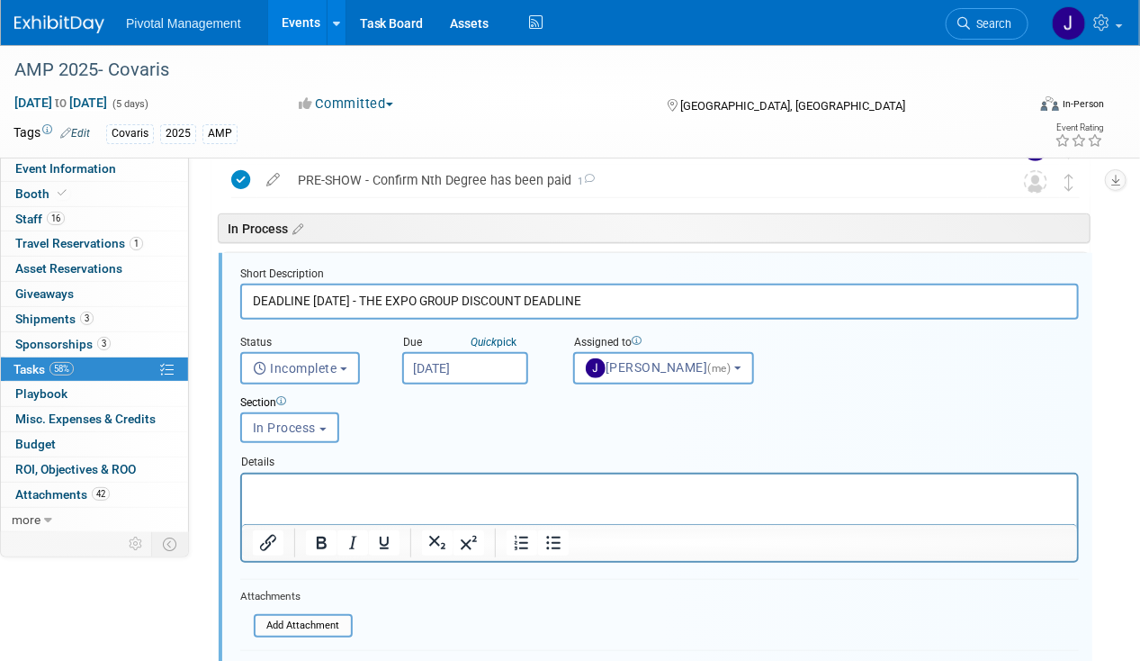
scroll to position [311, 0]
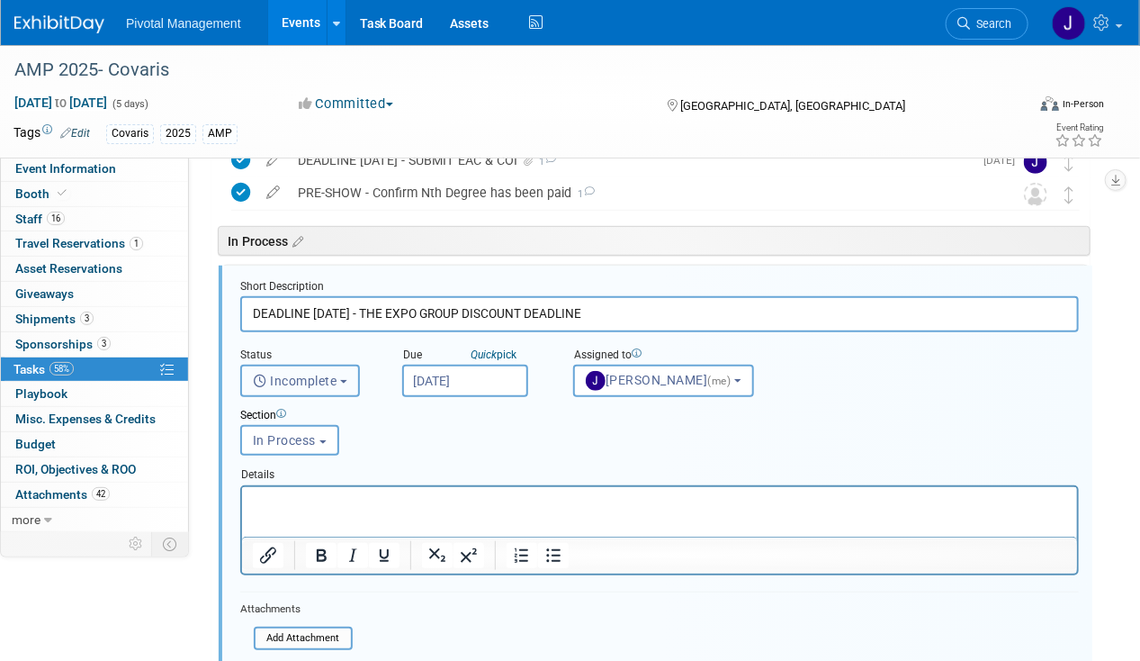
click at [320, 365] on button "Incomplete" at bounding box center [300, 381] width 120 height 32
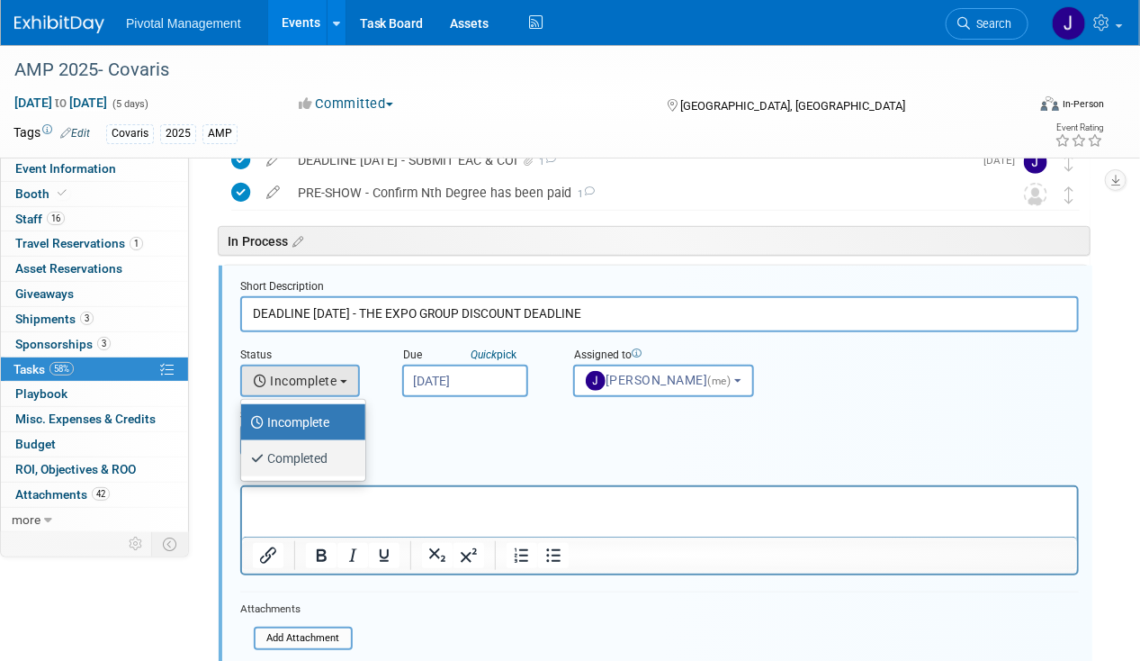
click at [315, 450] on label "Completed" at bounding box center [298, 458] width 97 height 29
click at [244, 450] on input "Completed" at bounding box center [238, 456] width 12 height 12
select select "3"
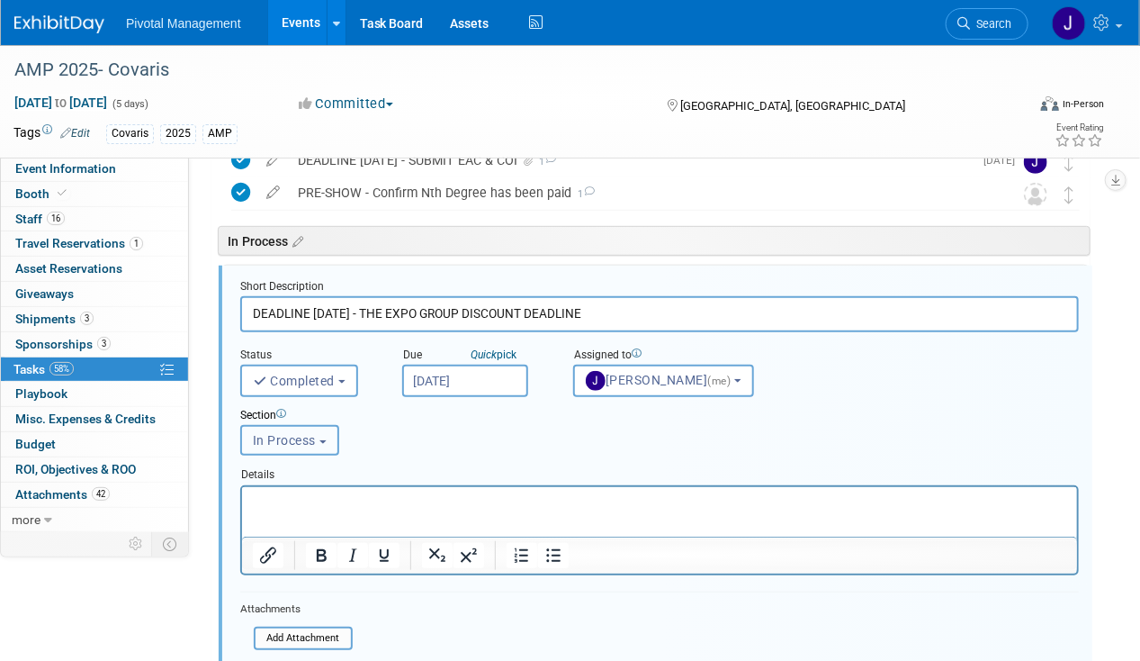
click at [293, 433] on span "In Process" at bounding box center [284, 440] width 63 height 14
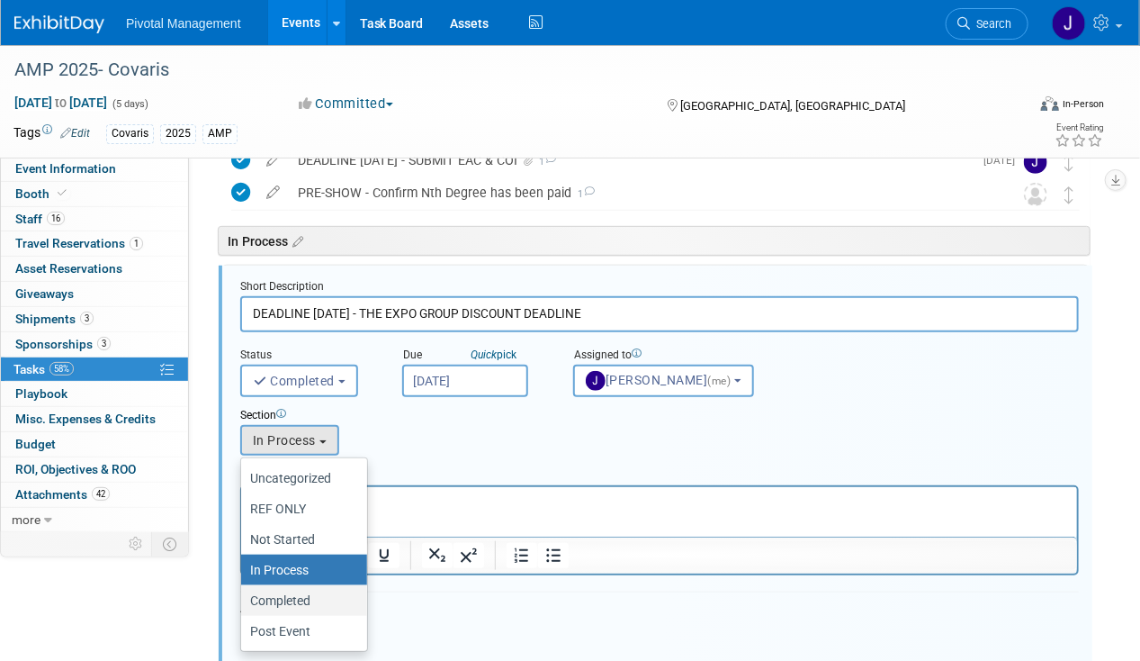
click at [290, 590] on label "Completed" at bounding box center [299, 600] width 99 height 23
click at [244, 595] on input "Completed" at bounding box center [238, 601] width 12 height 12
select select "11272876"
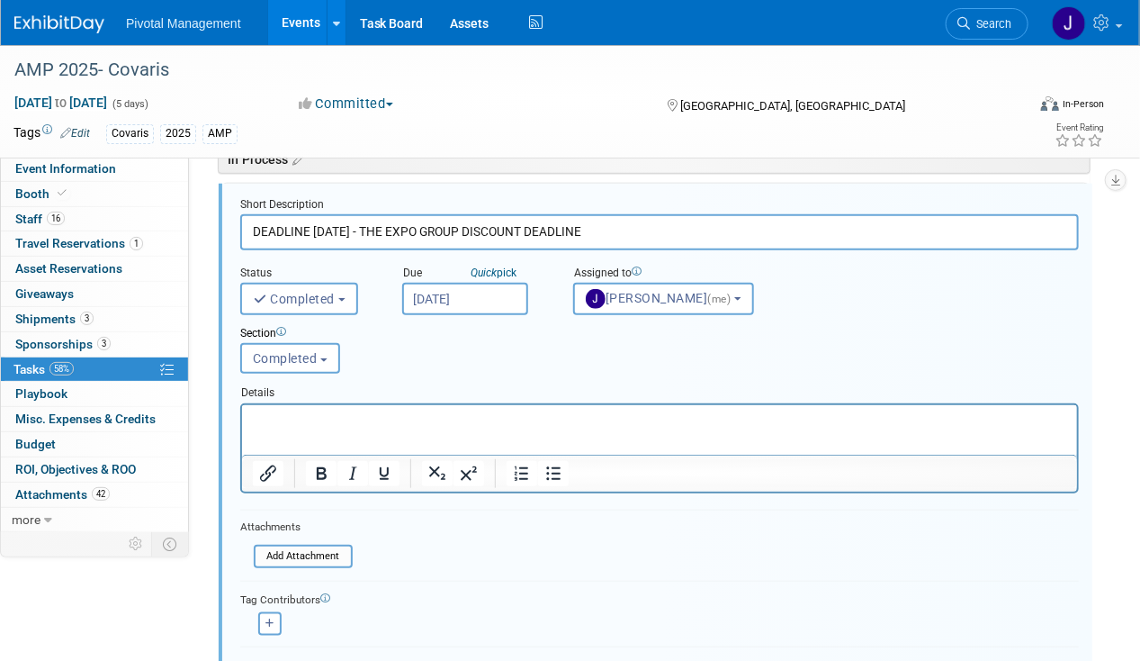
scroll to position [491, 0]
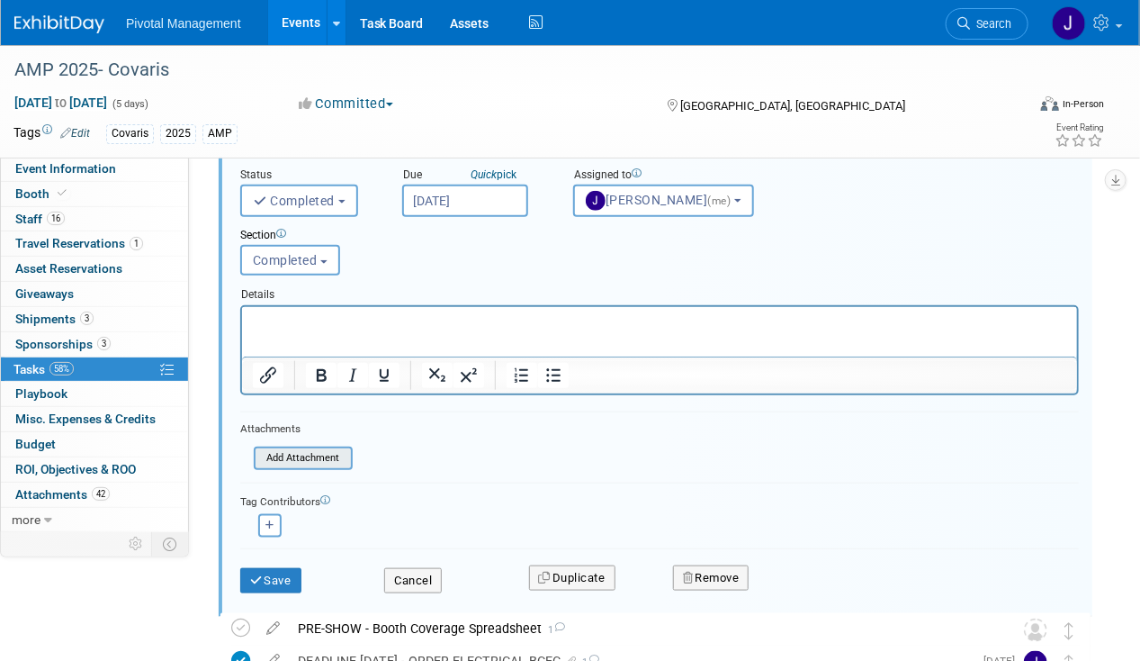
click at [320, 448] on input "file" at bounding box center [259, 458] width 184 height 20
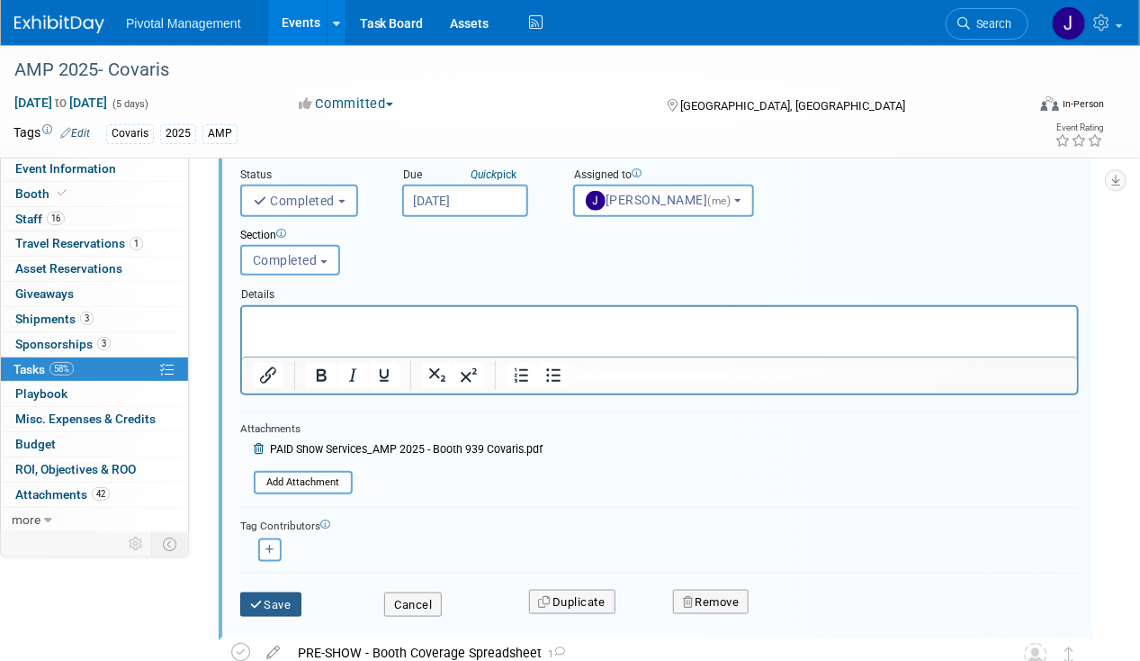
click at [257, 604] on icon "submit" at bounding box center [257, 605] width 14 height 12
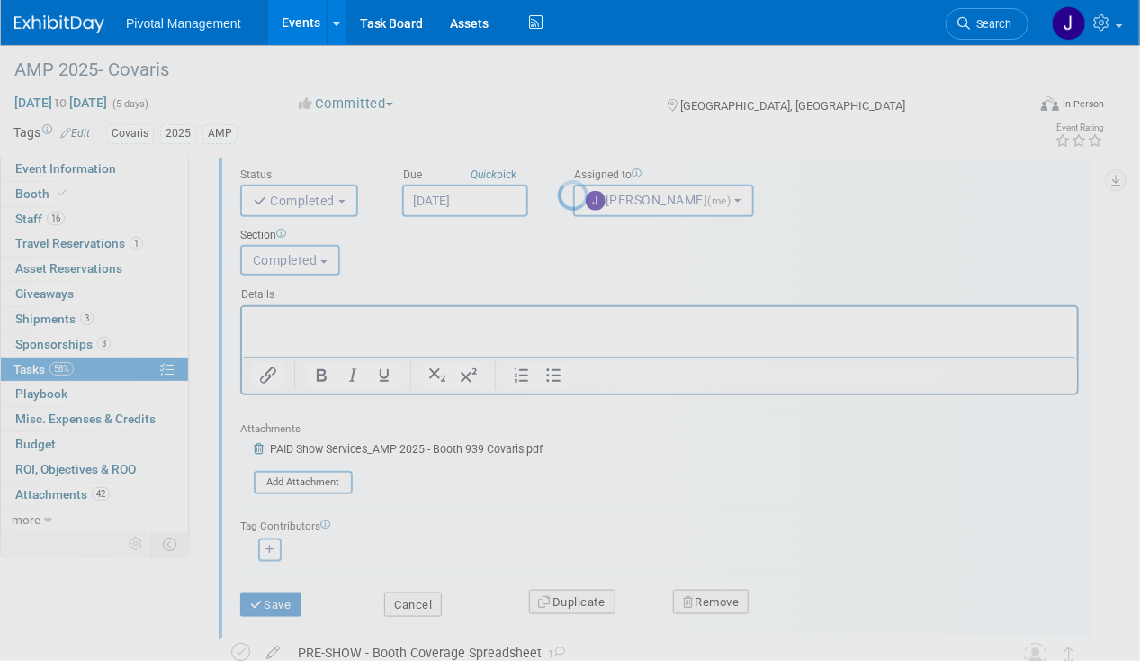
scroll to position [0, 0]
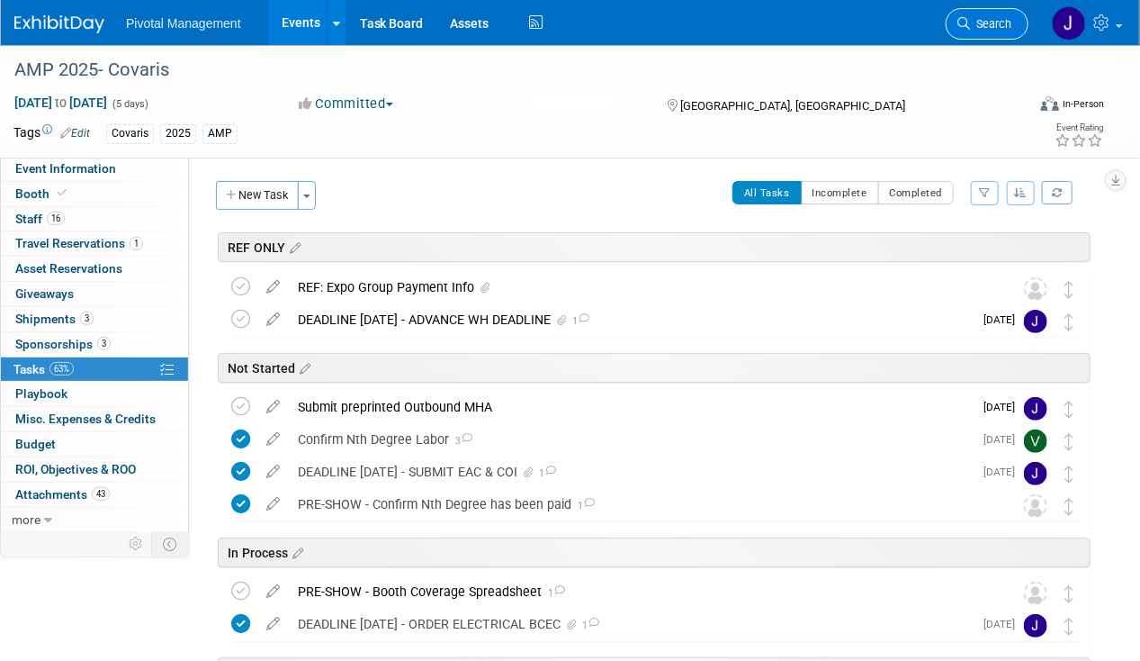
click at [986, 31] on link "Search" at bounding box center [987, 24] width 83 height 32
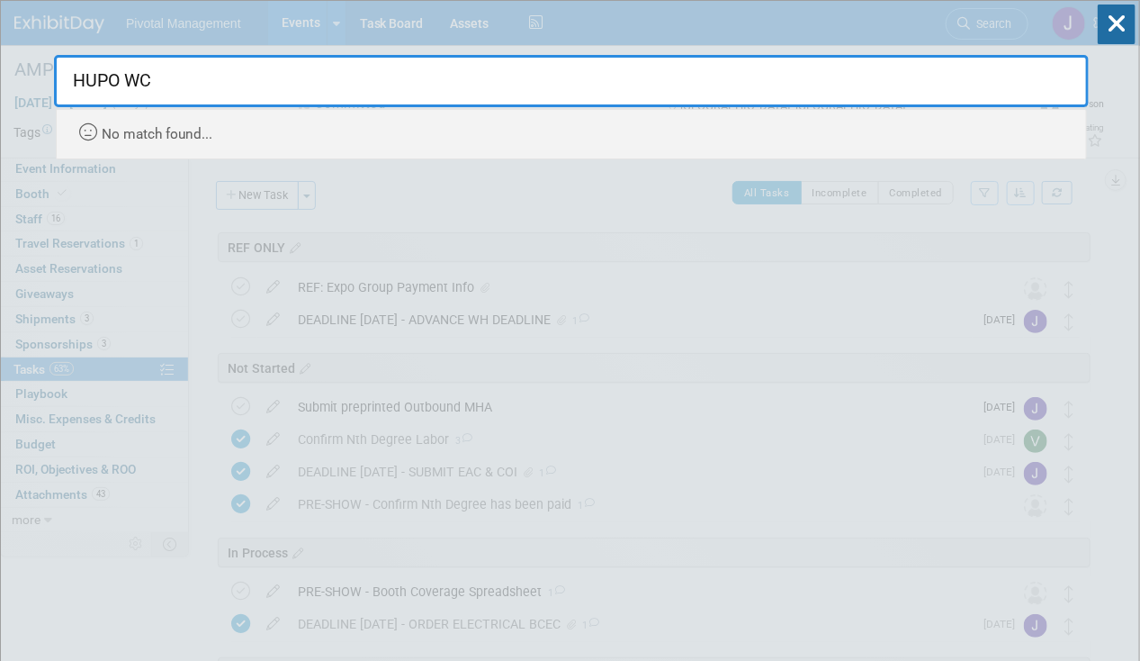
type input "HUPO W"
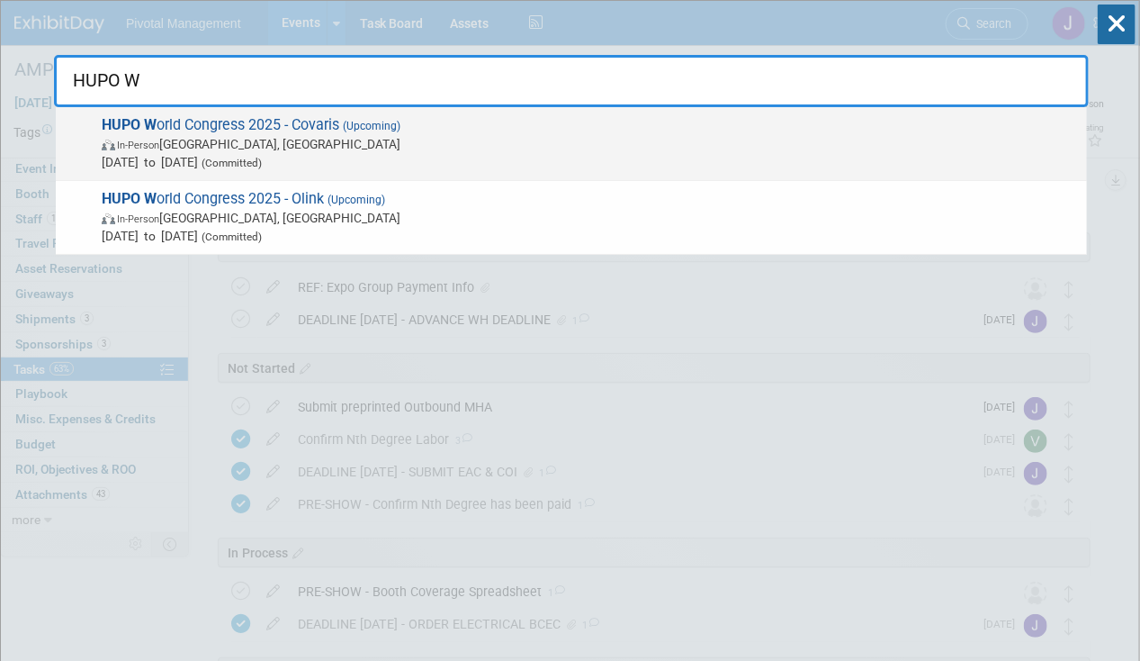
click at [427, 124] on span "HUPO W orld Congress 2025 - Covaris (Upcoming) In-Person Toronto, Canada Nov 9,…" at bounding box center [587, 143] width 982 height 55
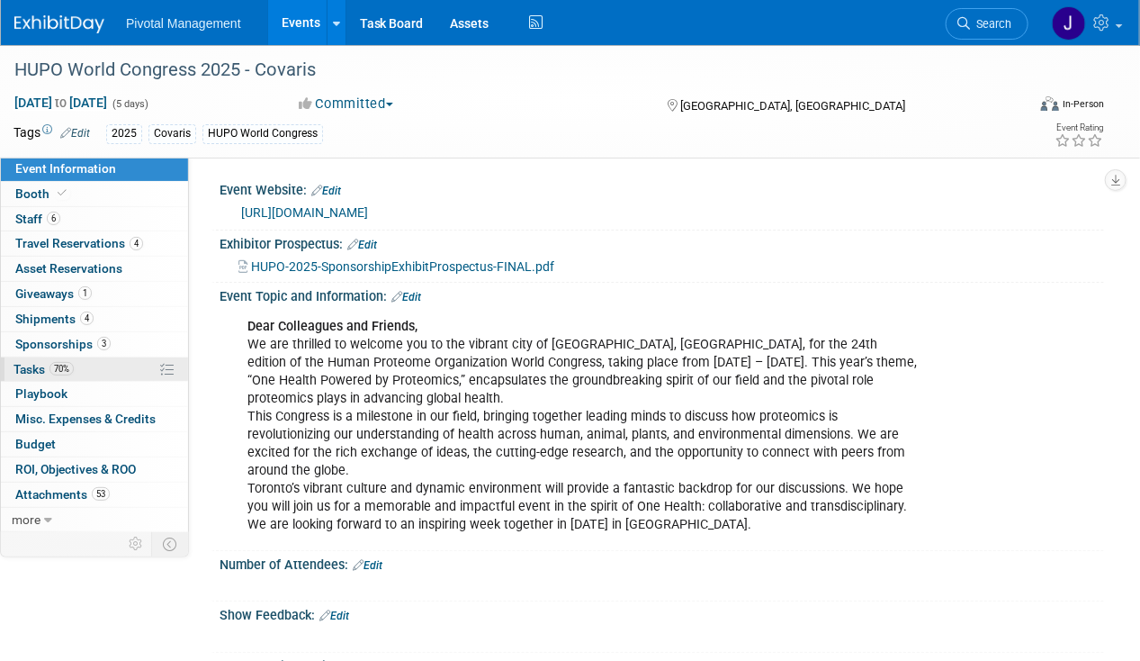
click at [72, 362] on span "70%" at bounding box center [62, 369] width 24 height 14
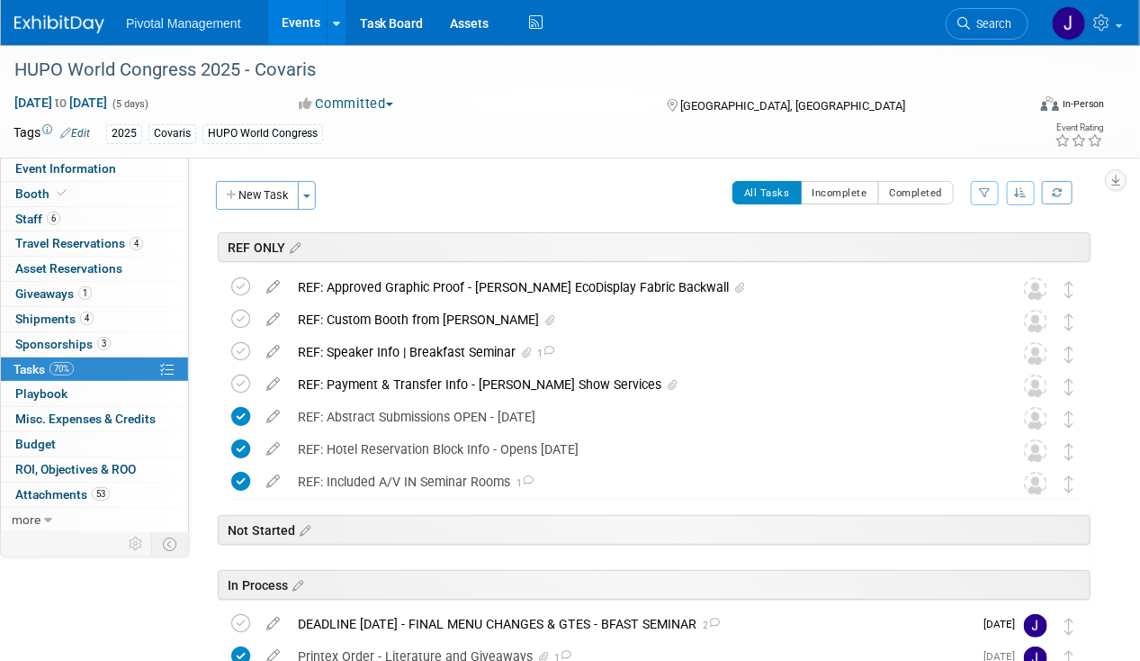
click at [243, 197] on button "New Task" at bounding box center [257, 195] width 83 height 29
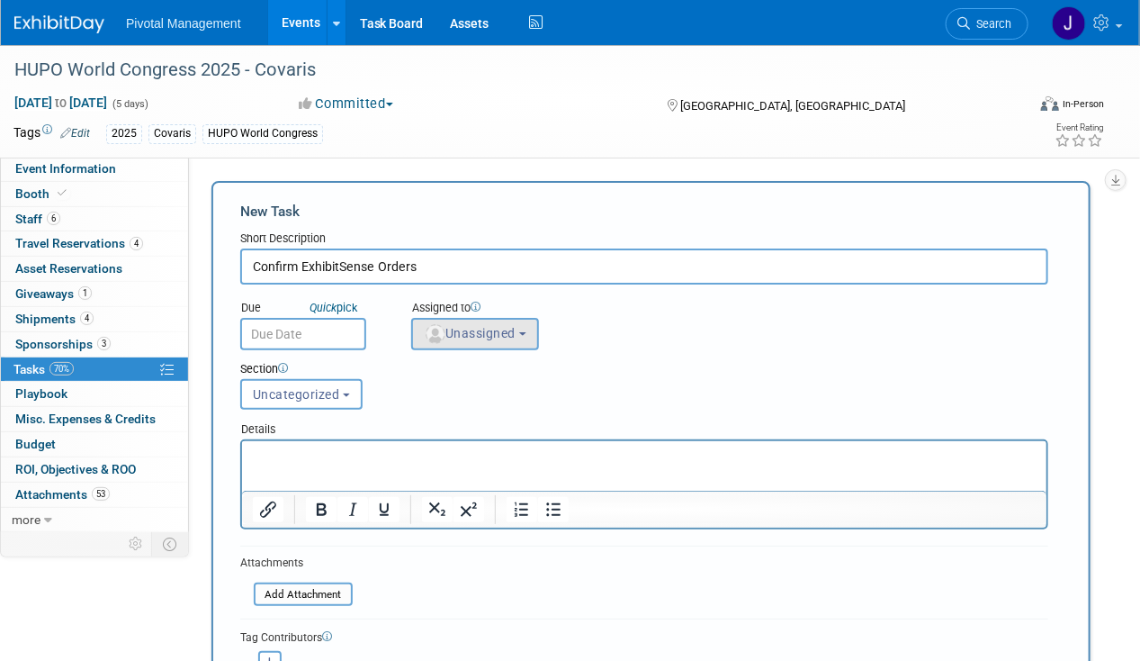
type input "Confirm ExhibitSense Orders"
click at [464, 332] on span "Unassigned" at bounding box center [470, 333] width 92 height 14
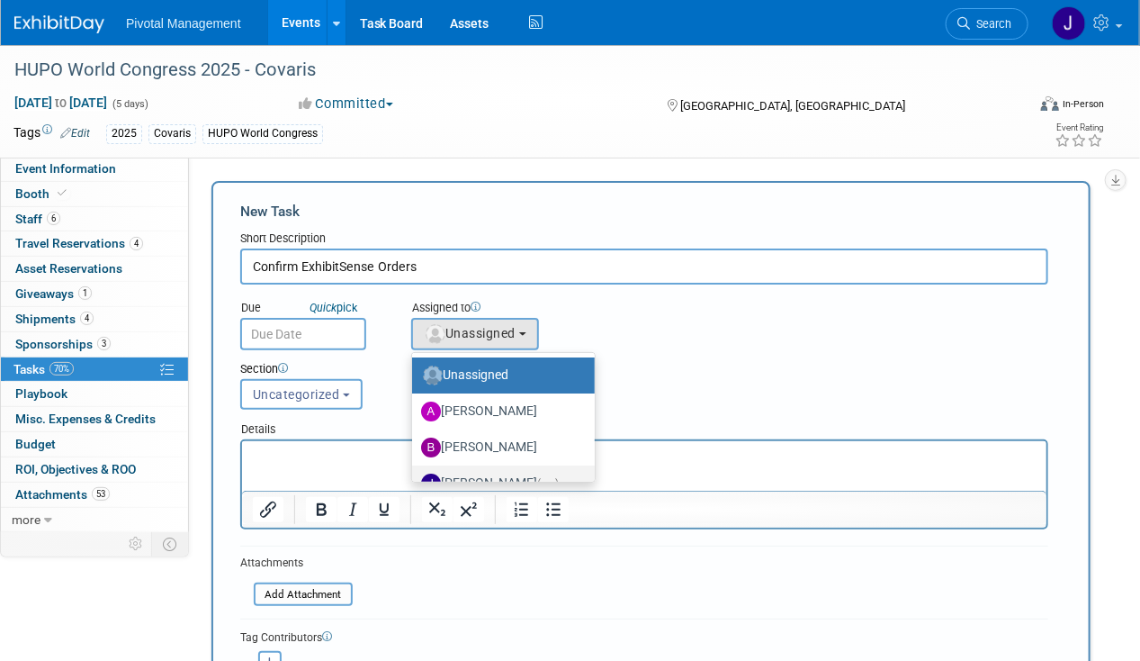
click at [504, 473] on label "[PERSON_NAME] (me)" at bounding box center [499, 483] width 156 height 29
click at [415, 475] on input "[PERSON_NAME] (me)" at bounding box center [409, 481] width 12 height 12
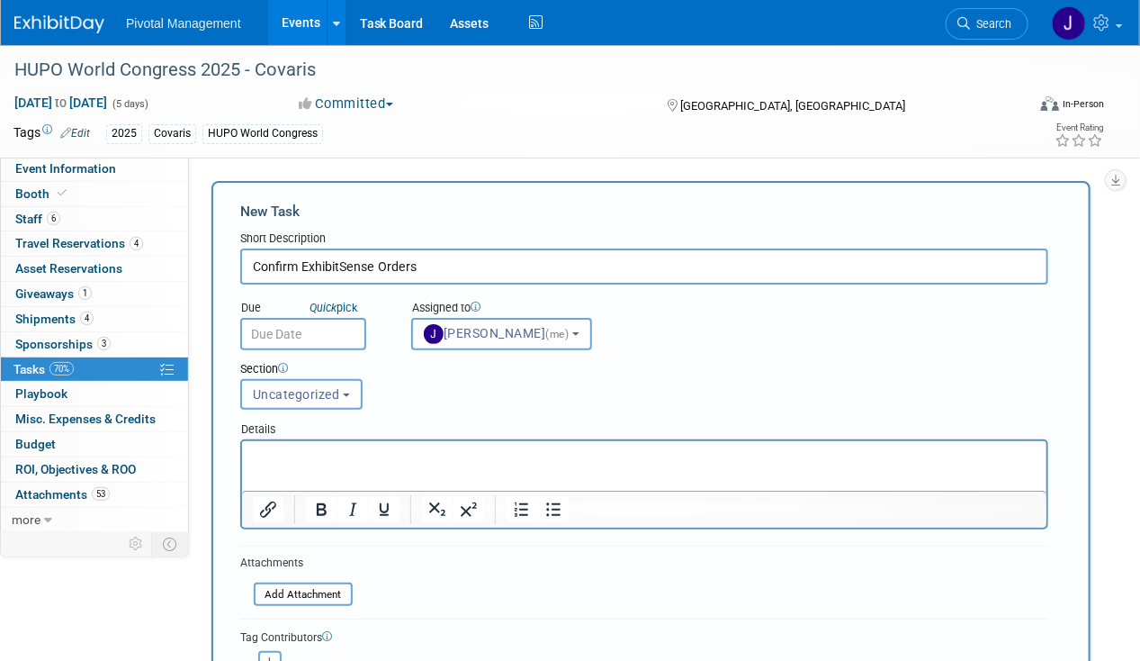
select select "497b41a6-53ff-4b84-8c73-e588064afe10"
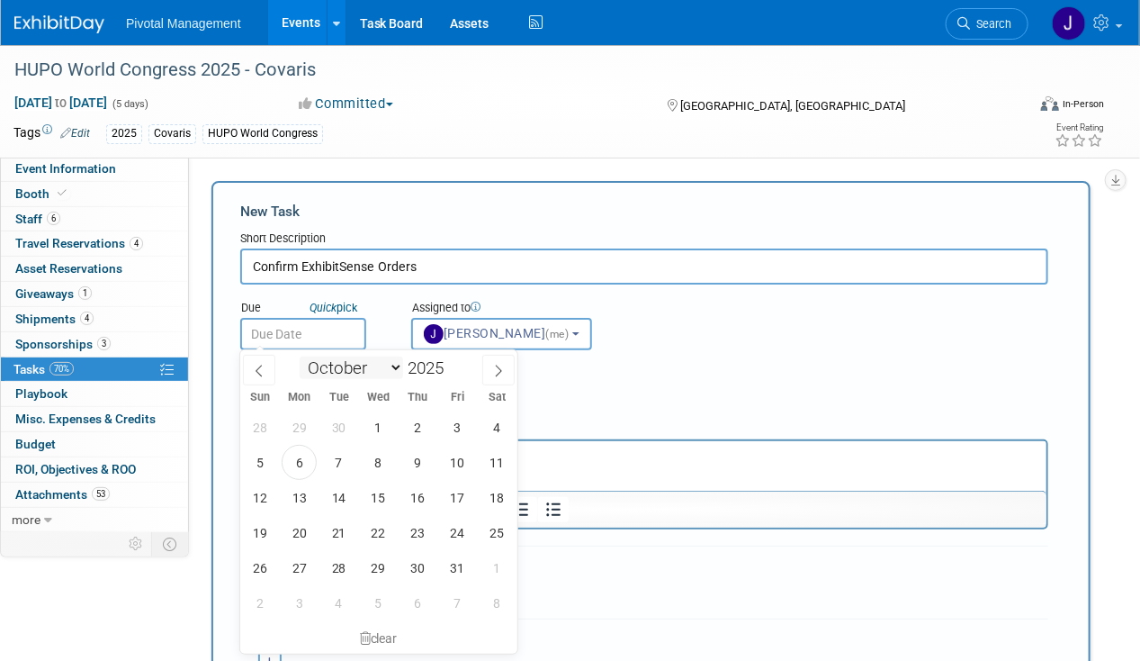
click at [335, 344] on body "Pivotal Management Events Add Event Bulk Upload Events Shareable Event Boards R…" at bounding box center [570, 330] width 1140 height 661
click at [458, 466] on span "10" at bounding box center [457, 462] width 35 height 35
type input "Oct 10, 2025"
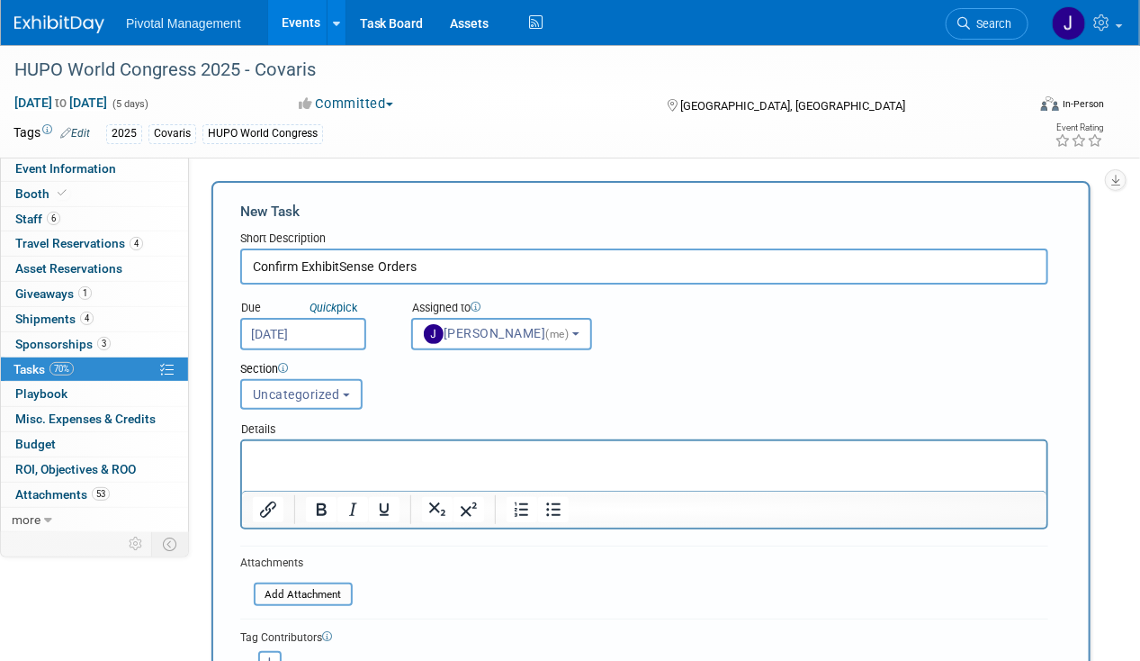
click at [366, 457] on p "Rich Text Area. Press ALT-0 for help." at bounding box center [644, 456] width 784 height 18
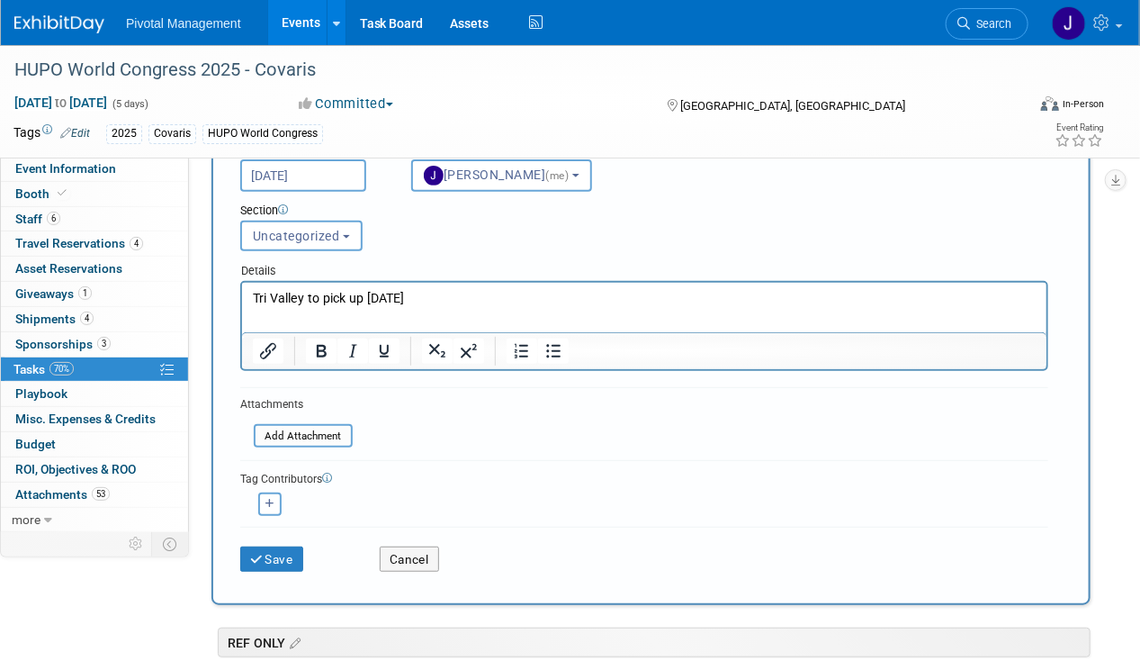
scroll to position [270, 0]
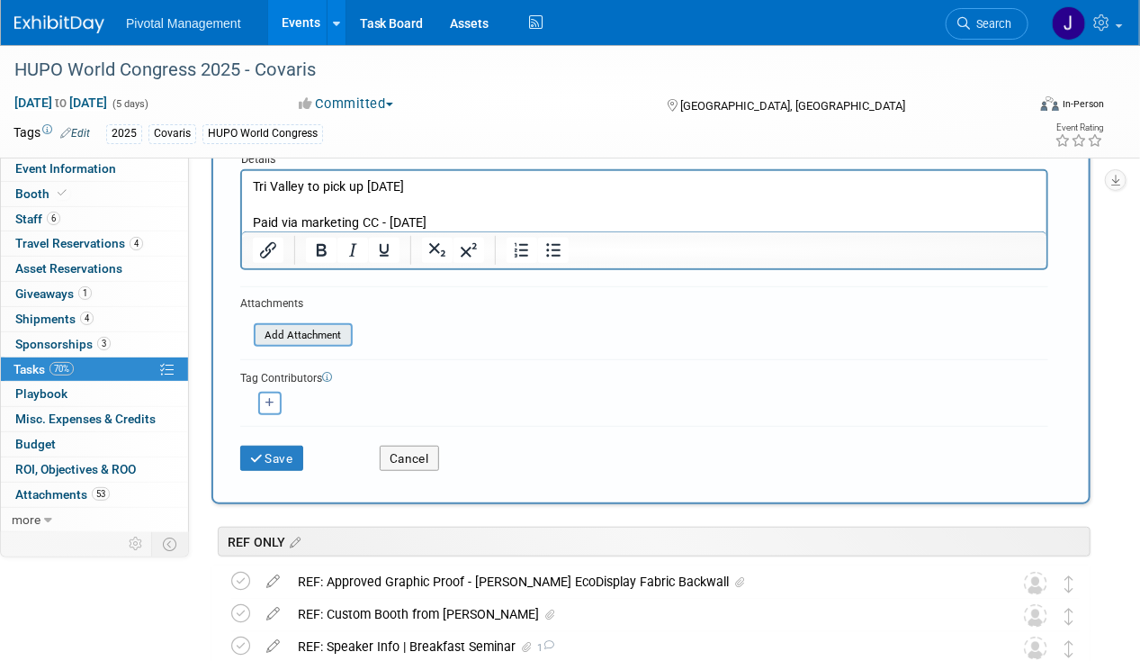
click at [318, 335] on input "file" at bounding box center [244, 335] width 214 height 21
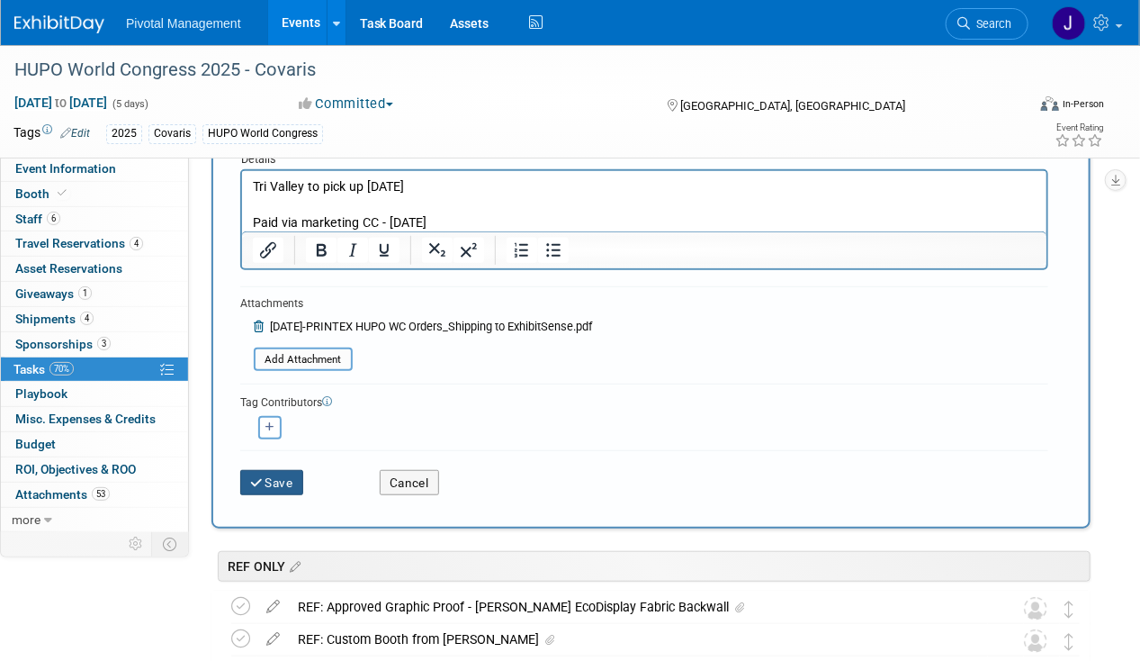
click at [284, 472] on button "Save" at bounding box center [271, 482] width 63 height 25
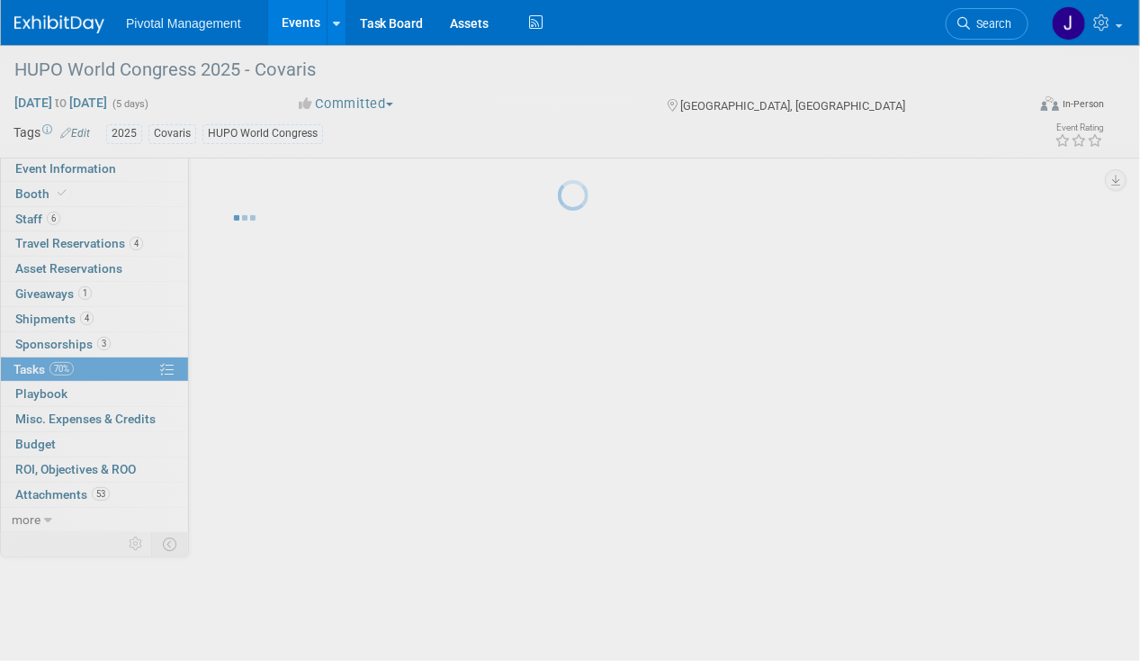
scroll to position [0, 0]
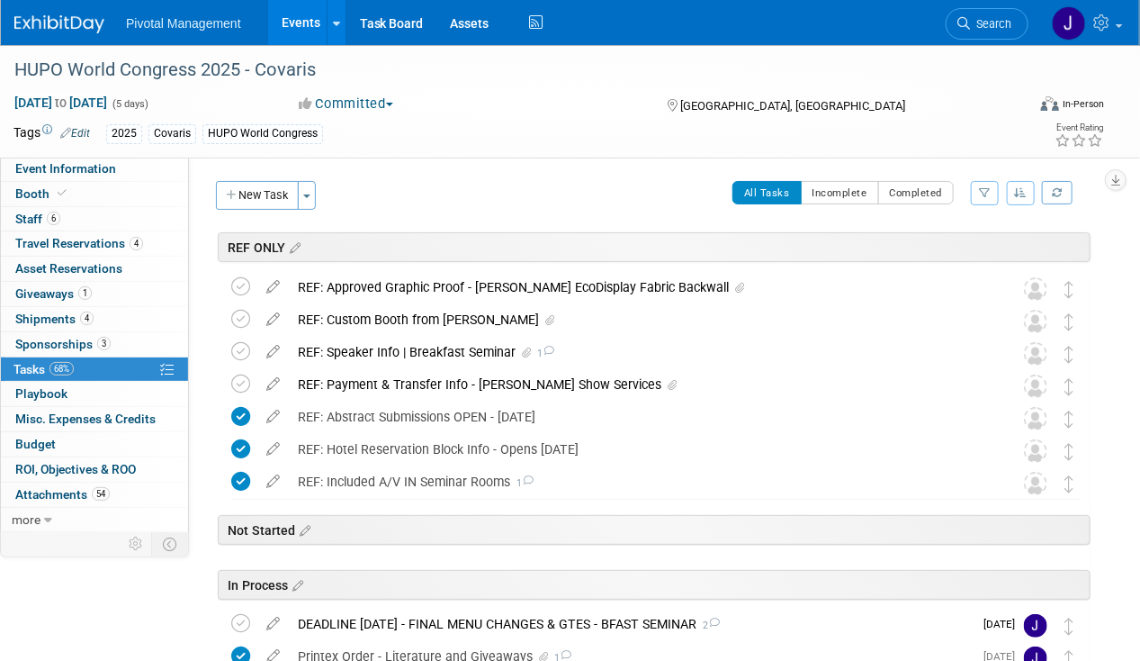
click at [131, 25] on span "Pivotal Management" at bounding box center [183, 23] width 115 height 14
click at [95, 31] on img at bounding box center [59, 24] width 90 height 18
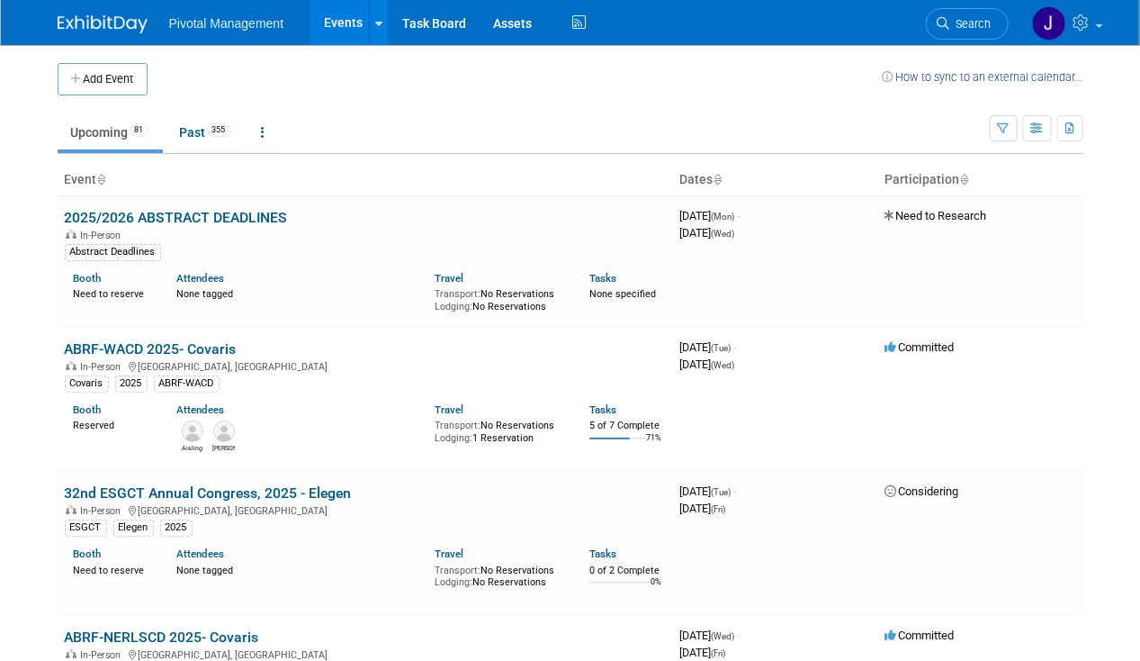
click at [947, 18] on icon at bounding box center [944, 23] width 13 height 13
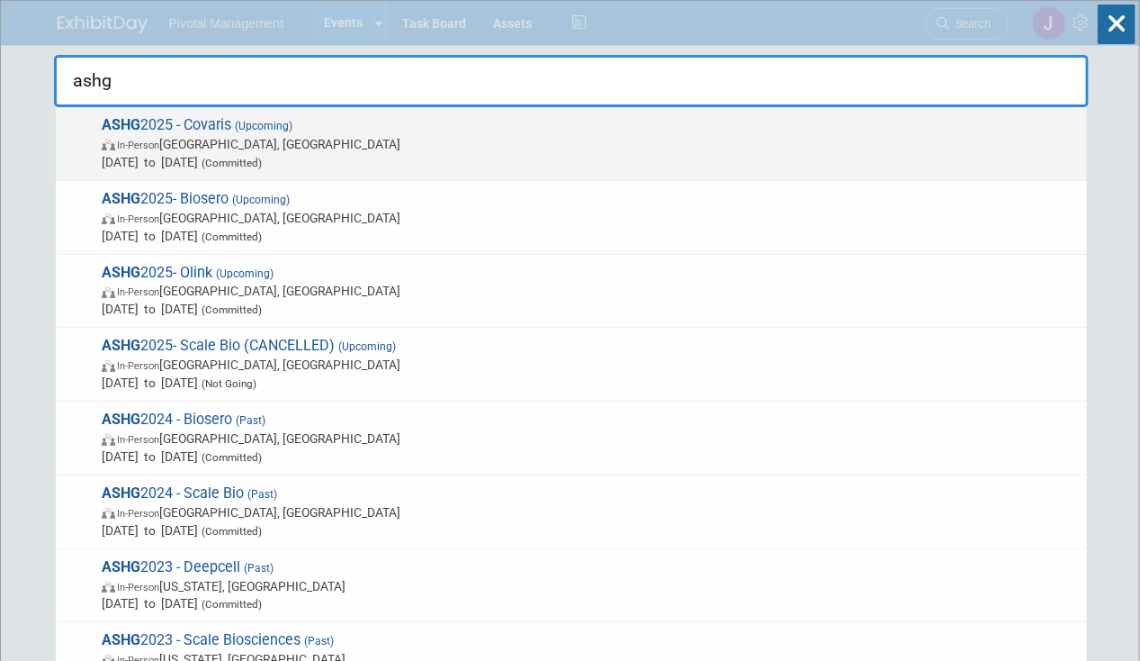
type input "ashg"
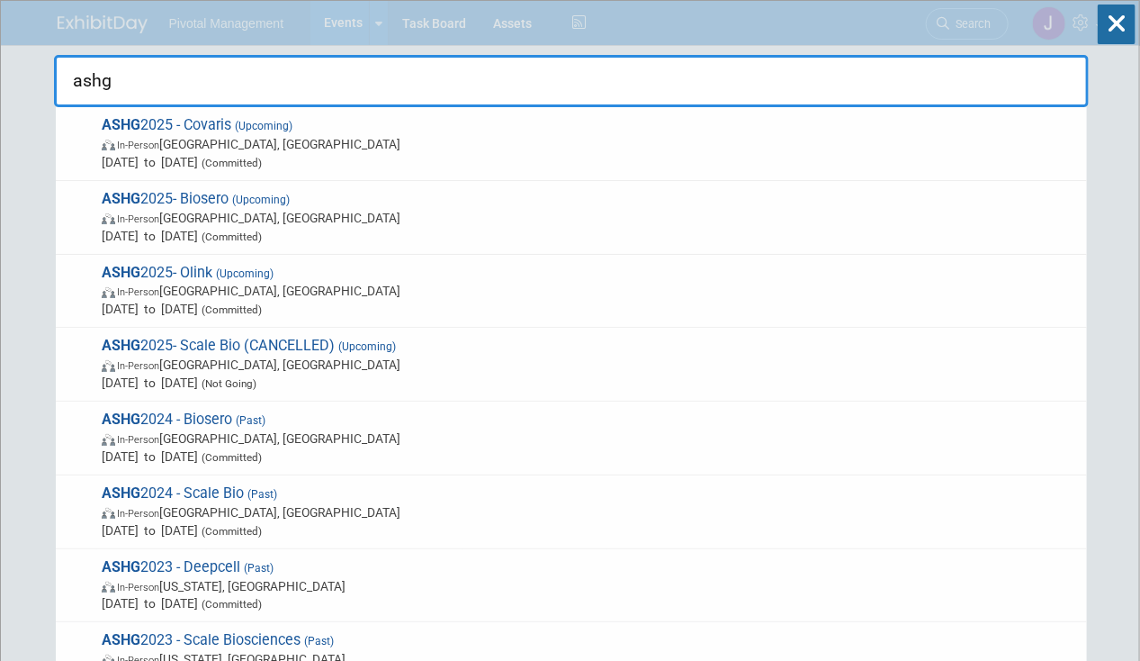
click at [483, 168] on span "[DATE] to [DATE] (Committed)" at bounding box center [590, 162] width 977 height 18
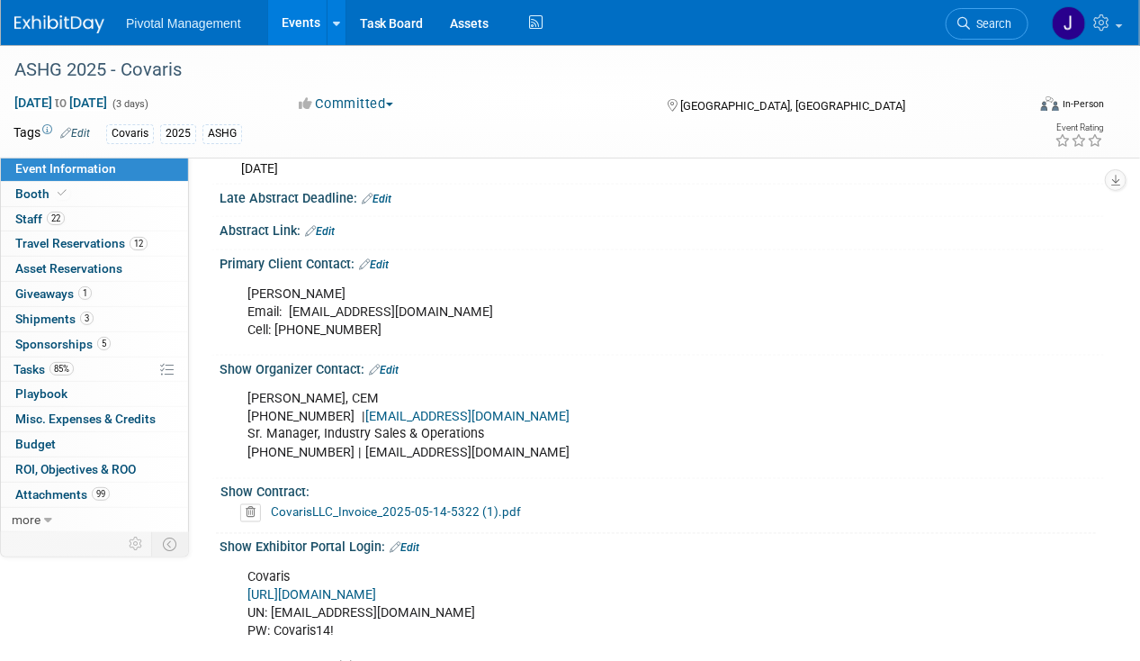
scroll to position [1170, 0]
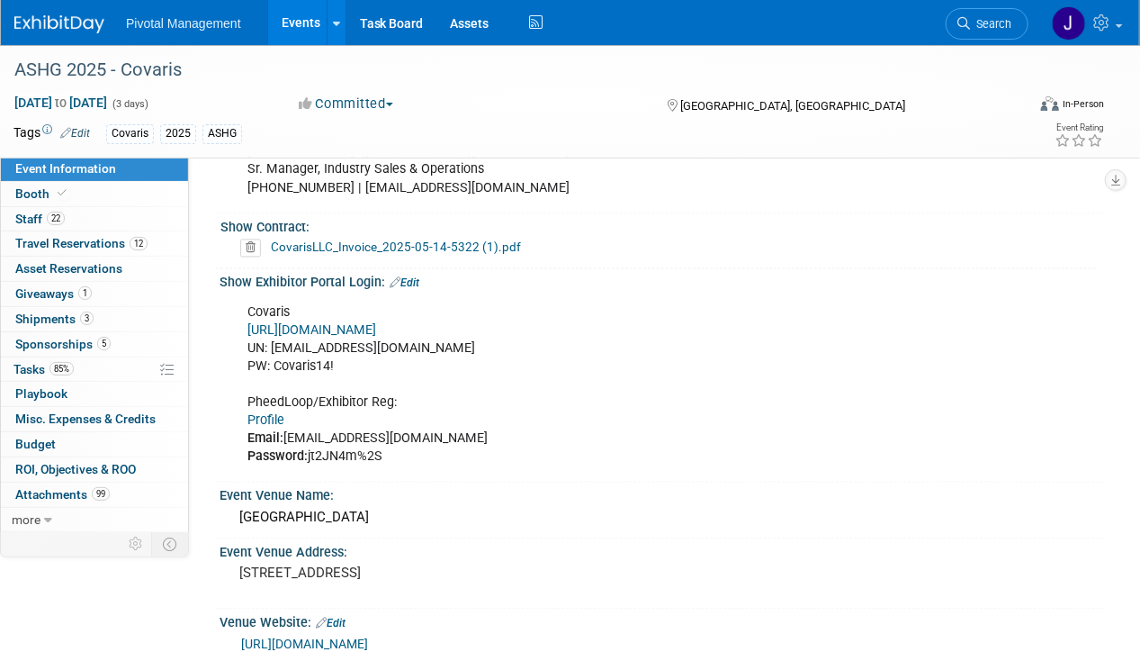
click at [374, 323] on link "[URL][DOMAIN_NAME]" at bounding box center [312, 330] width 129 height 15
click at [414, 333] on div "Covaris [URL][DOMAIN_NAME] UN: [EMAIL_ADDRESS][DOMAIN_NAME] PW: Covaris14! Phee…" at bounding box center [582, 385] width 695 height 181
drag, startPoint x: 412, startPoint y: 342, endPoint x: 271, endPoint y: 346, distance: 141.4
click at [271, 346] on div "Covaris [URL][DOMAIN_NAME] UN: [EMAIL_ADDRESS][DOMAIN_NAME] PW: Covaris14! Phee…" at bounding box center [582, 385] width 695 height 181
copy div "[EMAIL_ADDRESS][DOMAIN_NAME]"
